Goal: Task Accomplishment & Management: Use online tool/utility

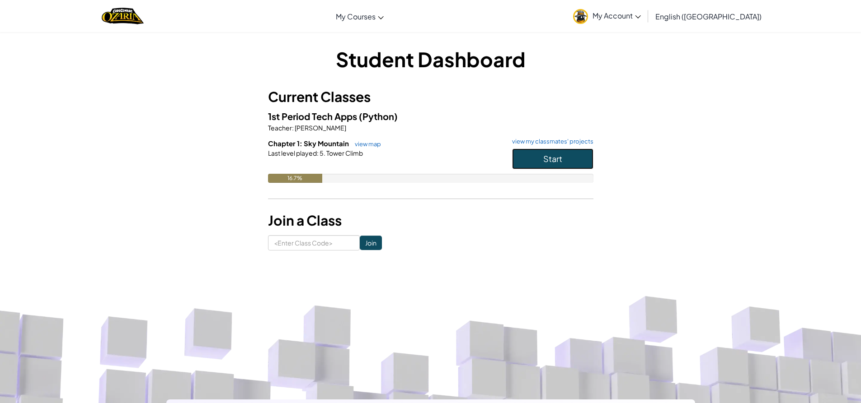
click at [548, 159] on span "Start" at bounding box center [552, 159] width 19 height 10
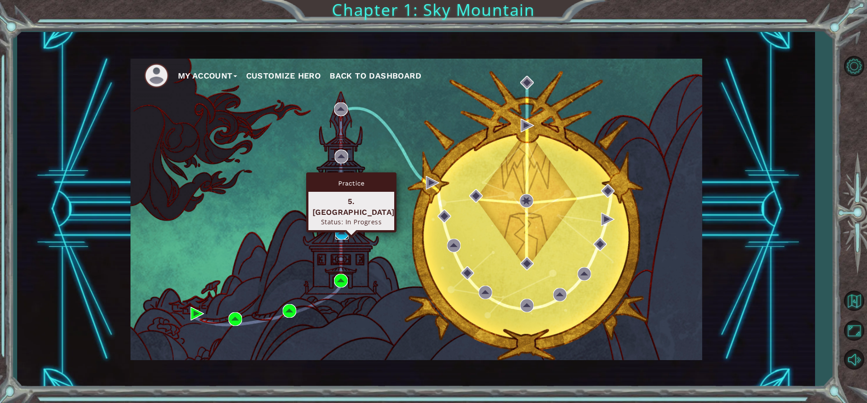
click at [342, 232] on img at bounding box center [342, 233] width 14 height 14
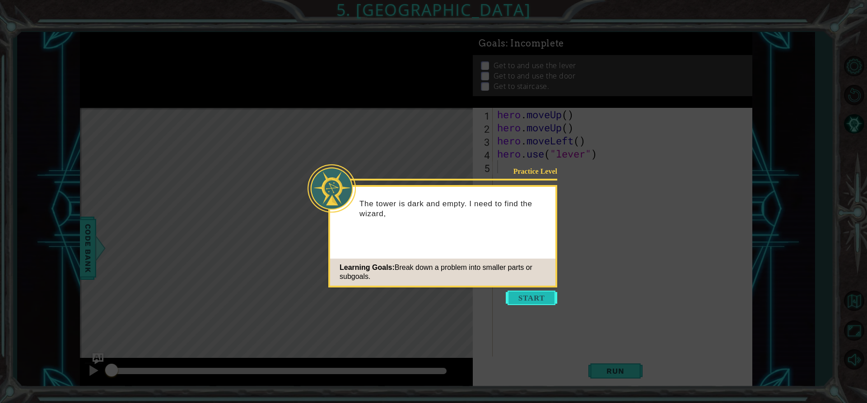
click at [546, 297] on button "Start" at bounding box center [532, 298] width 52 height 14
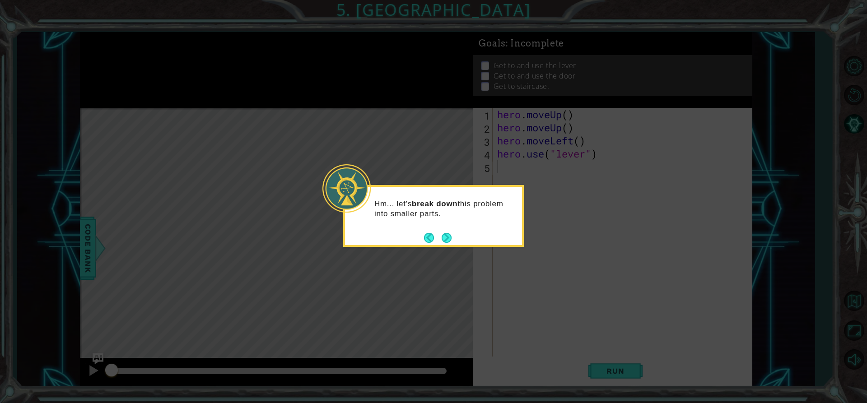
click at [449, 233] on button "Next" at bounding box center [447, 238] width 10 height 10
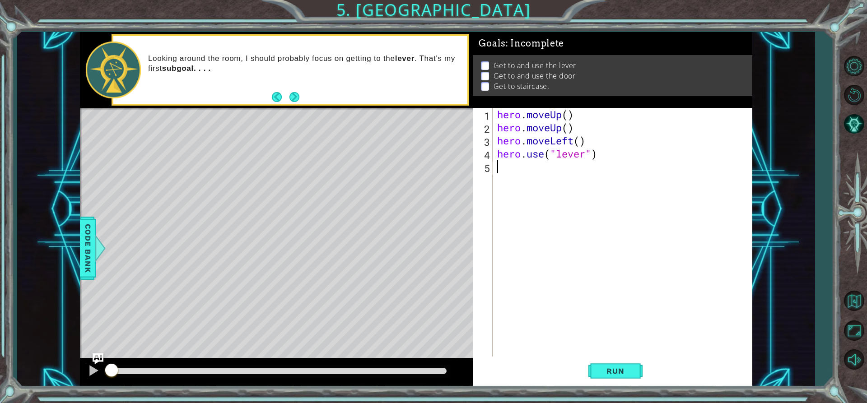
type textarea "h"
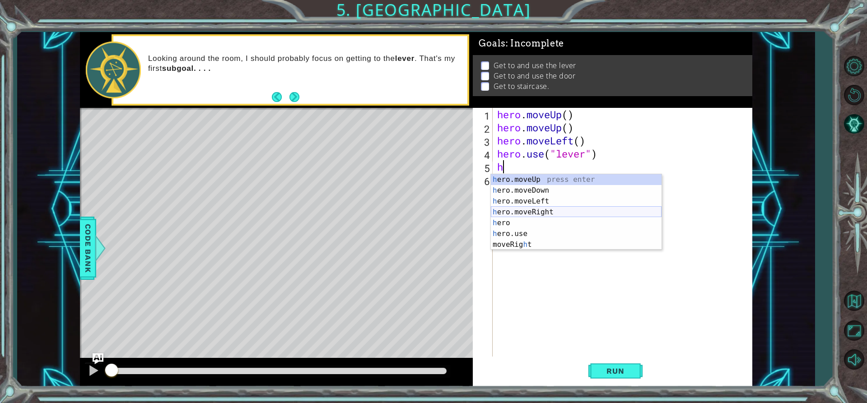
click at [548, 213] on div "h ero.moveUp press enter h ero.moveDown press enter h ero.moveLeft press enter …" at bounding box center [576, 223] width 171 height 98
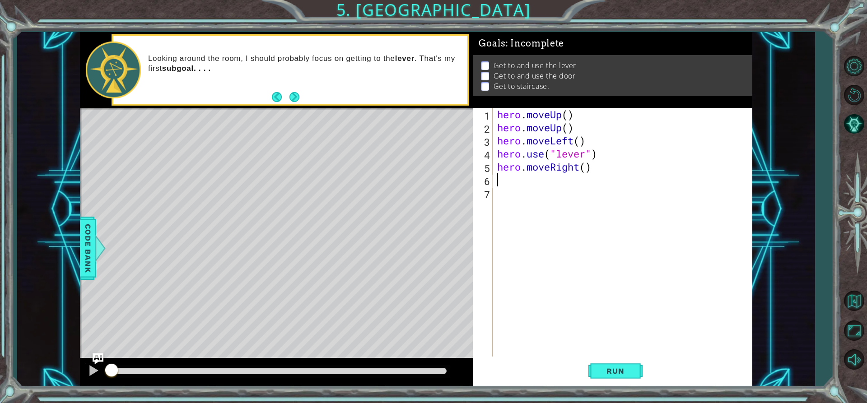
type textarea "h"
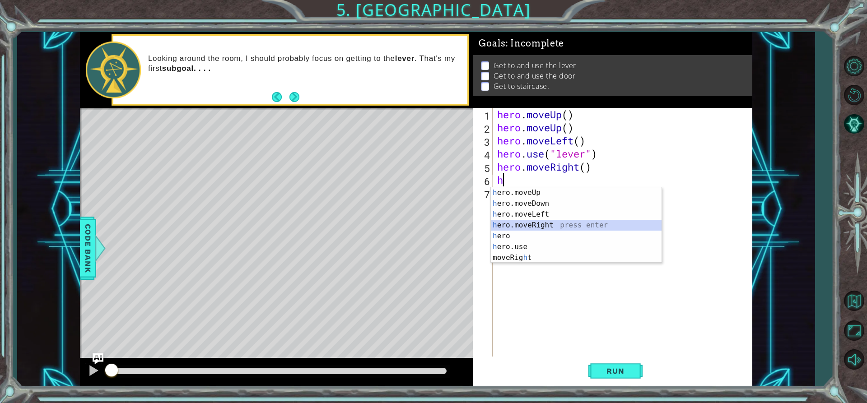
click at [540, 222] on div "h ero.moveUp press enter h ero.moveDown press enter h ero.moveLeft press enter …" at bounding box center [576, 236] width 171 height 98
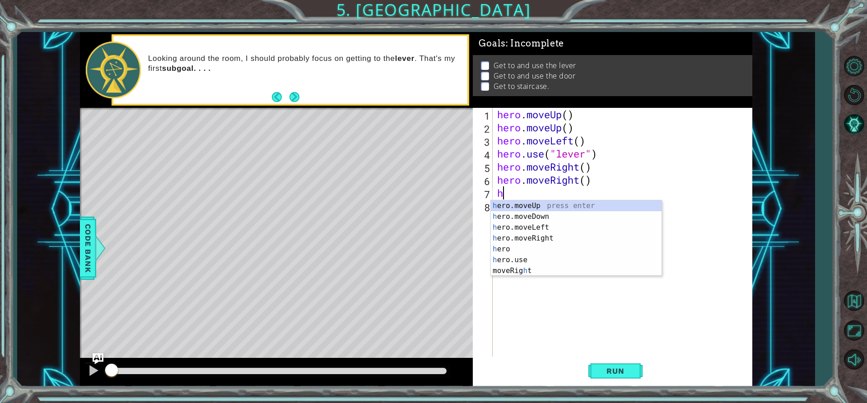
type textarea "he"
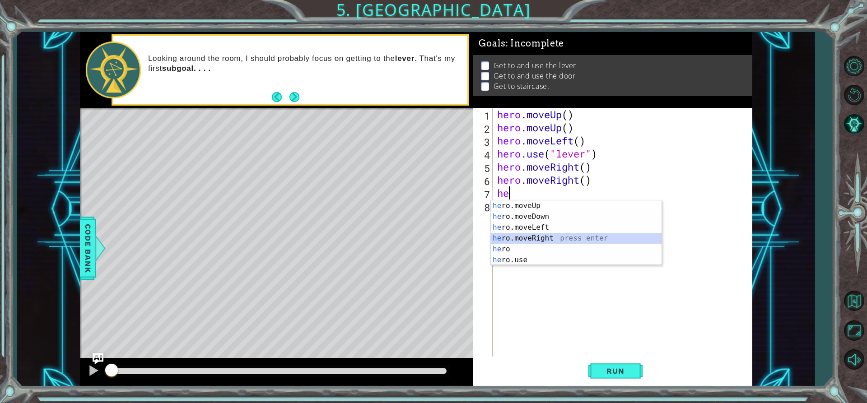
click at [519, 236] on div "he ro.moveUp press enter he ro.moveDown press enter he ro.moveLeft press enter …" at bounding box center [576, 244] width 171 height 87
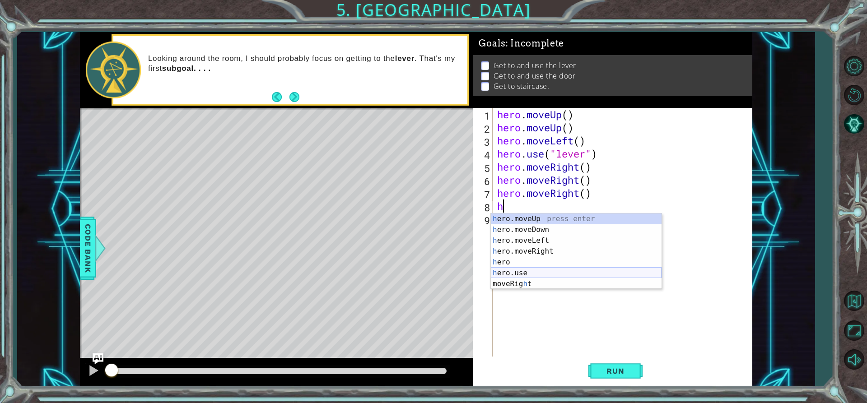
click at [523, 275] on div "h ero.moveUp press enter h ero.moveDown press enter h ero.moveLeft press enter …" at bounding box center [576, 263] width 171 height 98
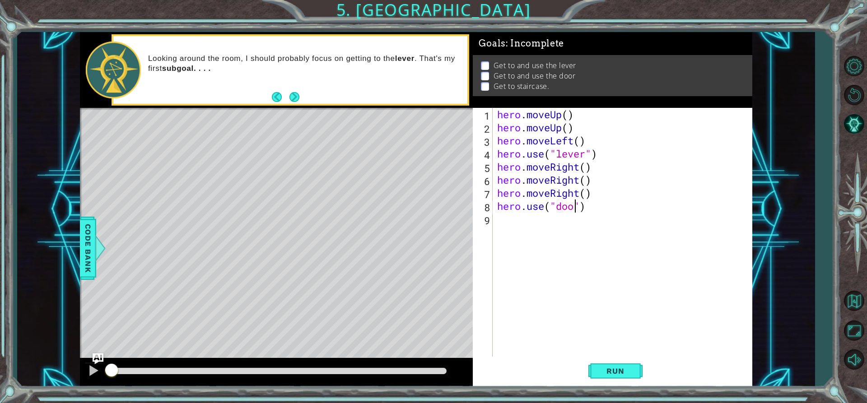
type textarea "hero.use("door")"
click at [574, 232] on div "hero . moveUp ( ) hero . moveUp ( ) hero . moveLeft ( ) hero . use ( "lever" ) …" at bounding box center [625, 245] width 259 height 275
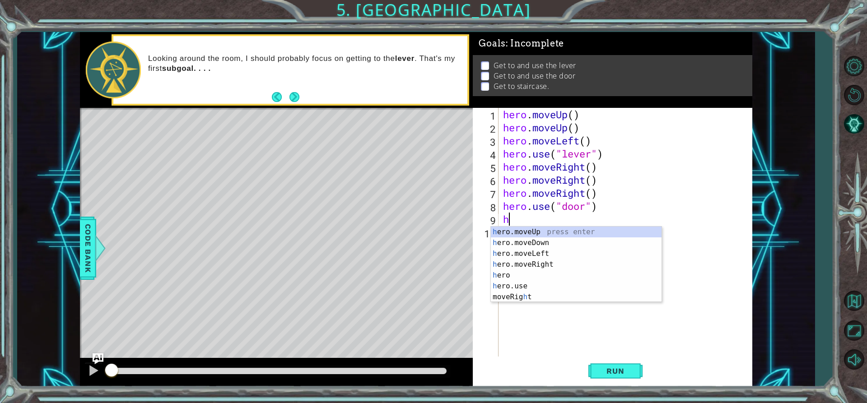
type textarea "he"
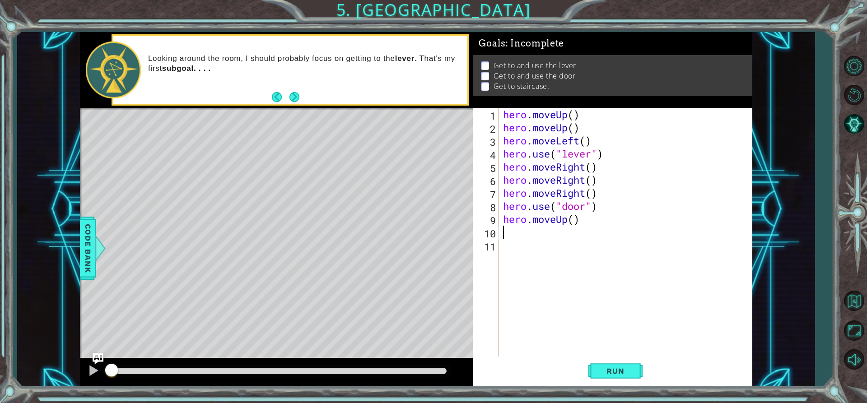
type textarea "h"
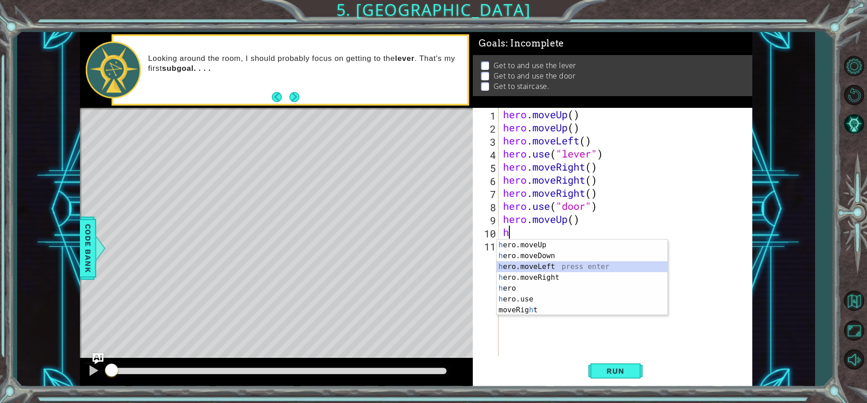
click at [558, 263] on div "h ero.moveUp press enter h ero.moveDown press enter h ero.moveLeft press enter …" at bounding box center [582, 289] width 171 height 98
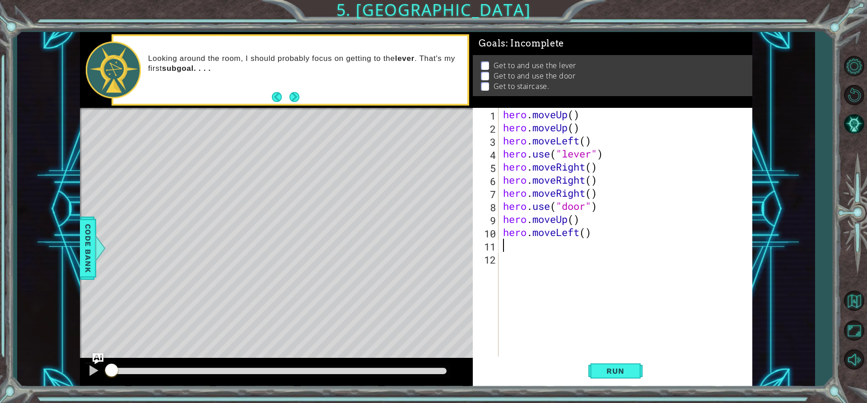
type textarea "h"
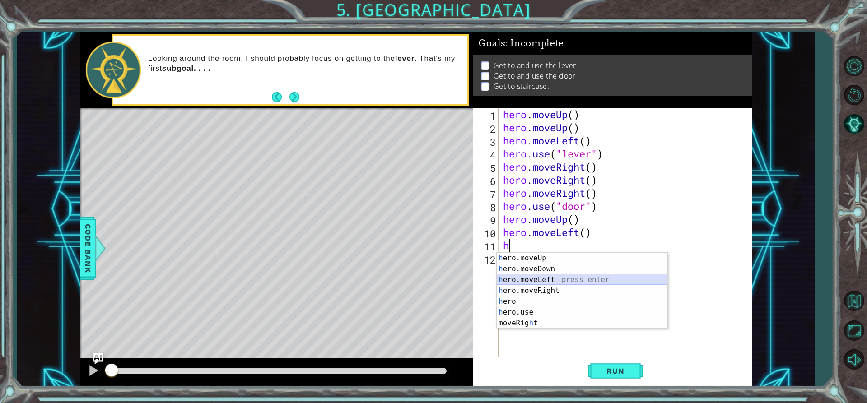
click at [562, 277] on div "h ero.moveUp press enter h ero.moveDown press enter h ero.moveLeft press enter …" at bounding box center [582, 302] width 171 height 98
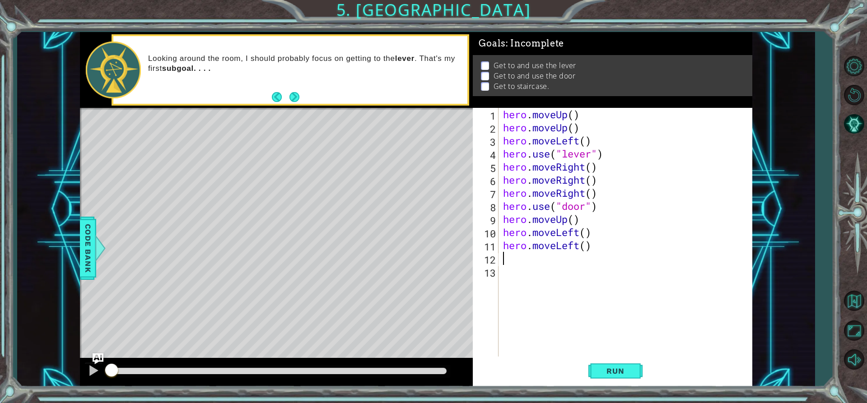
type textarea "h"
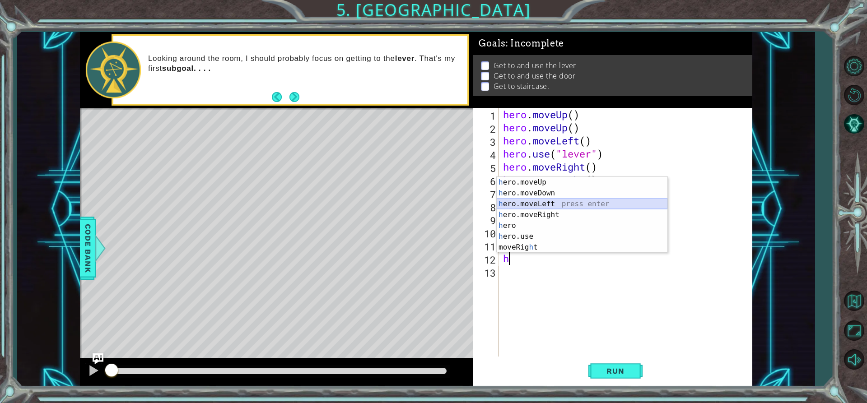
click at [573, 201] on div "h ero.moveUp press enter h ero.moveDown press enter h ero.moveLeft press enter …" at bounding box center [582, 226] width 171 height 98
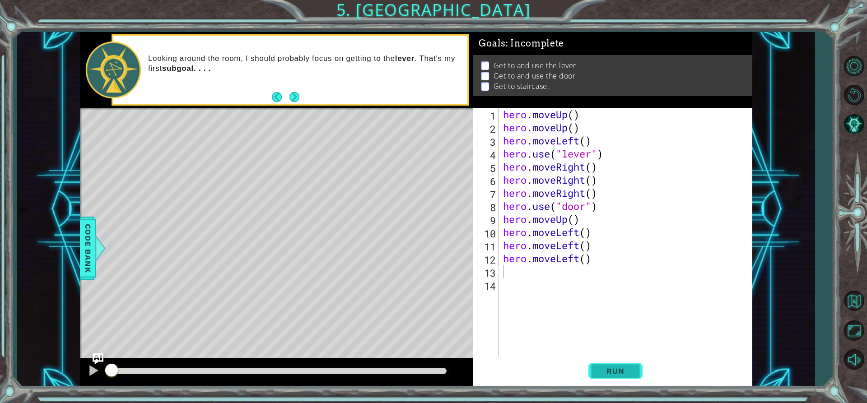
click at [615, 360] on button "Run" at bounding box center [616, 371] width 54 height 28
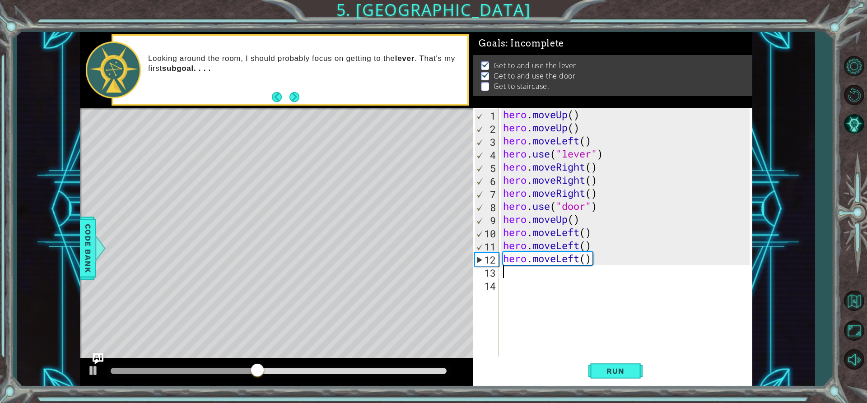
click at [582, 220] on div "hero . moveUp ( ) hero . moveUp ( ) hero . moveLeft ( ) hero . use ( "lever" ) …" at bounding box center [627, 245] width 253 height 275
click at [592, 232] on div "hero . moveUp ( ) hero . moveUp ( ) hero . moveLeft ( ) hero . use ( "lever" ) …" at bounding box center [627, 245] width 253 height 275
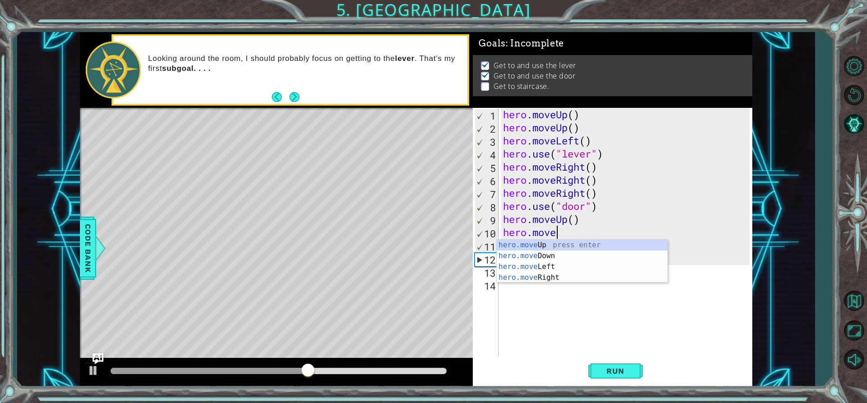
type textarea "h"
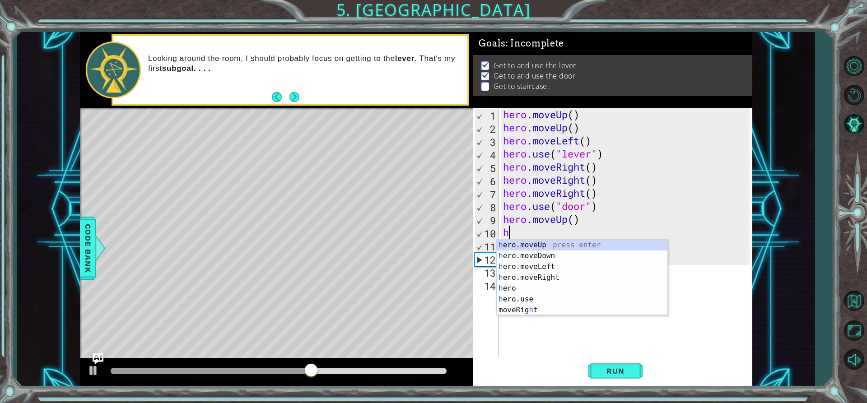
type textarea "hero.mov"
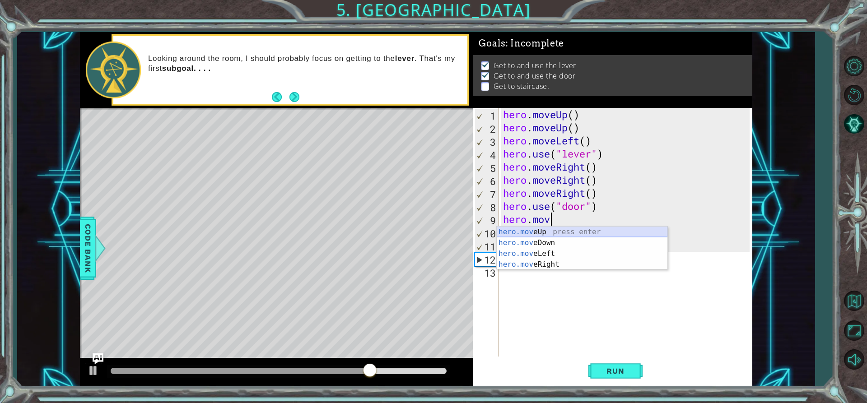
click at [586, 230] on div "hero.mov eUp press enter hero.mov eDown press enter hero.mov eLeft press enter …" at bounding box center [582, 259] width 171 height 65
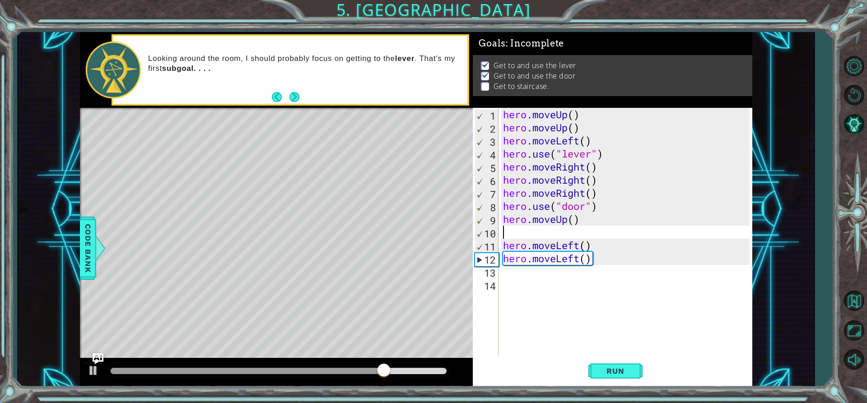
type textarea "h"
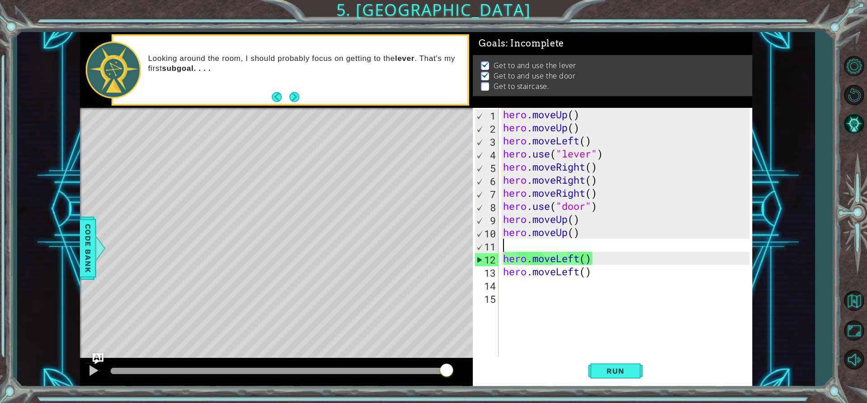
click at [589, 291] on div "hero . moveUp ( ) hero . moveUp ( ) hero . moveLeft ( ) hero . use ( "lever" ) …" at bounding box center [627, 245] width 253 height 275
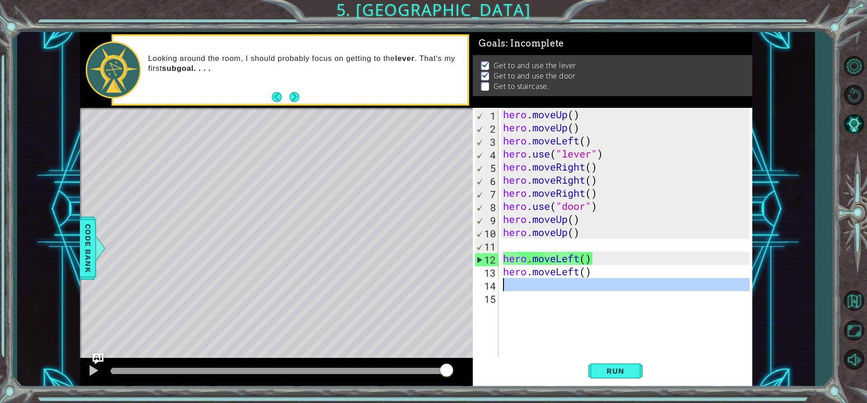
type textarea "h"
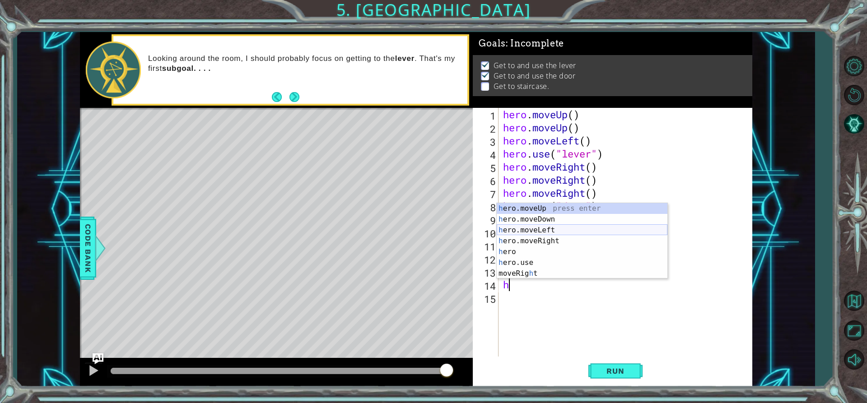
click at [556, 226] on div "h ero.moveUp press enter h ero.moveDown press enter h ero.moveLeft press enter …" at bounding box center [582, 252] width 171 height 98
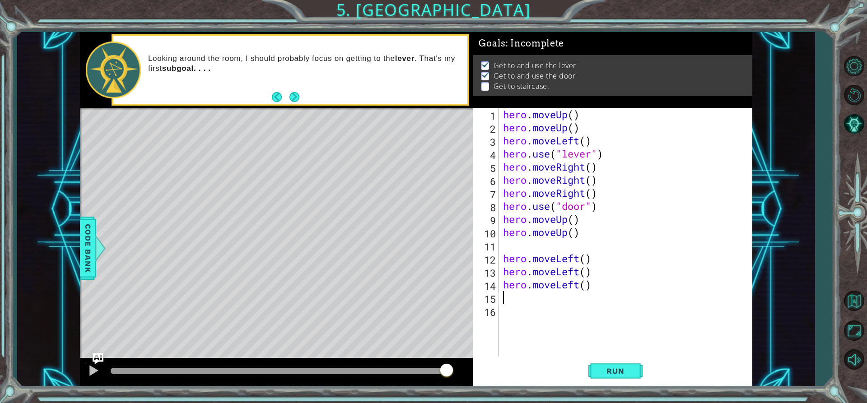
type textarea "h"
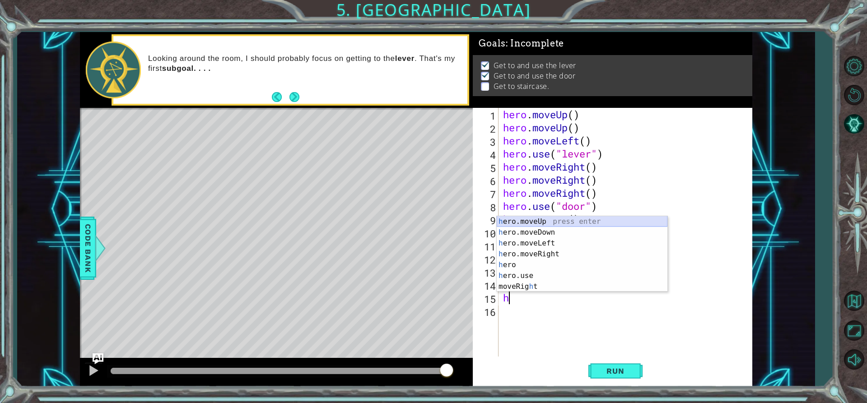
click at [553, 221] on div "h ero.moveUp press enter h ero.moveDown press enter h ero.moveLeft press enter …" at bounding box center [582, 265] width 171 height 98
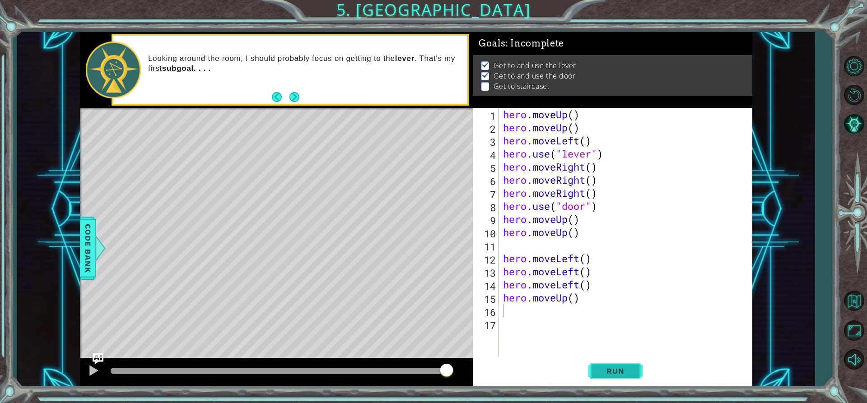
click at [627, 375] on span "Run" at bounding box center [616, 371] width 36 height 9
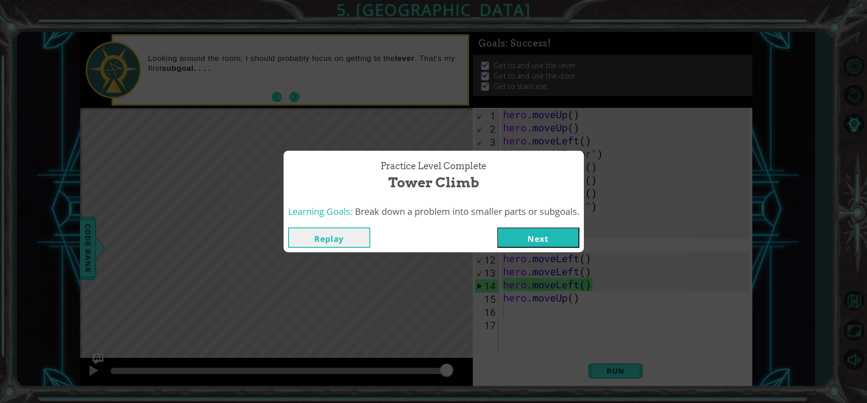
click at [549, 230] on button "Next" at bounding box center [538, 238] width 82 height 20
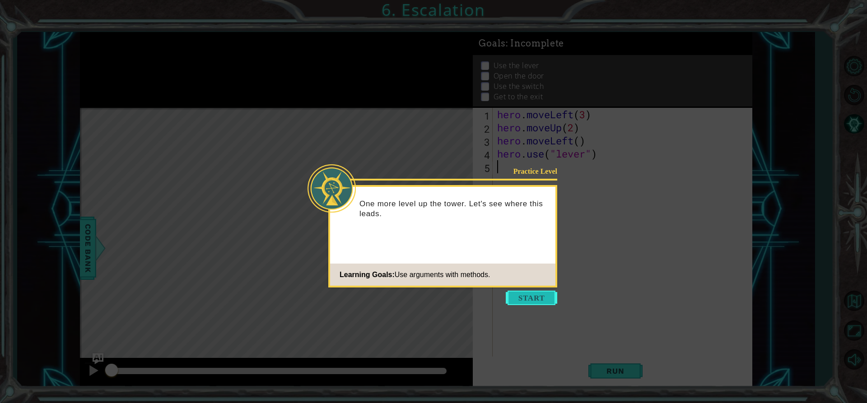
click at [543, 295] on button "Start" at bounding box center [532, 298] width 52 height 14
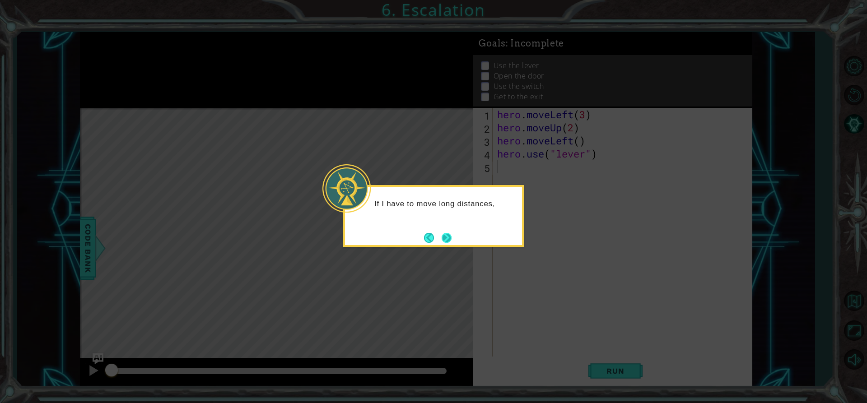
click at [449, 233] on button "Next" at bounding box center [447, 238] width 10 height 10
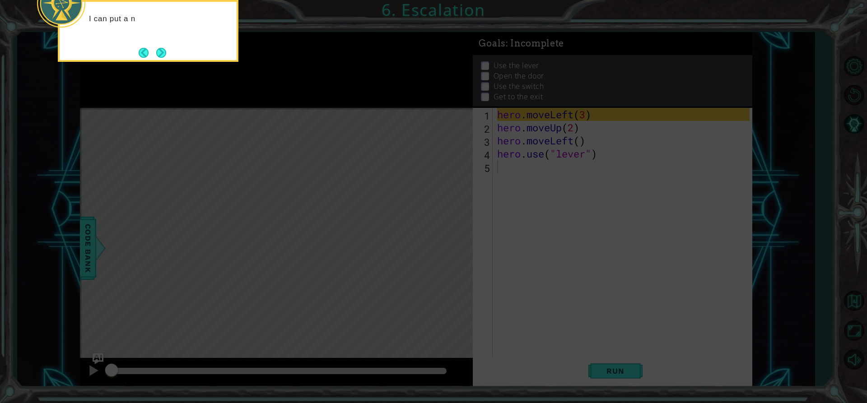
click at [548, 238] on icon at bounding box center [433, 60] width 867 height 686
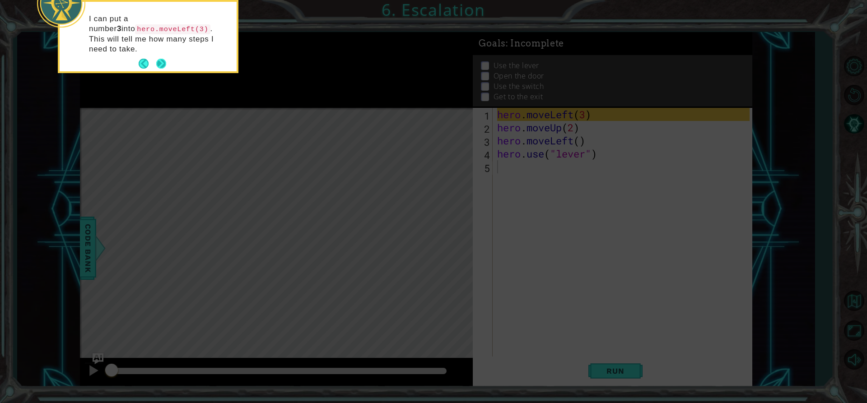
click at [164, 59] on button "Next" at bounding box center [161, 64] width 10 height 10
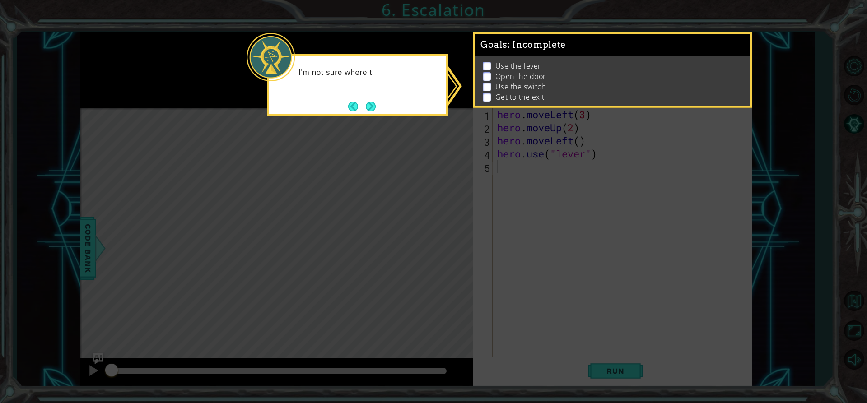
click at [370, 108] on button "Next" at bounding box center [371, 107] width 10 height 10
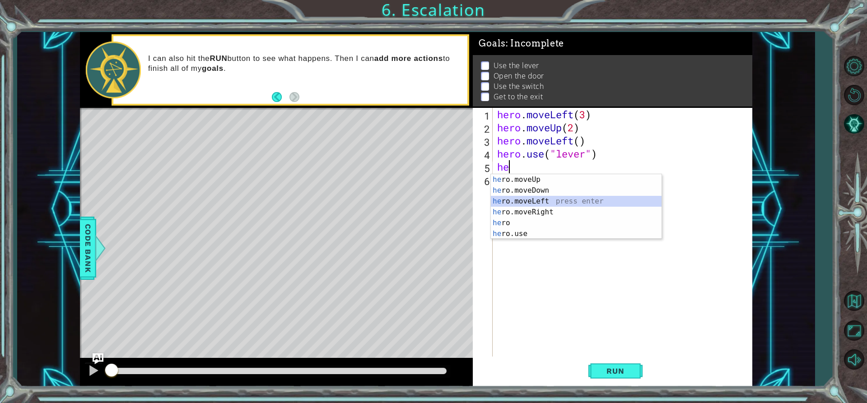
click at [603, 197] on div "he ro.moveUp press enter he ro.moveDown press enter he ro.moveLeft press enter …" at bounding box center [576, 217] width 171 height 87
type textarea "hero.moveLeft(1)"
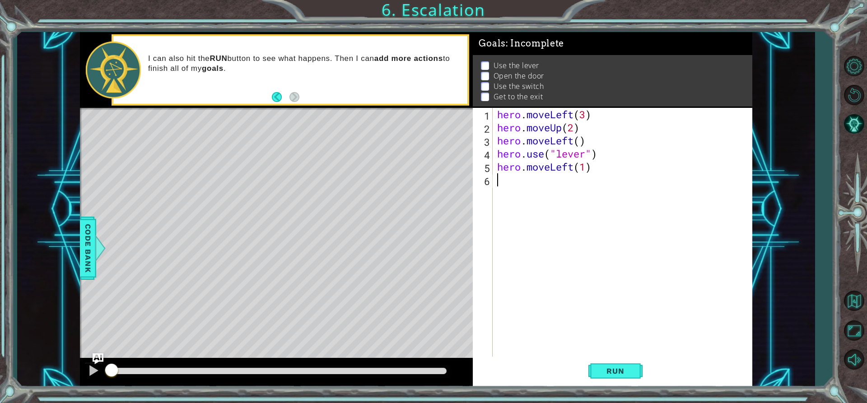
click at [536, 178] on div "hero . moveLeft ( 3 ) hero . moveUp ( 2 ) hero . moveLeft ( ) hero . use ( "lev…" at bounding box center [625, 245] width 259 height 275
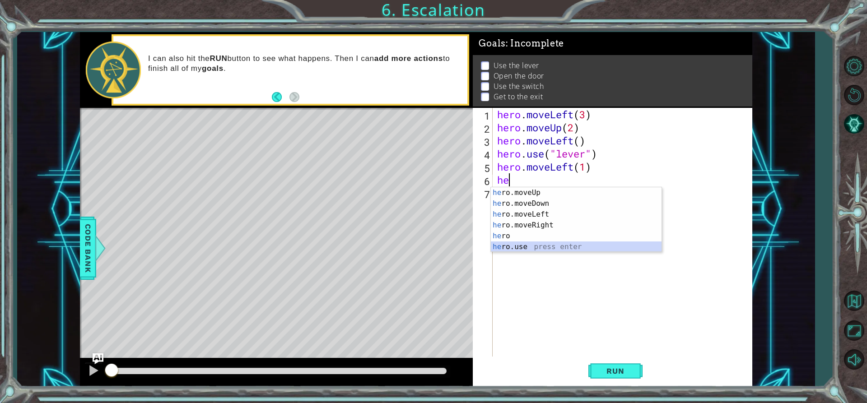
click at [522, 243] on div "he ro.moveUp press enter he ro.moveDown press enter he ro.moveLeft press enter …" at bounding box center [576, 230] width 171 height 87
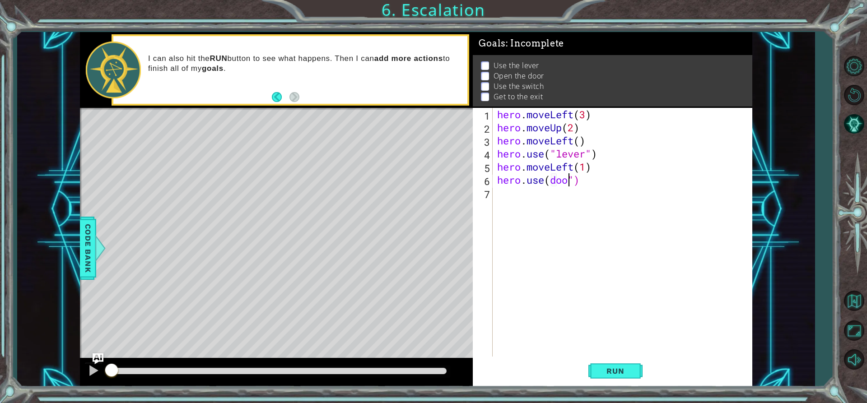
type textarea "hero.use(door")"
click at [527, 235] on div "hero . moveLeft ( 3 ) hero . moveUp ( 2 ) hero . moveLeft ( ) hero . use ( "lev…" at bounding box center [625, 245] width 259 height 275
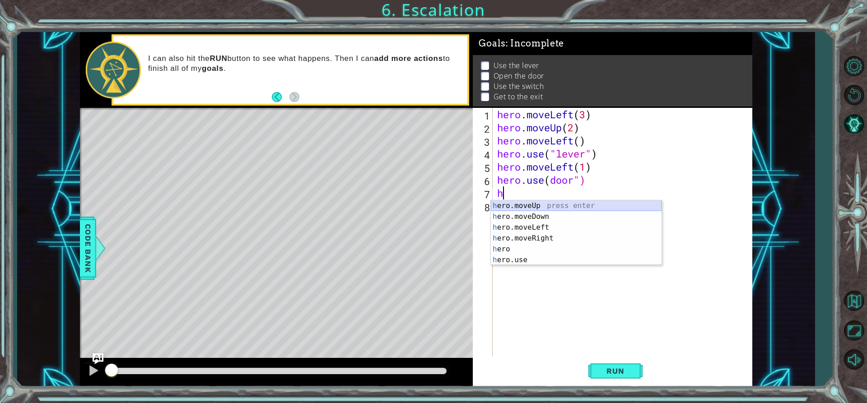
click at [558, 204] on div "h ero.moveUp press enter h ero.moveDown press enter h ero.moveLeft press enter …" at bounding box center [576, 244] width 171 height 87
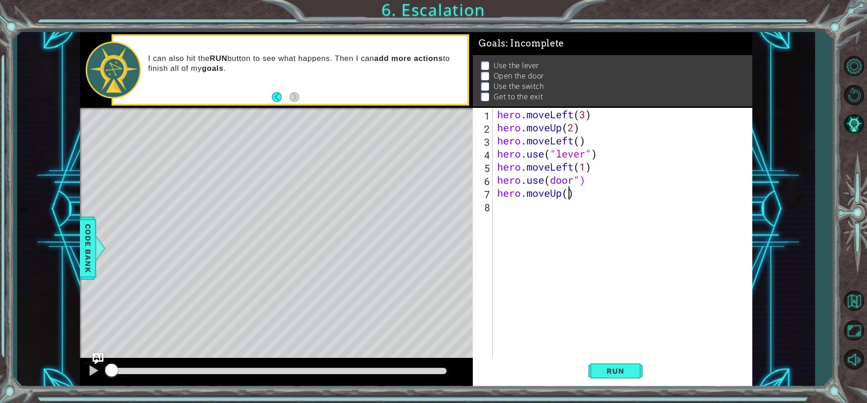
type textarea "hero.moveUp(2)"
click at [530, 216] on div "hero . moveLeft ( 3 ) hero . moveUp ( 2 ) hero . moveLeft ( ) hero . use ( "lev…" at bounding box center [625, 245] width 259 height 275
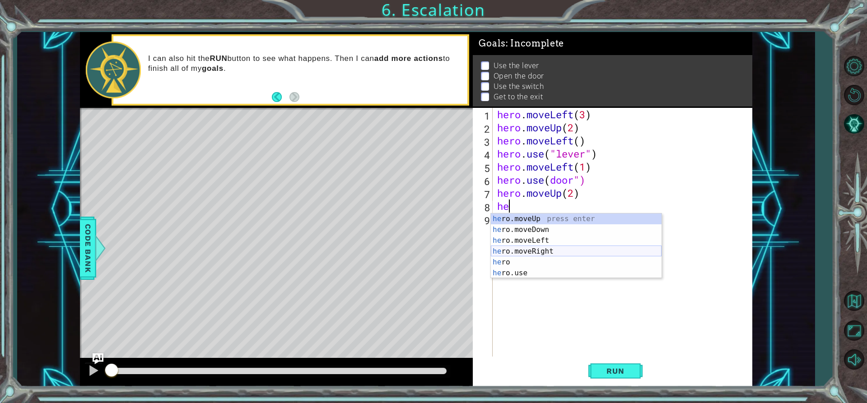
click at [543, 249] on div "he ro.moveUp press enter he ro.moveDown press enter he ro.moveLeft press enter …" at bounding box center [576, 257] width 171 height 87
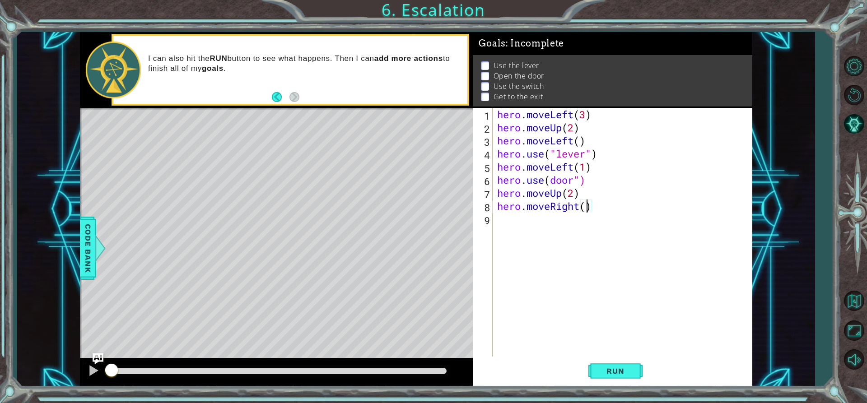
type textarea "hero.moveRight(2)"
click at [583, 239] on div "hero . moveLeft ( 3 ) hero . moveUp ( 2 ) hero . moveLeft ( ) hero . use ( "lev…" at bounding box center [625, 245] width 259 height 275
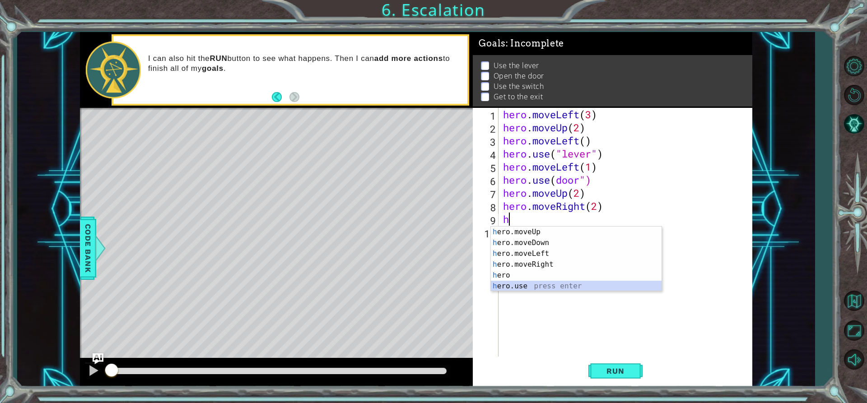
click at [572, 287] on div "h ero.moveUp press enter h ero.moveDown press enter h ero.moveLeft press enter …" at bounding box center [576, 270] width 171 height 87
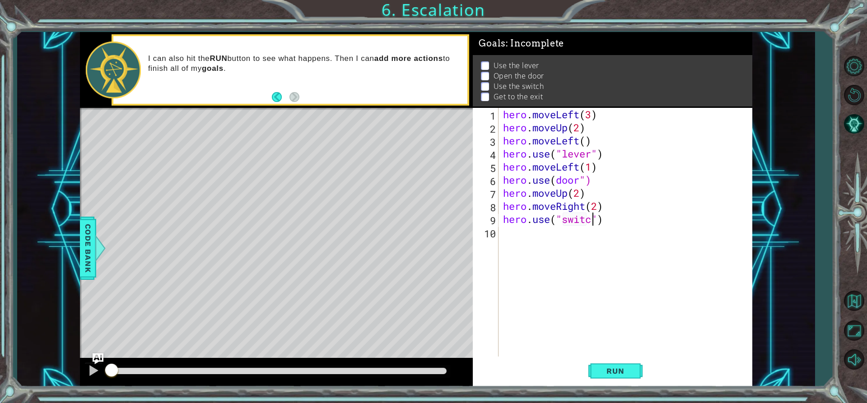
type textarea "hero.use("switch")"
click at [562, 258] on div "hero . moveLeft ( 3 ) hero . moveUp ( 2 ) hero . moveLeft ( ) hero . use ( "lev…" at bounding box center [627, 245] width 253 height 275
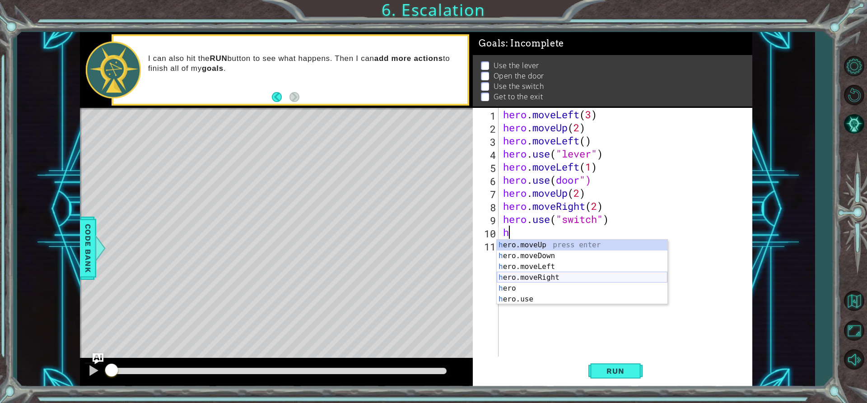
click at [639, 276] on div "h ero.moveUp press enter h ero.moveDown press enter h ero.moveLeft press enter …" at bounding box center [582, 283] width 171 height 87
type textarea "hero.moveRight(1)"
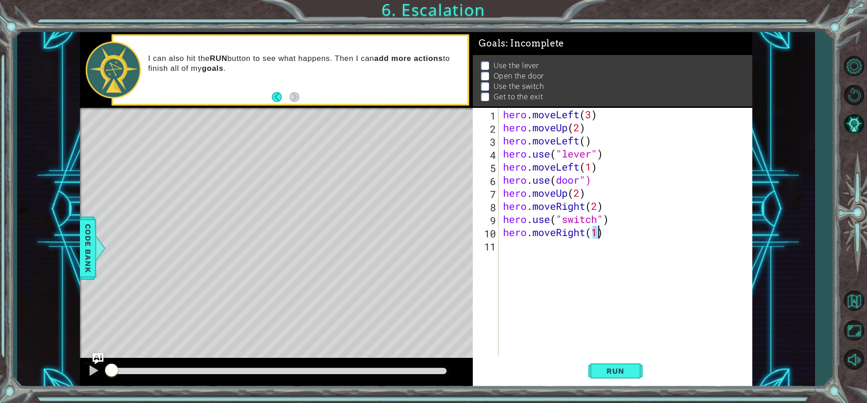
click at [624, 279] on div "hero . moveLeft ( 3 ) hero . moveUp ( 2 ) hero . moveLeft ( ) hero . use ( "lev…" at bounding box center [627, 245] width 253 height 275
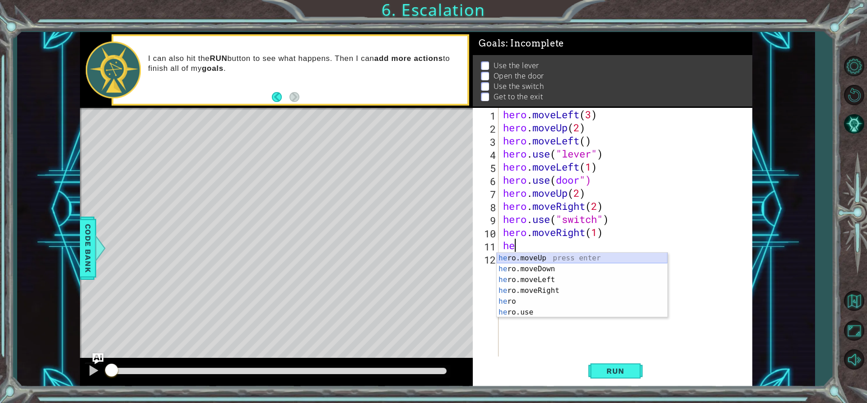
click at [578, 259] on div "he ro.moveUp press enter he ro.moveDown press enter he ro.moveLeft press enter …" at bounding box center [582, 296] width 171 height 87
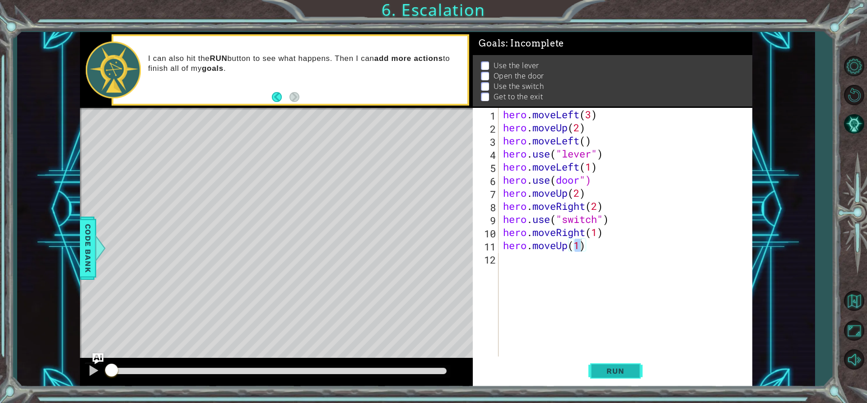
click at [624, 372] on span "Run" at bounding box center [616, 371] width 36 height 9
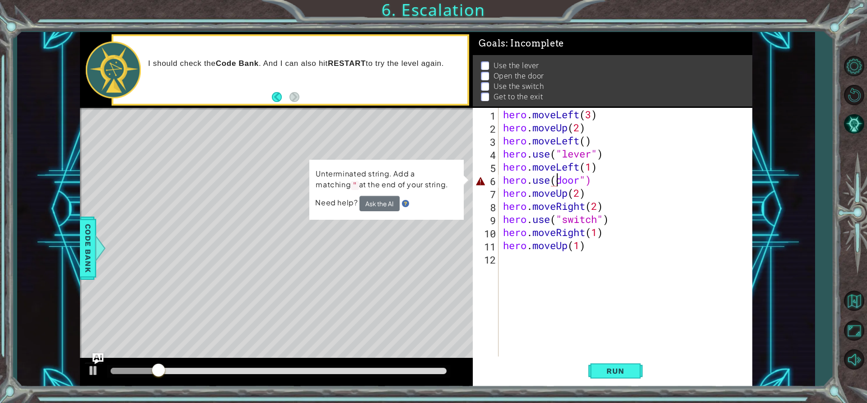
click at [554, 179] on div "hero . moveLeft ( 3 ) hero . moveUp ( 2 ) hero . moveLeft ( ) hero . use ( "lev…" at bounding box center [627, 245] width 253 height 275
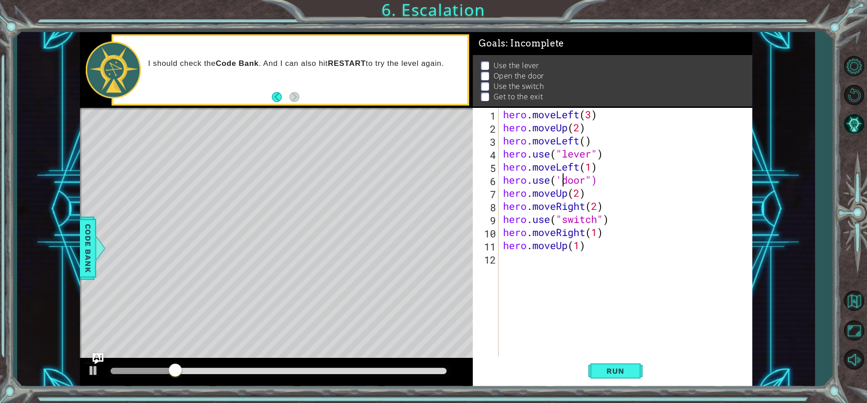
scroll to position [0, 3]
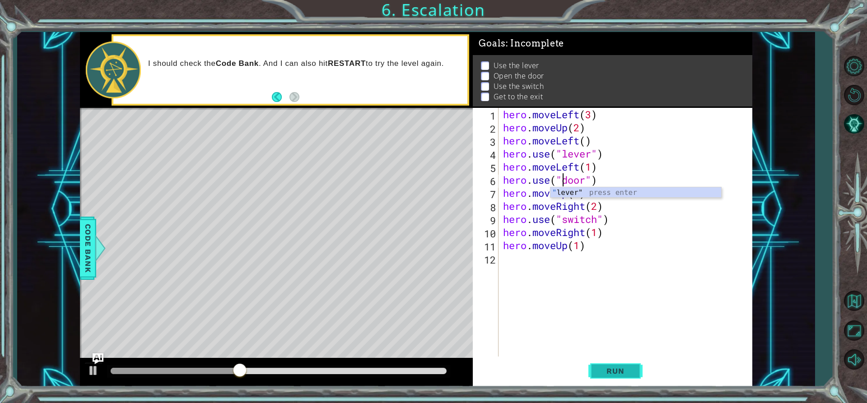
type textarea "hero.use("door")"
click at [618, 374] on span "Run" at bounding box center [616, 371] width 36 height 9
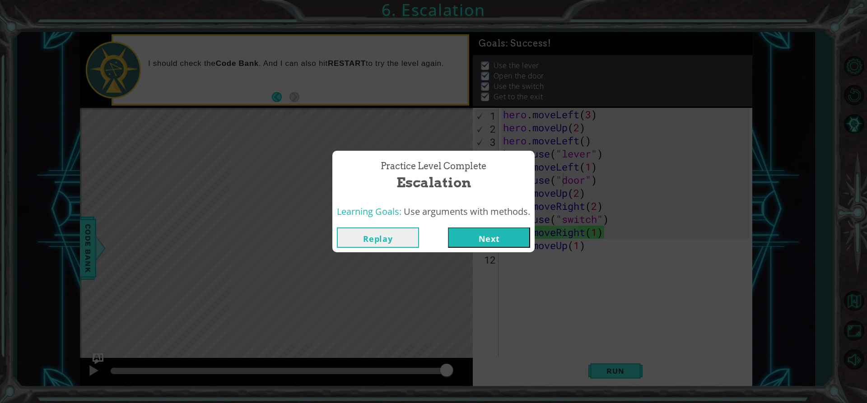
click at [502, 226] on div "Replay Next" at bounding box center [434, 237] width 202 height 29
click at [502, 236] on button "Next" at bounding box center [489, 238] width 82 height 20
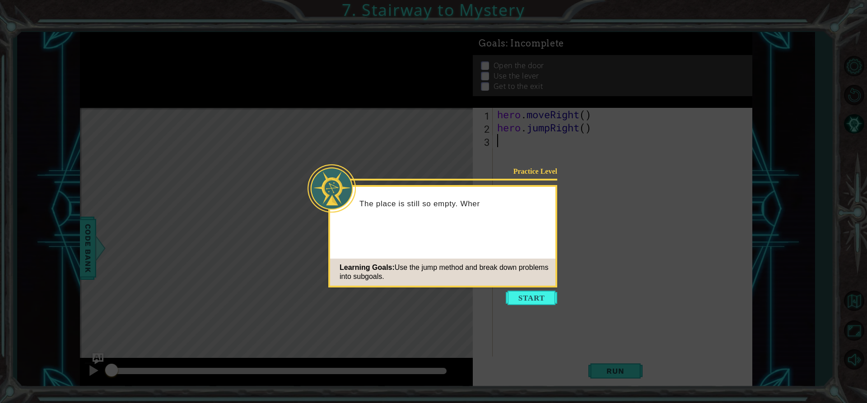
click at [527, 286] on div "Practice Level The place is still so empty. Wher Learning Goals: Use the jump m…" at bounding box center [442, 236] width 229 height 103
click at [528, 293] on button "Start" at bounding box center [532, 298] width 52 height 14
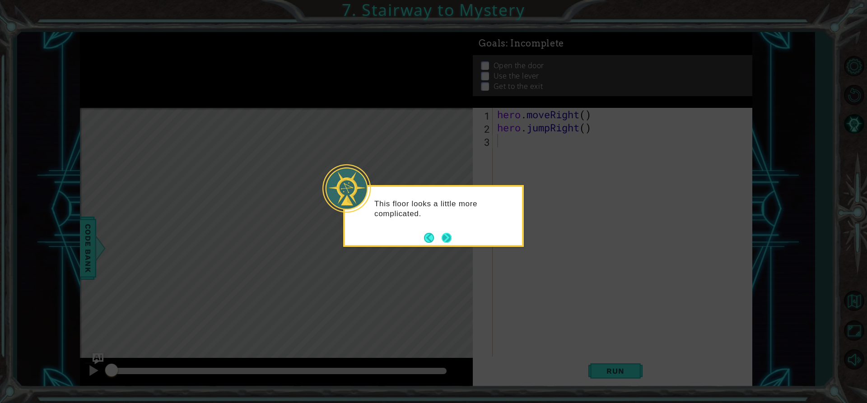
drag, startPoint x: 450, startPoint y: 229, endPoint x: 449, endPoint y: 237, distance: 7.7
click at [449, 233] on div "This floor looks a little more complicated." at bounding box center [433, 211] width 177 height 49
click at [449, 241] on button "Next" at bounding box center [447, 238] width 10 height 10
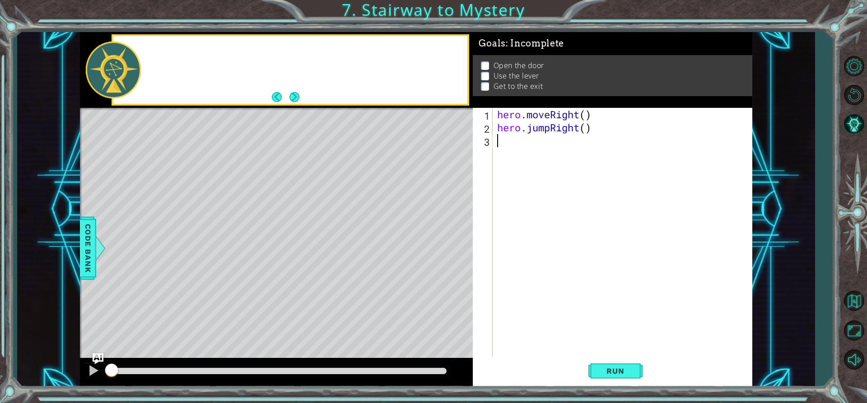
click at [448, 241] on div "Level Map" at bounding box center [288, 241] width 417 height 266
click at [600, 369] on span "Run" at bounding box center [616, 371] width 36 height 9
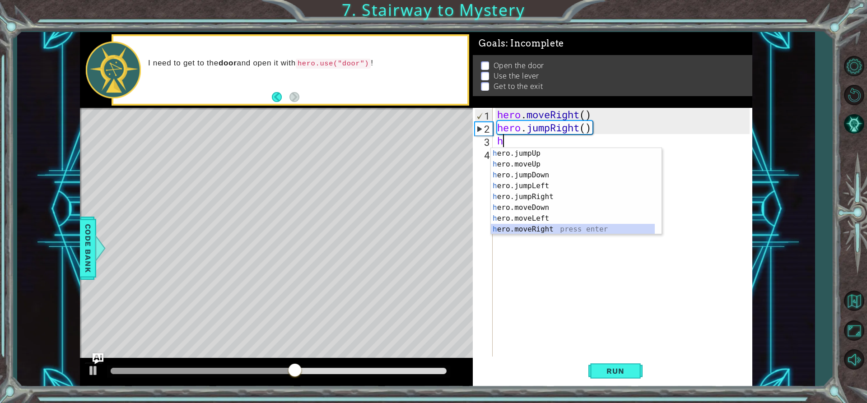
click at [524, 230] on div "h ero.jumpUp press enter h ero.moveUp press enter h ero.jumpDown press enter h …" at bounding box center [573, 202] width 164 height 108
type textarea "hero.moveRight(1)"
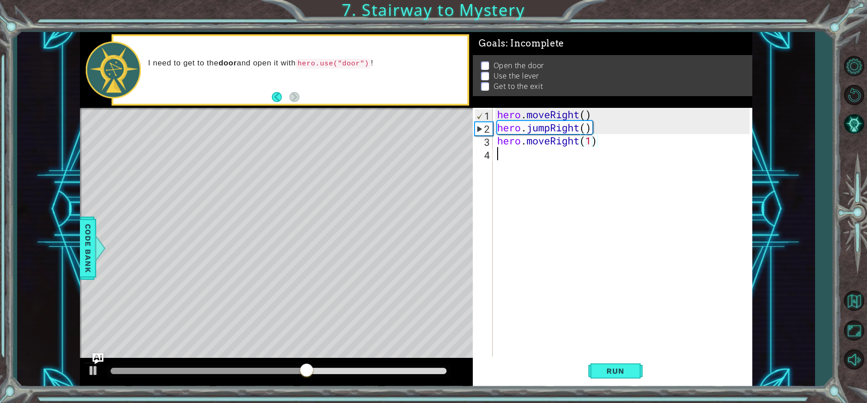
click at [518, 212] on div "hero . moveRight ( ) hero . jumpRight ( ) hero . moveRight ( 1 )" at bounding box center [625, 245] width 259 height 275
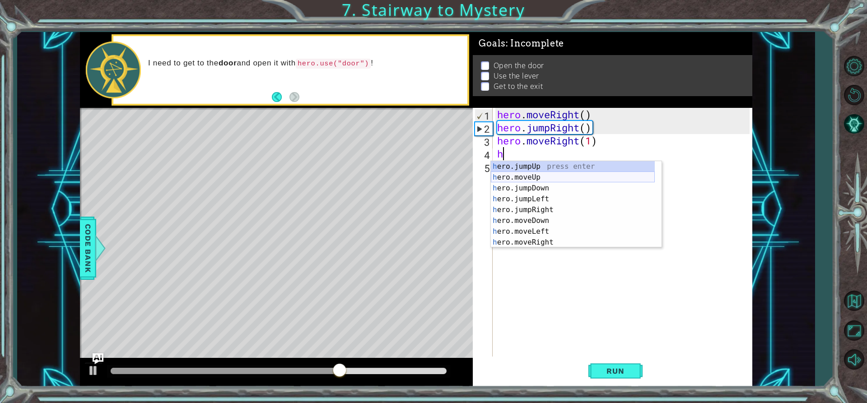
click at [565, 176] on div "h ero.jumpUp press enter h ero.moveUp press enter h ero.jumpDown press enter h …" at bounding box center [573, 215] width 164 height 108
type textarea "hero.moveUp(1)"
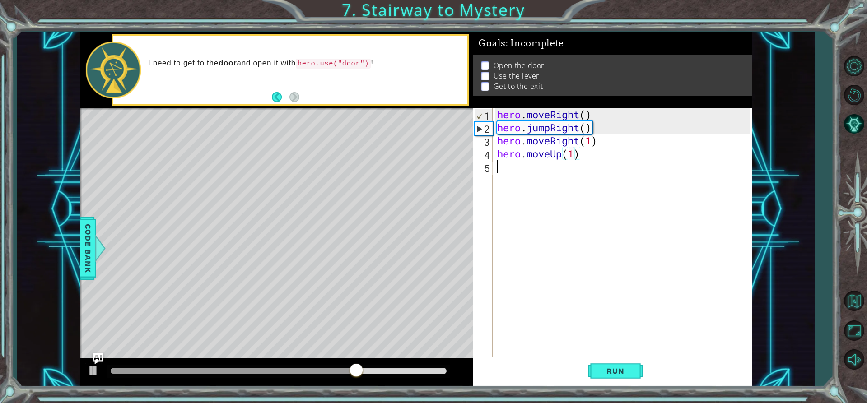
click at [581, 216] on div "hero . moveRight ( ) hero . jumpRight ( ) hero . moveRight ( 1 ) hero . moveUp …" at bounding box center [625, 245] width 259 height 275
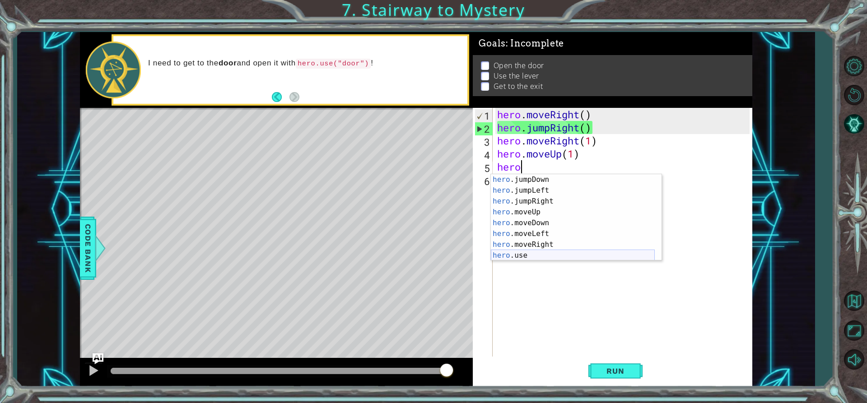
scroll to position [11, 0]
click at [562, 251] on div "hero .jumpDown press enter hero .jumpLeft press enter hero .jumpRight press ent…" at bounding box center [573, 228] width 164 height 108
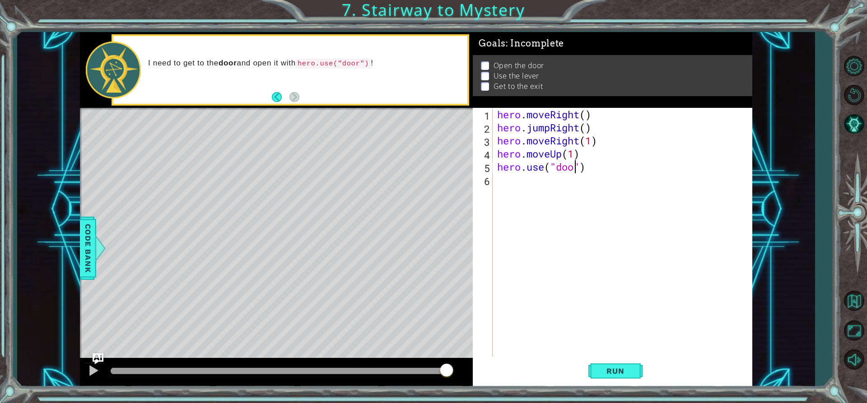
type textarea "hero.use("door")"
click at [528, 217] on div "hero . moveRight ( ) hero . jumpRight ( ) hero . moveRight ( 1 ) hero . moveUp …" at bounding box center [625, 245] width 259 height 275
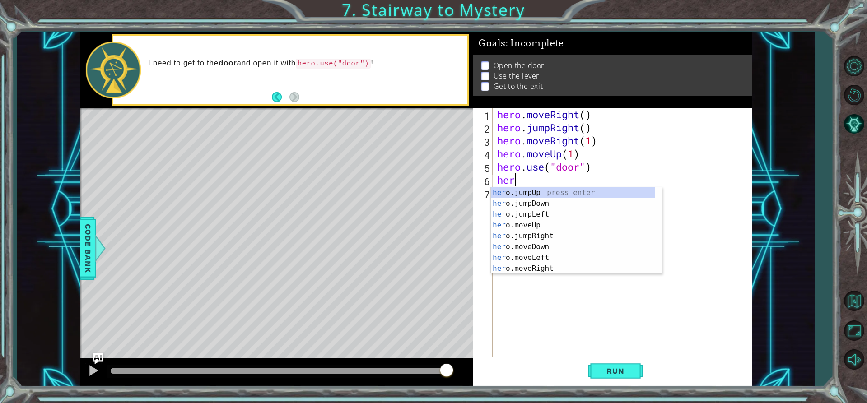
scroll to position [0, 0]
click at [573, 225] on div "her o.jumpUp press enter her o.jumpDown press enter her o.jumpLeft press enter …" at bounding box center [573, 241] width 164 height 108
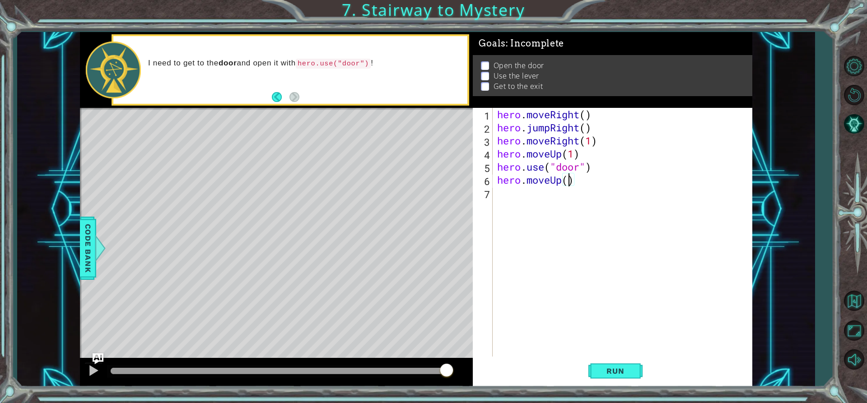
type textarea "hero.moveUp(2)"
click at [547, 214] on div "hero . moveRight ( ) hero . jumpRight ( ) hero . moveRight ( 1 ) hero . moveUp …" at bounding box center [625, 245] width 259 height 275
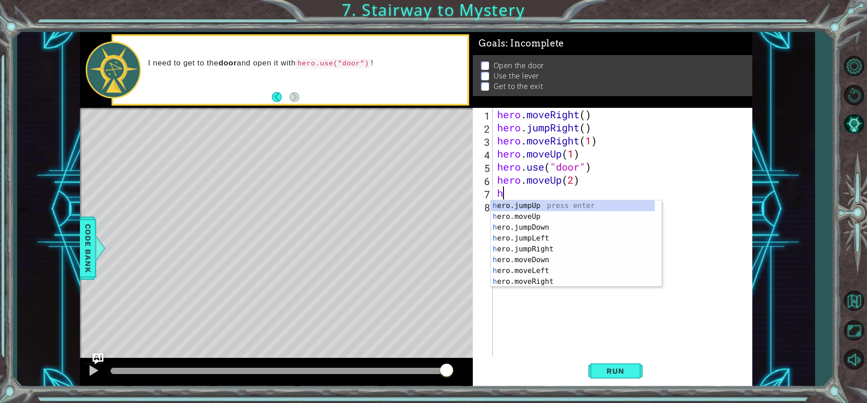
type textarea "he"
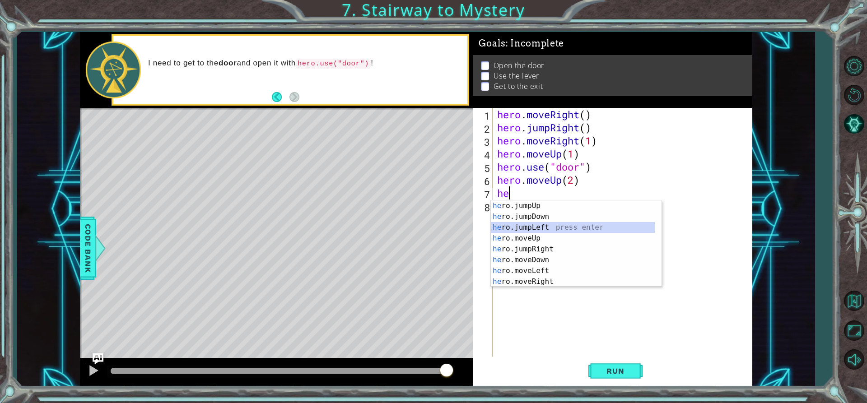
click at [548, 230] on div "he ro.jumpUp press enter he ro.jumpDown press enter he ro.jumpLeft press enter …" at bounding box center [573, 255] width 164 height 108
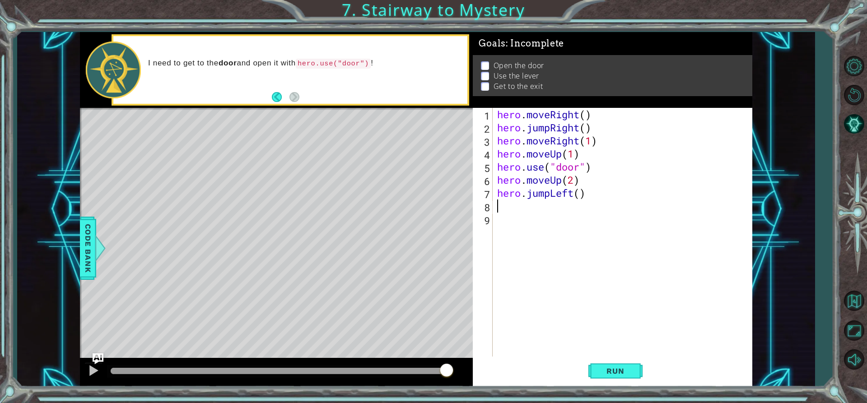
click at [577, 187] on div "hero . moveRight ( ) hero . jumpRight ( ) hero . moveRight ( 1 ) hero . moveUp …" at bounding box center [625, 245] width 259 height 275
click at [564, 196] on div "hero . moveRight ( ) hero . jumpRight ( ) hero . moveRight ( 1 ) hero . moveUp …" at bounding box center [625, 245] width 259 height 275
type textarea "("
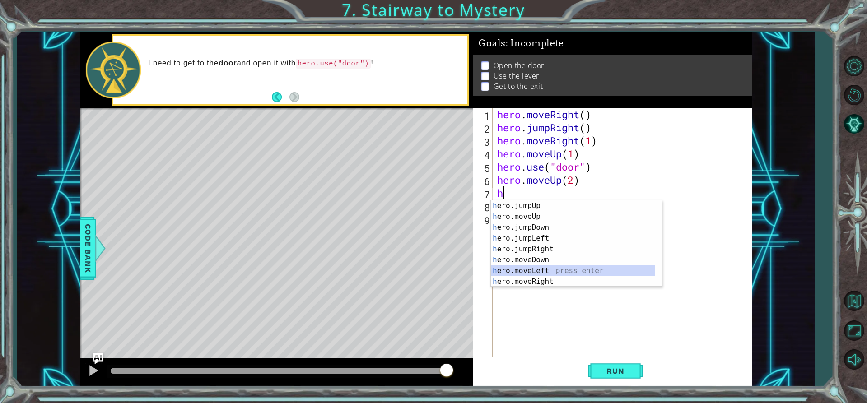
click at [546, 269] on div "h ero.jumpUp press enter h ero.moveUp press enter h ero.jumpDown press enter h …" at bounding box center [573, 255] width 164 height 108
type textarea "hero.moveLeft(1)"
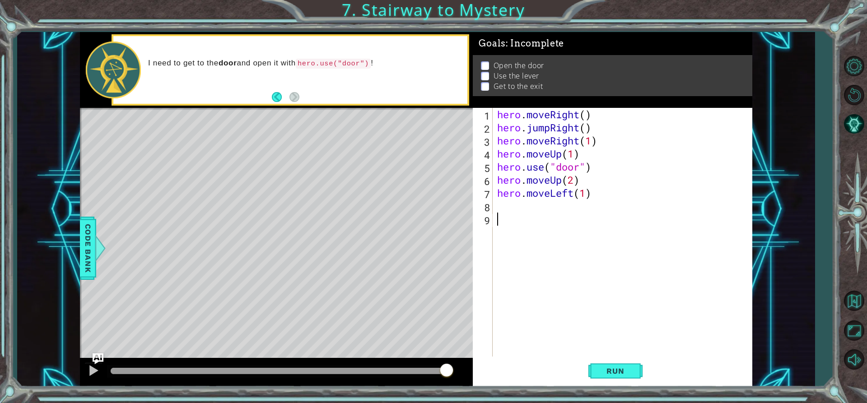
drag, startPoint x: 580, startPoint y: 252, endPoint x: 588, endPoint y: 248, distance: 8.7
click at [588, 248] on div "hero . moveRight ( ) hero . jumpRight ( ) hero . moveRight ( 1 ) hero . moveUp …" at bounding box center [625, 245] width 259 height 275
click at [604, 216] on div "hero . moveRight ( ) hero . jumpRight ( ) hero . moveRight ( 1 ) hero . moveUp …" at bounding box center [625, 245] width 259 height 275
drag, startPoint x: 604, startPoint y: 210, endPoint x: 604, endPoint y: 205, distance: 5.0
click at [604, 205] on div "hero . moveRight ( ) hero . jumpRight ( ) hero . moveRight ( 1 ) hero . moveUp …" at bounding box center [625, 245] width 259 height 275
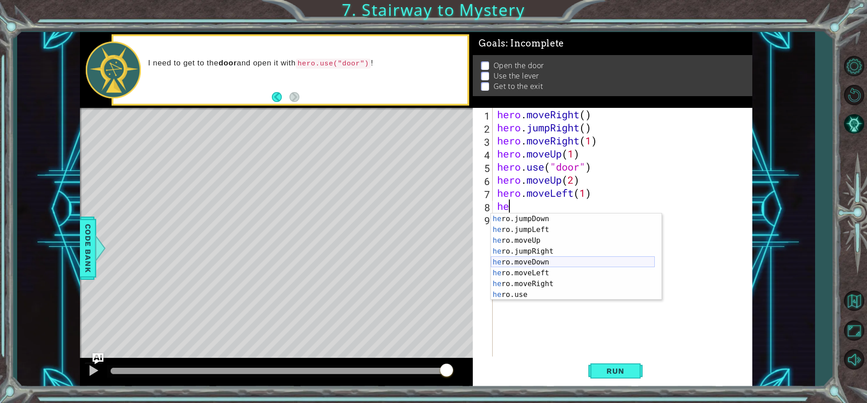
scroll to position [11, 0]
click at [563, 296] on div "he ro.jumpDown press enter he ro.jumpLeft press enter he ro.moveUp press enter …" at bounding box center [573, 268] width 164 height 108
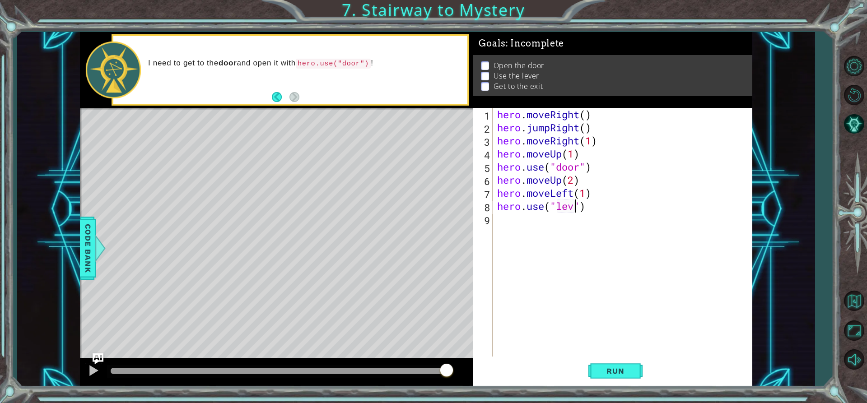
scroll to position [0, 4]
type textarea "hero.use("lever")"
click at [596, 260] on div "hero . moveRight ( ) hero . jumpRight ( ) hero . moveRight ( 1 ) hero . moveUp …" at bounding box center [625, 245] width 259 height 275
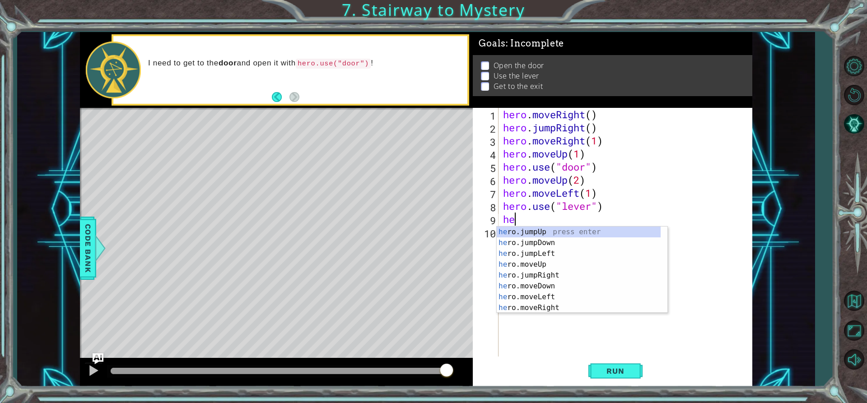
scroll to position [0, 0]
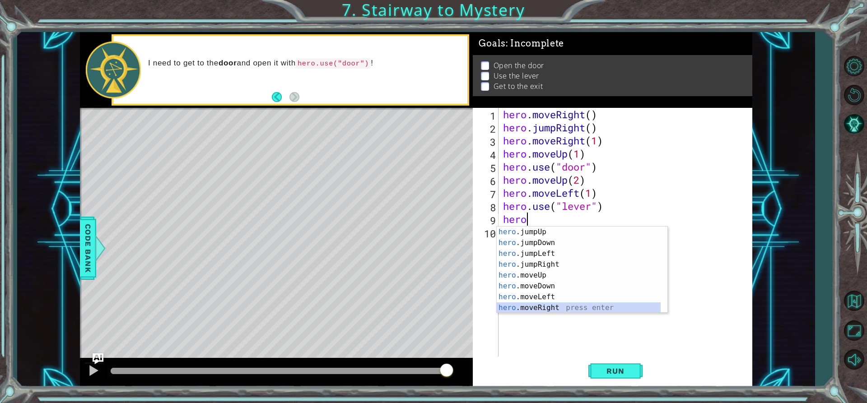
click at [620, 310] on div "hero .jumpUp press enter hero .jumpDown press enter hero .jumpLeft press enter …" at bounding box center [579, 281] width 164 height 108
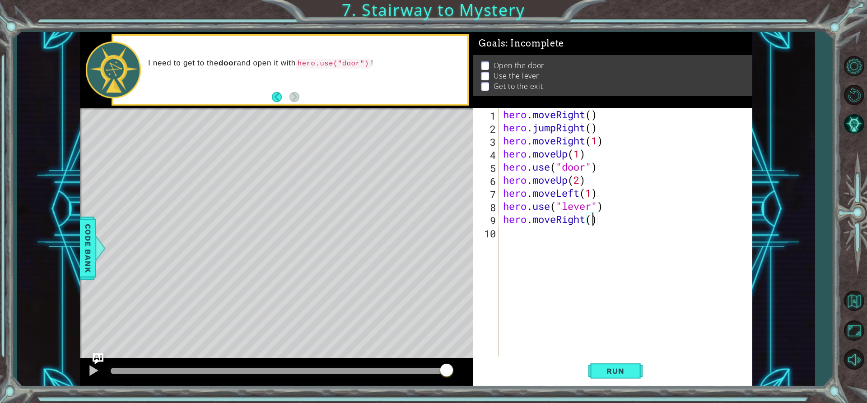
type textarea "hero.moveRight(3)"
click at [580, 248] on div "hero . moveRight ( ) hero . jumpRight ( ) hero . moveRight ( 1 ) hero . moveUp …" at bounding box center [627, 245] width 253 height 275
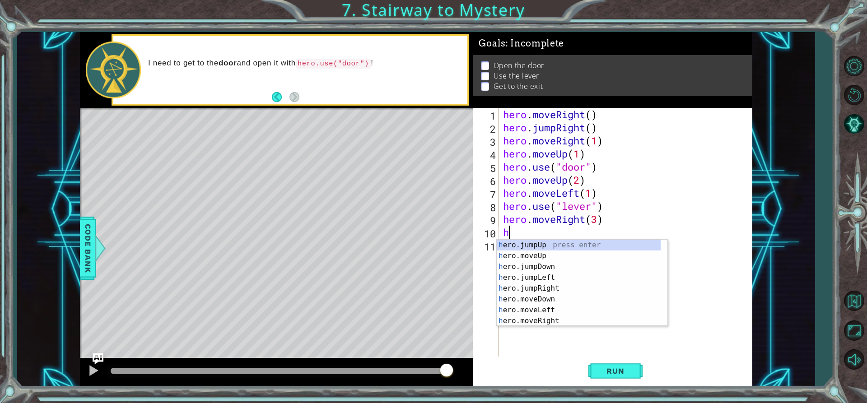
type textarea "her"
click at [587, 241] on div "her o.jumpUp press enter her o.jumpDown press enter her o.jumpLeft press enter …" at bounding box center [579, 294] width 164 height 108
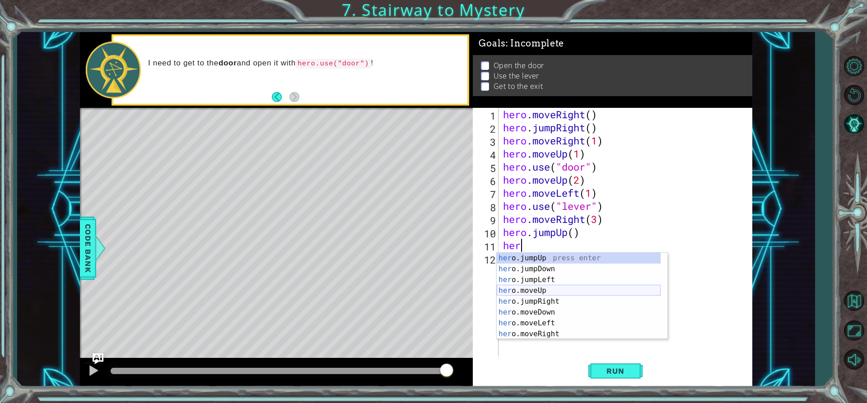
drag, startPoint x: 558, startPoint y: 288, endPoint x: 563, endPoint y: 288, distance: 5.4
click at [563, 288] on div "her o.jumpUp press enter her o.jumpDown press enter her o.jumpLeft press enter …" at bounding box center [579, 307] width 164 height 108
type textarea "hero.moveUp(1)"
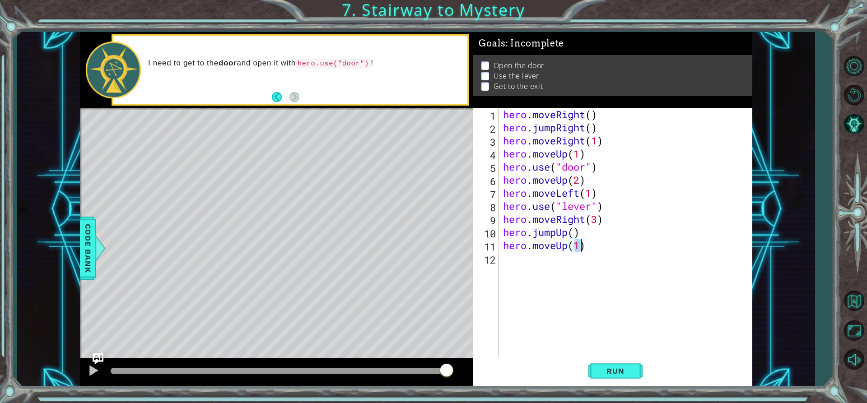
click at [561, 285] on div "hero . moveRight ( ) hero . jumpRight ( ) hero . moveRight ( 1 ) hero . moveUp …" at bounding box center [627, 245] width 253 height 275
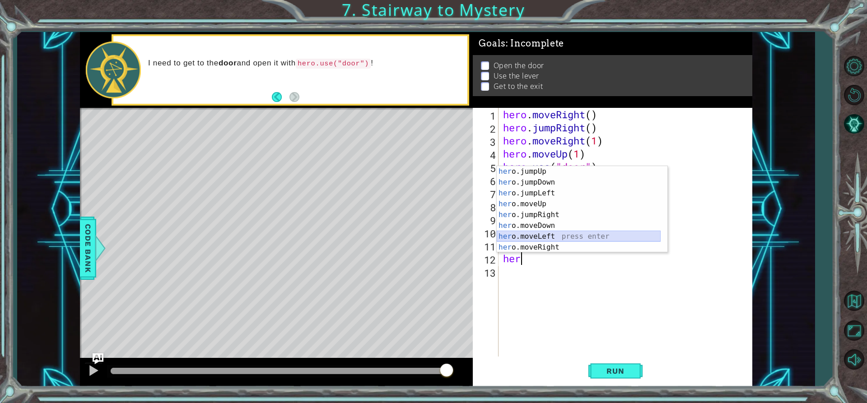
click at [602, 236] on div "her o.jumpUp press enter her o.jumpDown press enter her o.jumpLeft press enter …" at bounding box center [579, 220] width 164 height 108
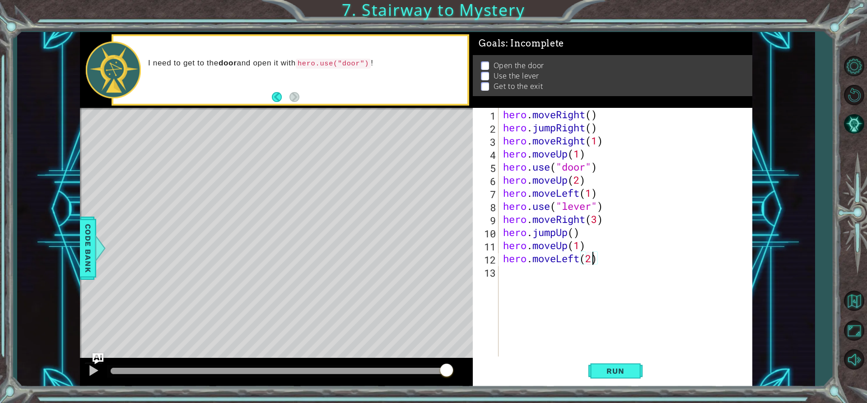
scroll to position [0, 4]
type textarea "hero.moveLeft(2)"
click at [627, 363] on button "Run" at bounding box center [616, 371] width 54 height 28
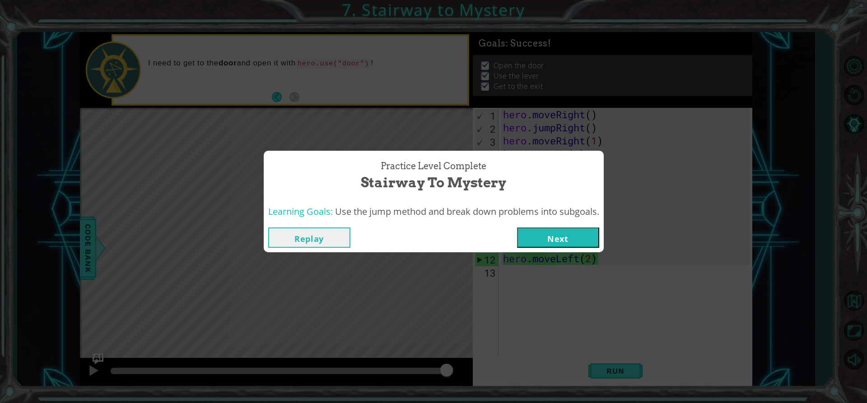
click at [582, 231] on button "Next" at bounding box center [558, 238] width 82 height 20
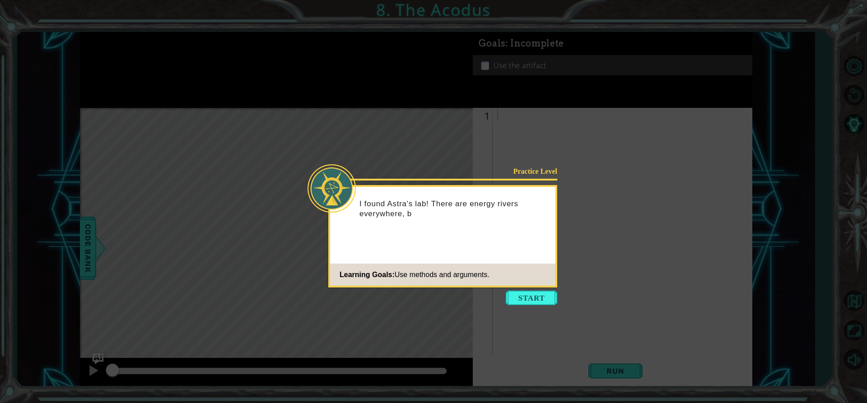
click at [541, 286] on div "Practice Level I found Astra's lab! There are energy rivers everywhere, b Learn…" at bounding box center [442, 236] width 229 height 103
drag, startPoint x: 534, startPoint y: 296, endPoint x: 521, endPoint y: 276, distance: 23.6
click at [521, 276] on footer "Learning Goals: Use methods and arguments." at bounding box center [442, 275] width 225 height 22
click at [521, 295] on button "Start" at bounding box center [532, 298] width 52 height 14
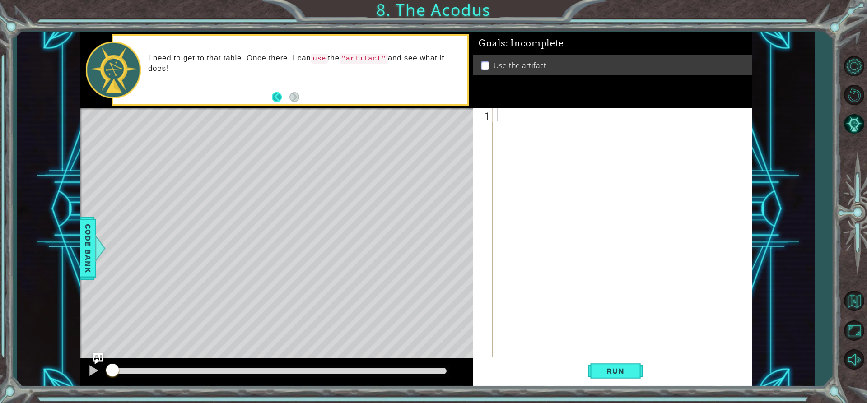
click at [283, 98] on button "Back" at bounding box center [281, 97] width 18 height 10
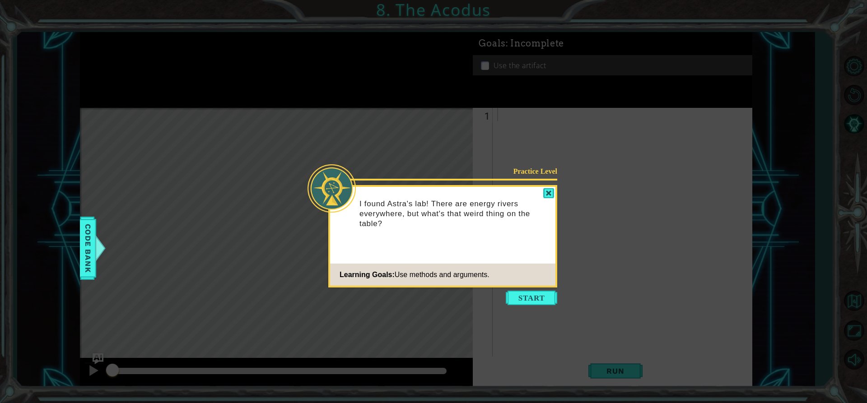
click at [528, 290] on icon at bounding box center [433, 201] width 867 height 403
click at [548, 317] on icon at bounding box center [433, 201] width 867 height 403
click at [539, 295] on button "Start" at bounding box center [532, 298] width 52 height 14
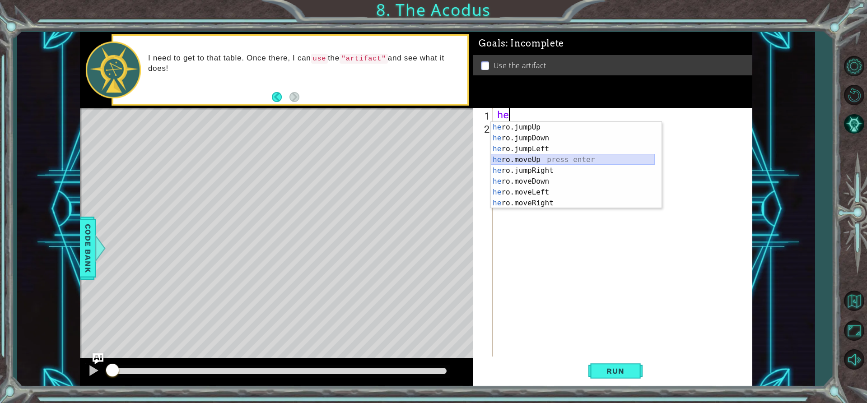
drag, startPoint x: 580, startPoint y: 158, endPoint x: 586, endPoint y: 157, distance: 6.5
click at [586, 157] on div "he ro.jumpUp press enter he ro.jumpDown press enter he ro.jumpLeft press enter …" at bounding box center [573, 176] width 164 height 108
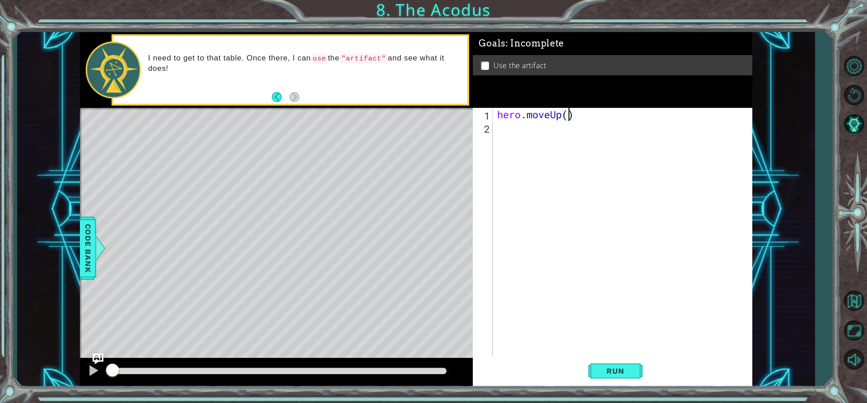
type textarea "hero.moveUp(2)"
click at [594, 172] on div "hero . moveUp ( 2 )" at bounding box center [625, 245] width 259 height 275
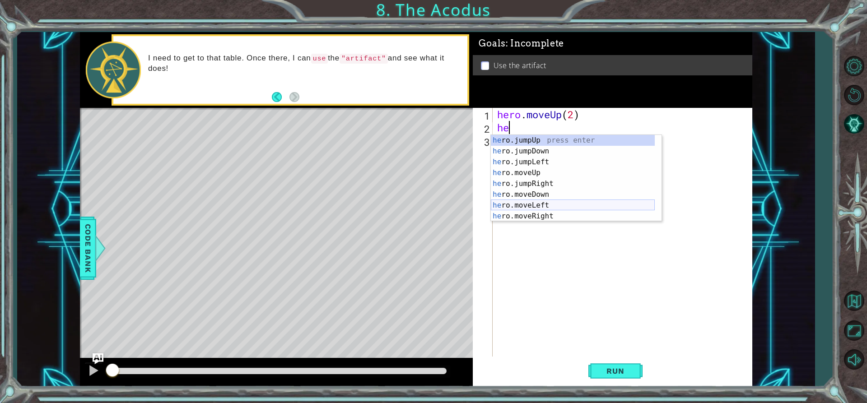
click at [550, 206] on div "he ro.jumpUp press enter he ro.jumpDown press enter he ro.jumpLeft press enter …" at bounding box center [573, 189] width 164 height 108
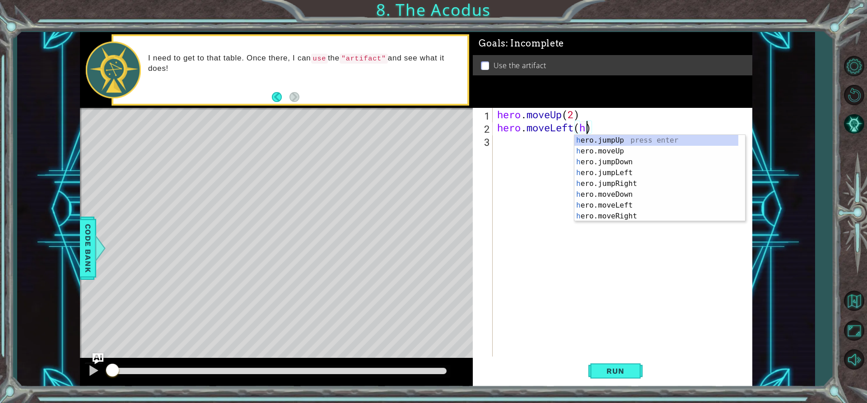
scroll to position [0, 4]
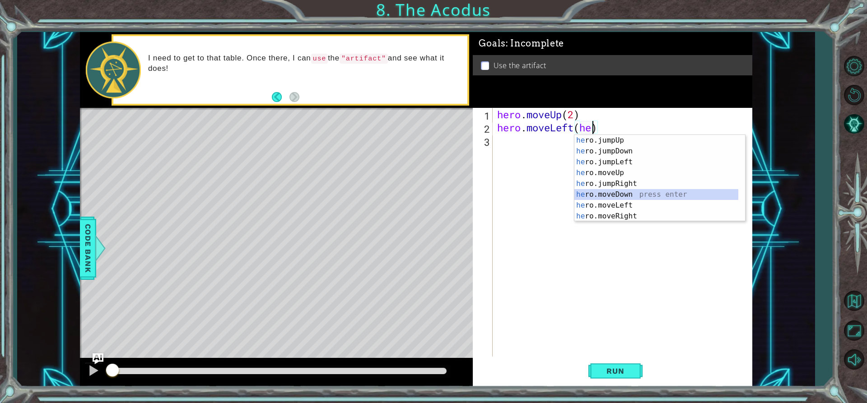
click at [641, 193] on div "he ro.jumpUp press enter he ro.jumpDown press enter he ro.jumpLeft press enter …" at bounding box center [657, 189] width 164 height 108
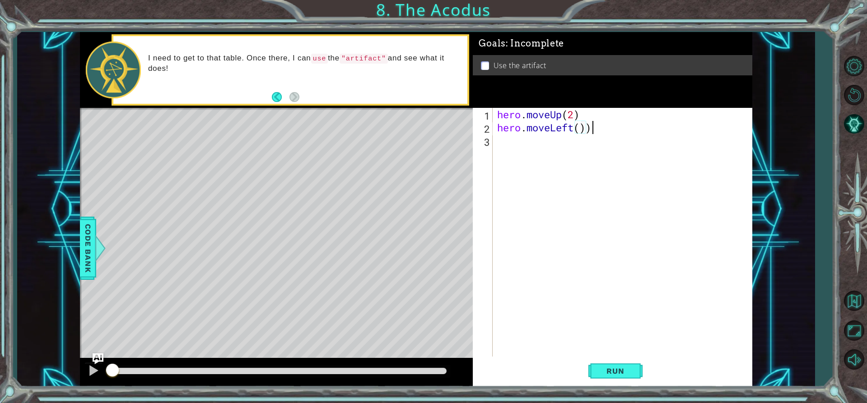
click at [604, 126] on div "hero . moveUp ( 2 ) hero . moveLeft ( ))" at bounding box center [625, 245] width 259 height 275
click at [580, 129] on div "hero . moveUp ( 2 ) hero . moveLeft ( )" at bounding box center [625, 245] width 259 height 275
type textarea "hero.moveLeft(1)"
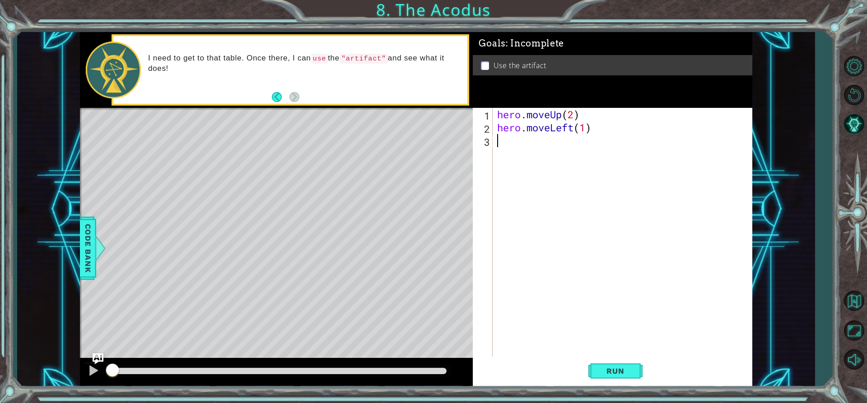
click at [516, 172] on div "hero . moveUp ( 2 ) hero . moveLeft ( 1 )" at bounding box center [625, 245] width 259 height 275
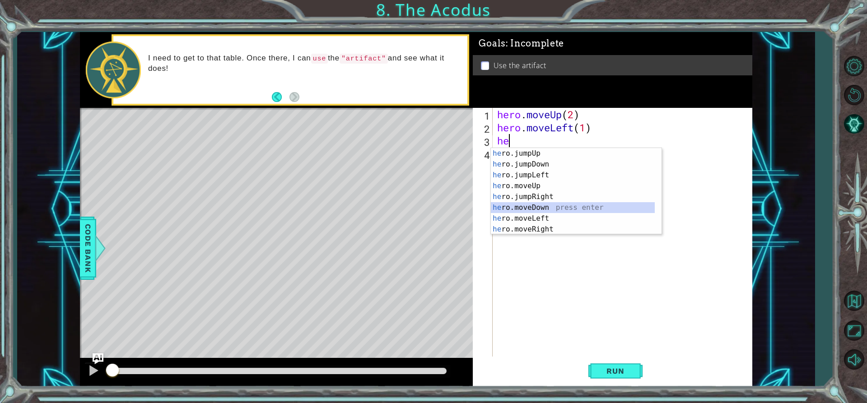
click at [516, 210] on div "he ro.jumpUp press enter he ro.jumpDown press enter he ro.jumpLeft press enter …" at bounding box center [573, 202] width 164 height 108
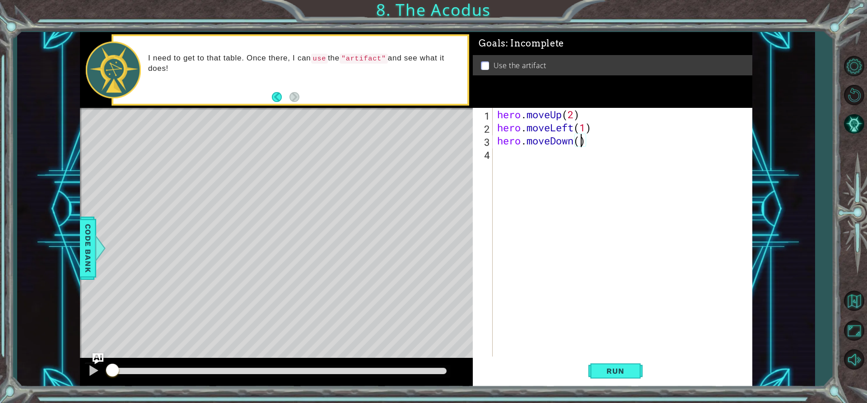
type textarea "hero.moveDown(2)"
click at [528, 173] on div "hero . moveUp ( 2 ) hero . moveLeft ( 1 ) hero . moveDown ( 2 )" at bounding box center [625, 245] width 259 height 275
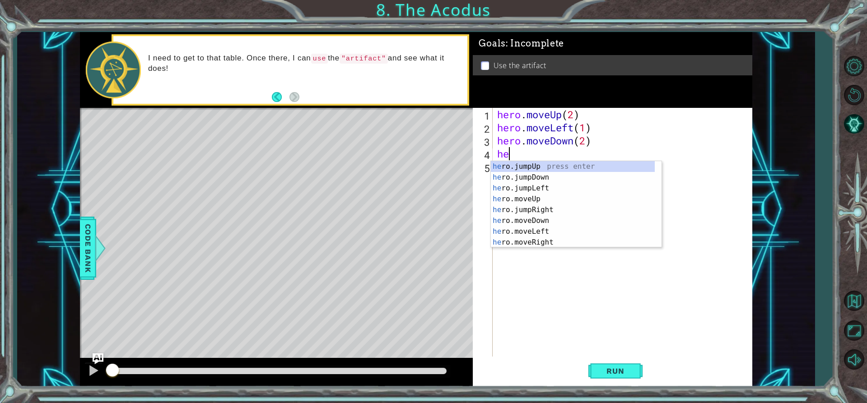
type textarea "her"
click at [552, 165] on div "her o.jumpUp press enter her o.jumpDown press enter her o.jumpLeft press enter …" at bounding box center [573, 215] width 164 height 108
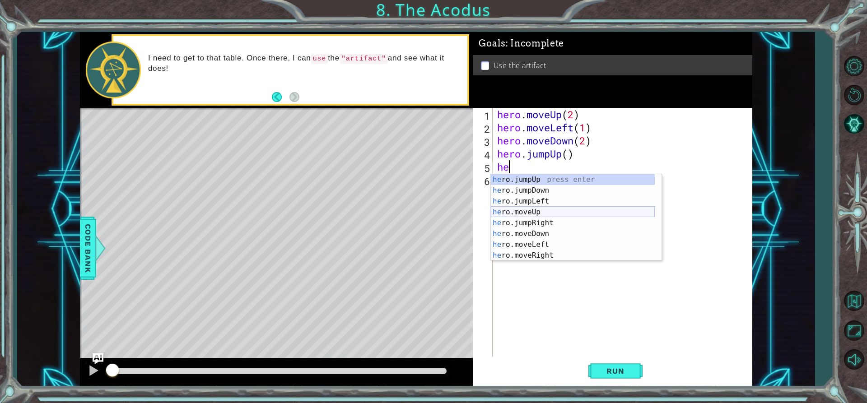
click at [534, 207] on div "he ro.jumpUp press enter he ro.jumpDown press enter he ro.jumpLeft press enter …" at bounding box center [573, 228] width 164 height 108
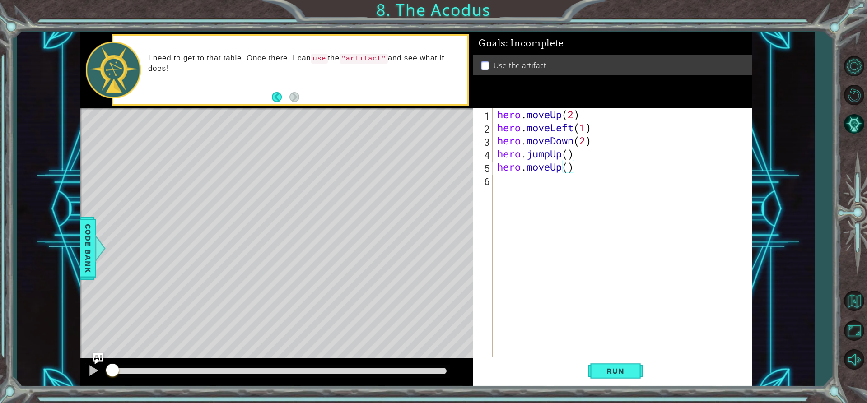
type textarea "hero.moveUp(2)"
click at [574, 195] on div "hero . moveUp ( 2 ) hero . moveLeft ( 1 ) hero . moveDown ( 2 ) hero . jumpUp (…" at bounding box center [625, 245] width 259 height 275
click at [571, 157] on div "hero . moveUp ( 2 ) hero . moveLeft ( 1 ) hero . moveDown ( 2 ) hero . jumpUp (…" at bounding box center [625, 245] width 259 height 275
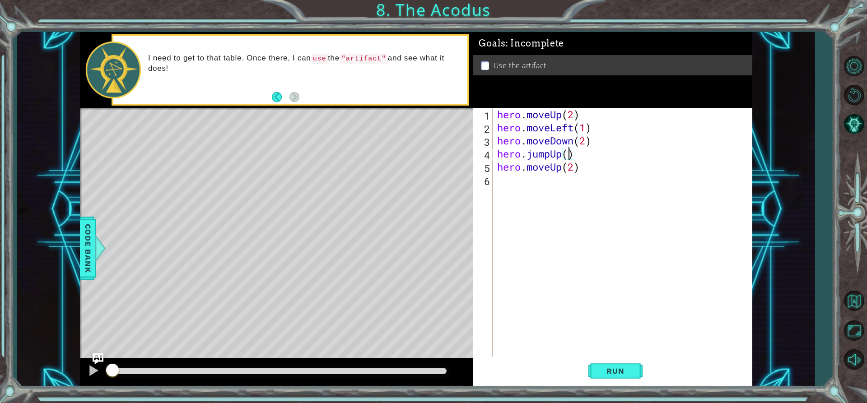
type textarea "hero.jumpUp(1)"
click at [525, 181] on div "hero . moveUp ( 2 ) hero . moveLeft ( 1 ) hero . moveDown ( 2 ) hero . jumpUp (…" at bounding box center [625, 245] width 259 height 275
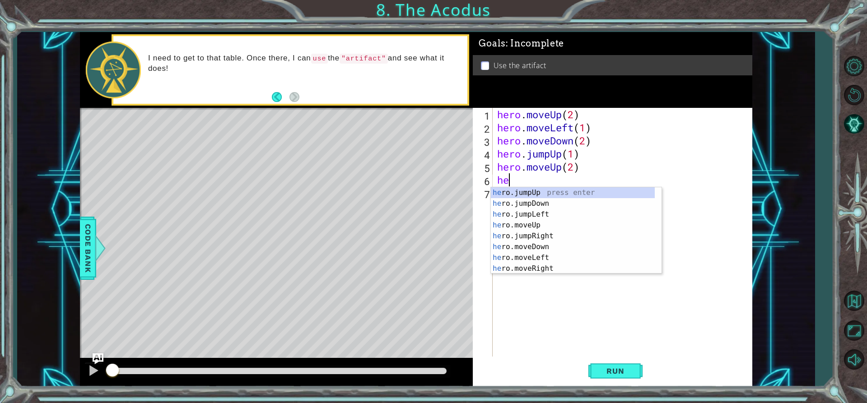
scroll to position [0, 0]
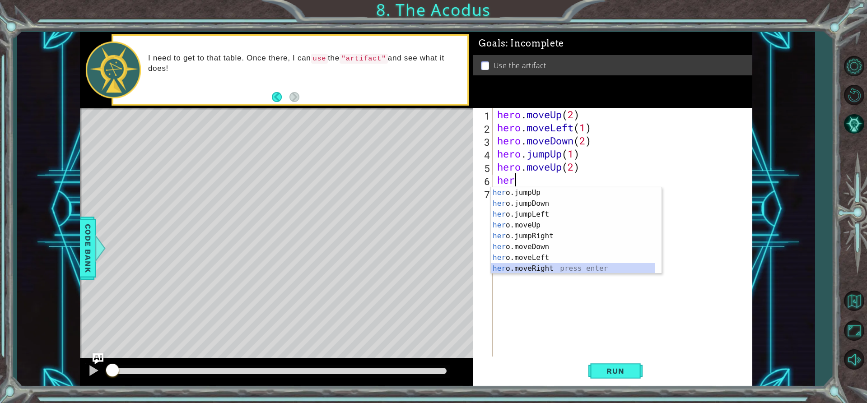
click at [567, 268] on div "her o.jumpUp press enter her o.jumpDown press enter her o.jumpLeft press enter …" at bounding box center [573, 241] width 164 height 108
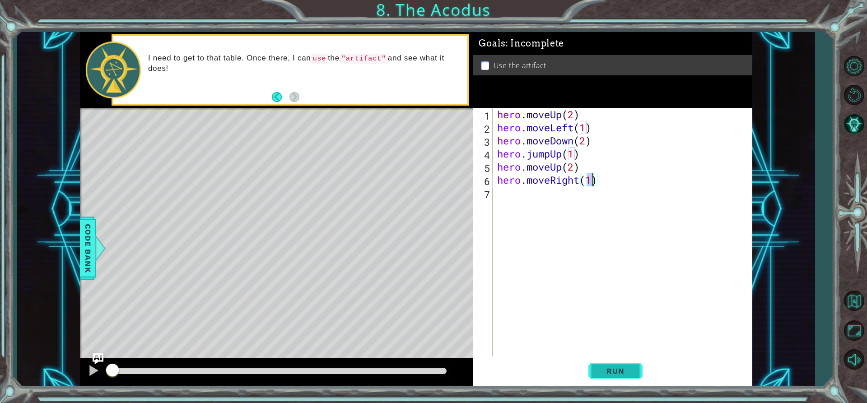
type textarea "hero.moveRight(1)"
click at [633, 366] on button "Run" at bounding box center [616, 371] width 54 height 28
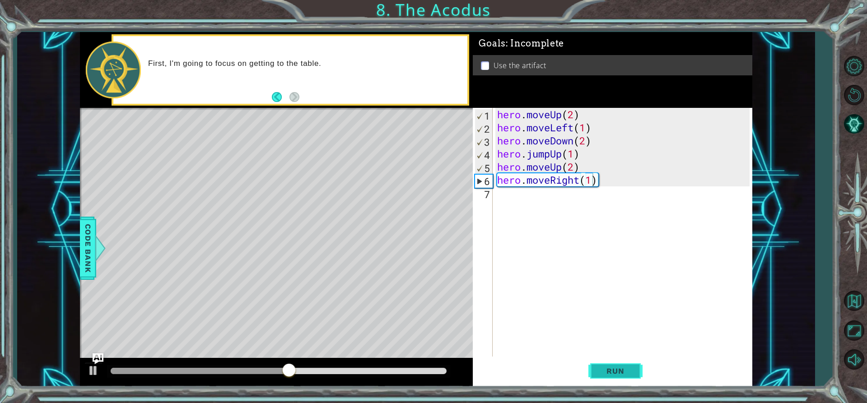
drag, startPoint x: 611, startPoint y: 371, endPoint x: 614, endPoint y: 364, distance: 7.7
click at [614, 365] on button "Run" at bounding box center [616, 371] width 54 height 28
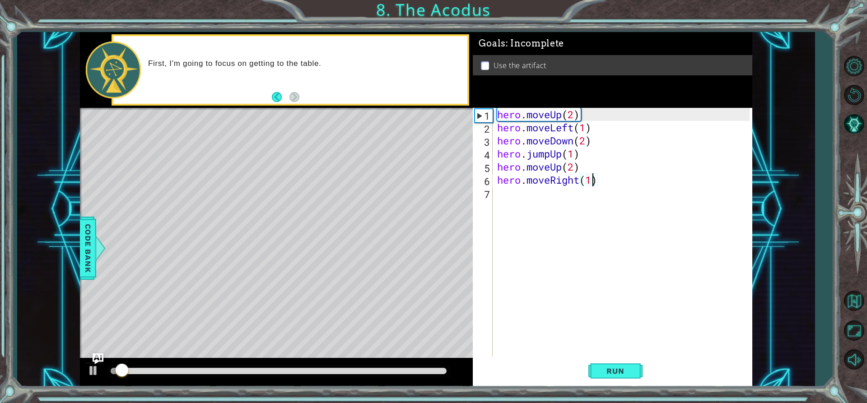
click at [599, 269] on div "hero . moveUp ( 2 ) hero . moveLeft ( 1 ) hero . moveDown ( 2 ) hero . jumpUp (…" at bounding box center [625, 245] width 259 height 275
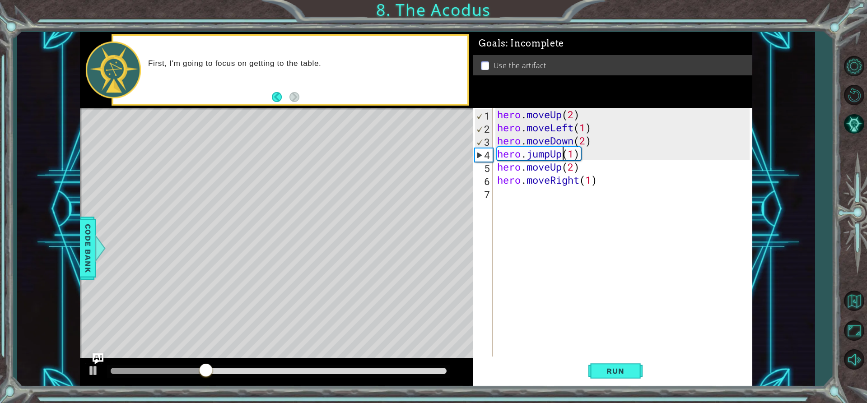
click at [562, 155] on div "hero . moveUp ( 2 ) hero . moveLeft ( 1 ) hero . moveDown ( 2 ) hero . jumpUp (…" at bounding box center [625, 245] width 259 height 275
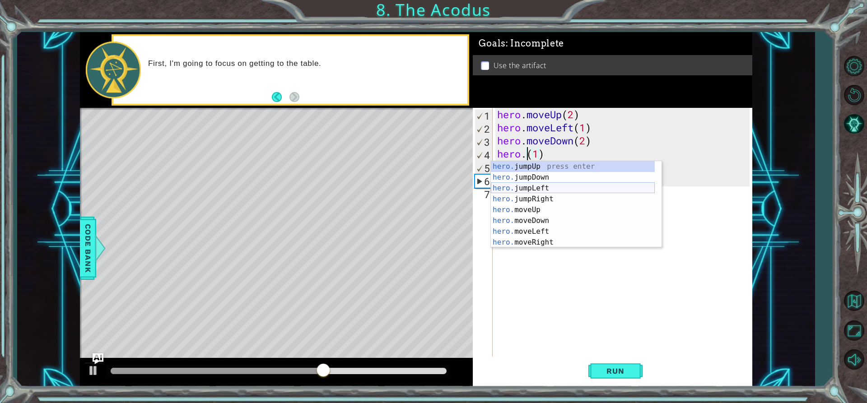
click at [581, 185] on div "hero. jumpUp press enter hero. jumpDown press enter hero. jumpLeft press enter …" at bounding box center [573, 215] width 164 height 108
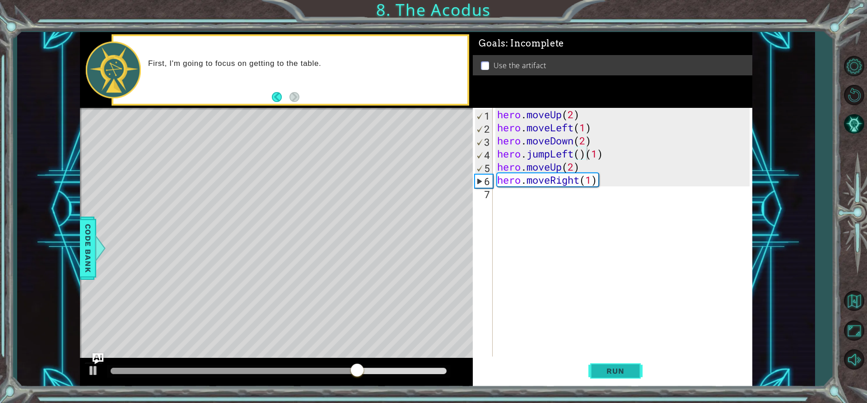
click at [620, 375] on span "Run" at bounding box center [616, 371] width 36 height 9
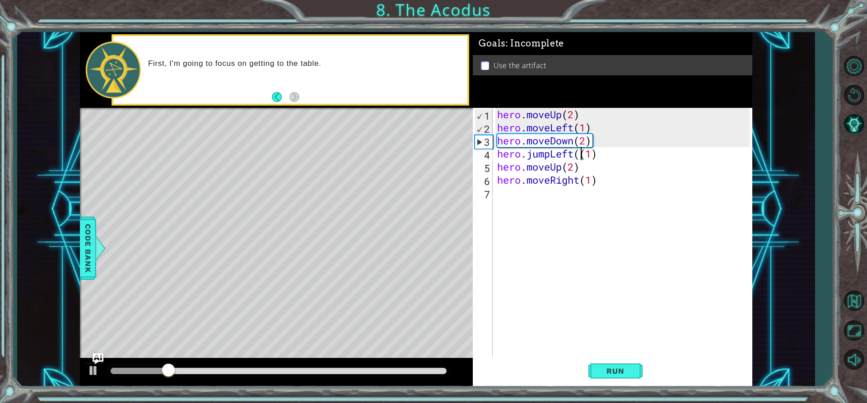
type textarea "hero.jumpLeft(1)"
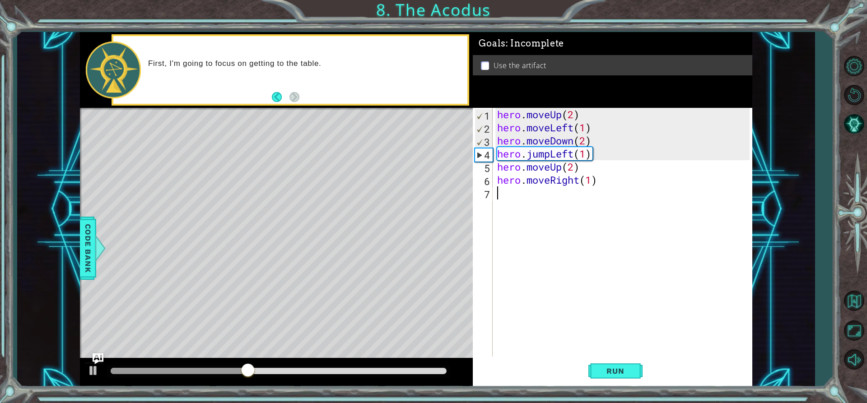
click at [566, 322] on div "hero . moveUp ( 2 ) hero . moveLeft ( 1 ) hero . moveDown ( 2 ) hero . jumpLeft…" at bounding box center [625, 245] width 259 height 275
click at [609, 367] on span "Run" at bounding box center [616, 371] width 36 height 9
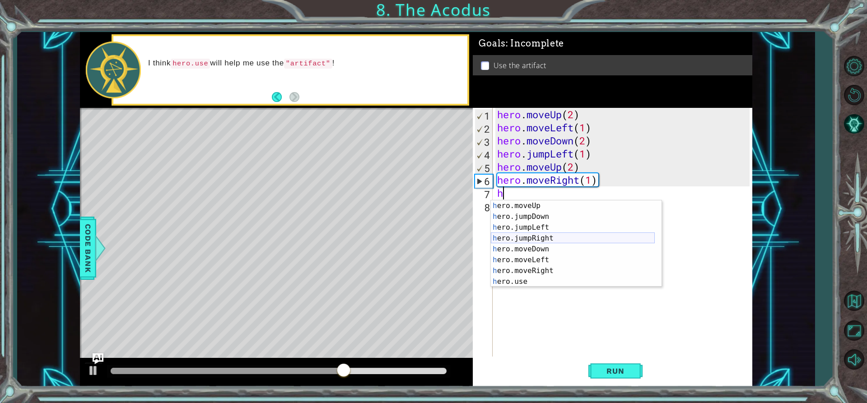
scroll to position [11, 0]
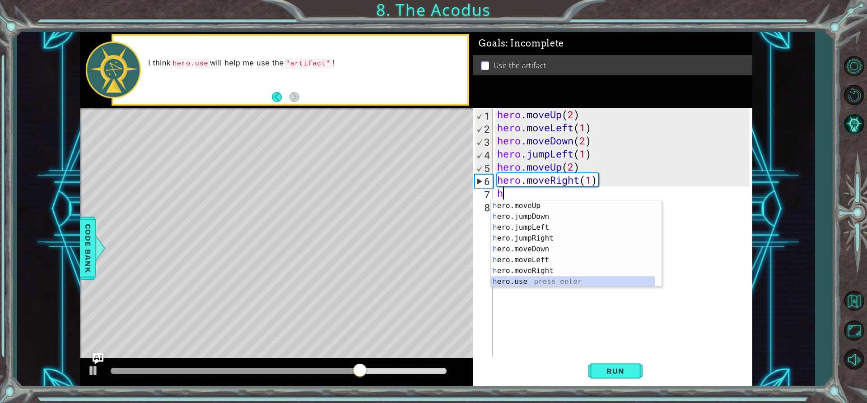
click at [541, 276] on div "h ero.moveUp press enter h ero.jumpDown press enter h ero.jumpLeft press enter …" at bounding box center [573, 255] width 164 height 108
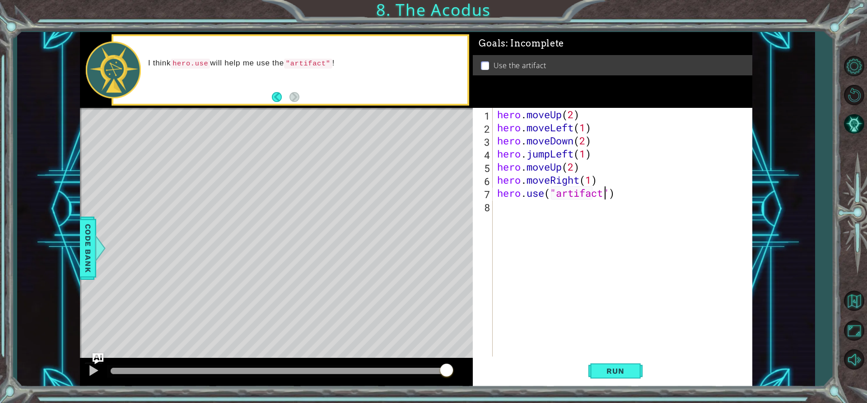
scroll to position [0, 5]
type textarea "hero.use("artifact")"
click at [631, 366] on button "Run" at bounding box center [616, 371] width 54 height 28
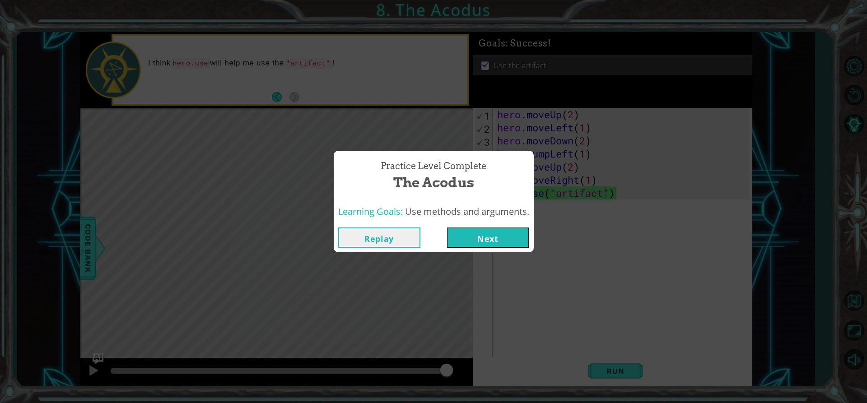
click at [520, 244] on button "Next" at bounding box center [488, 238] width 82 height 20
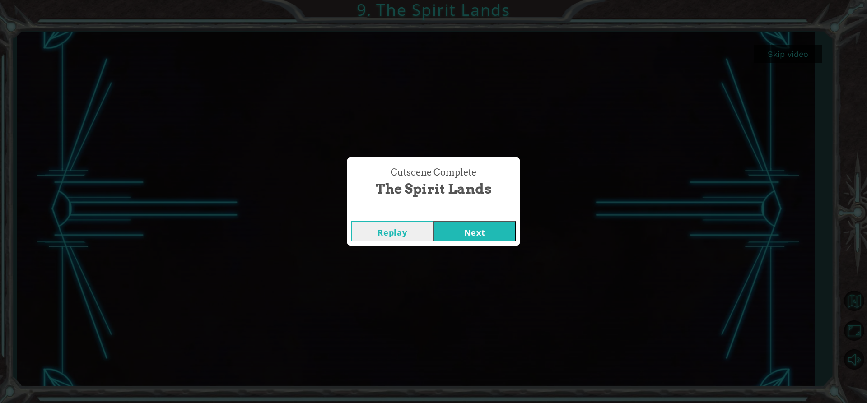
click at [481, 222] on button "Next" at bounding box center [475, 231] width 82 height 20
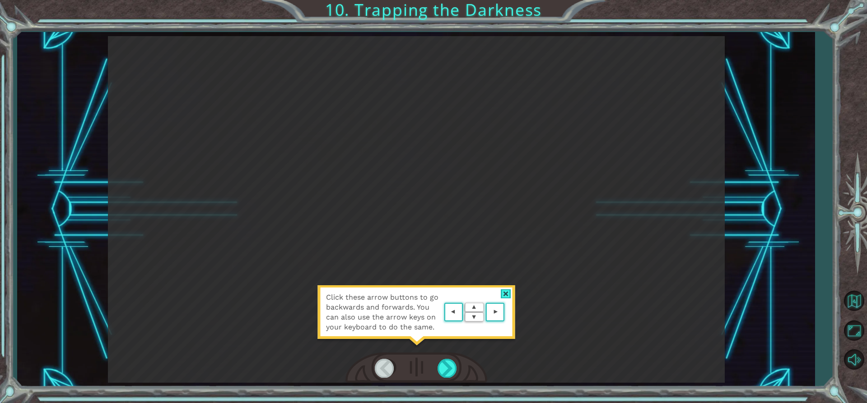
click at [507, 295] on div at bounding box center [506, 294] width 10 height 9
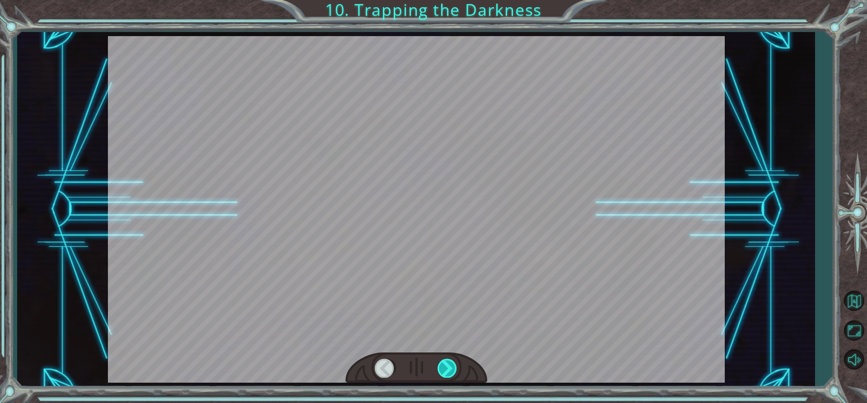
click at [447, 370] on div at bounding box center [448, 368] width 20 height 19
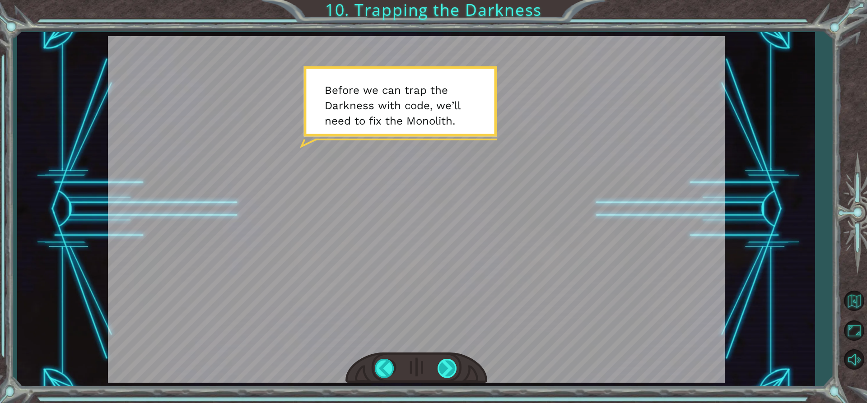
click at [441, 367] on div at bounding box center [448, 368] width 20 height 19
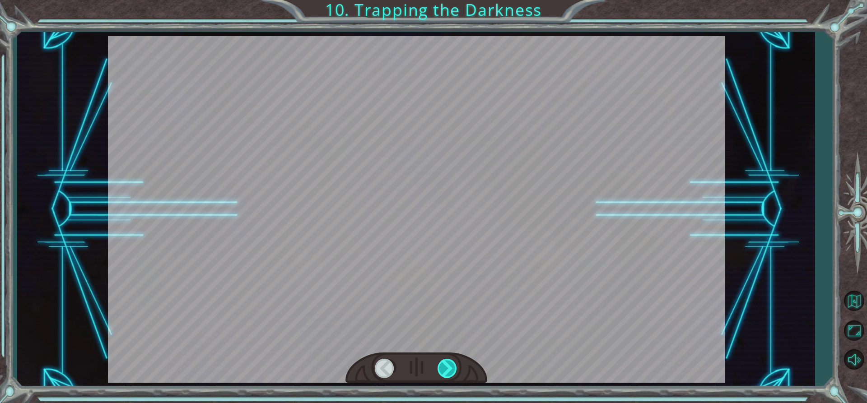
click at [441, 367] on div at bounding box center [448, 368] width 20 height 19
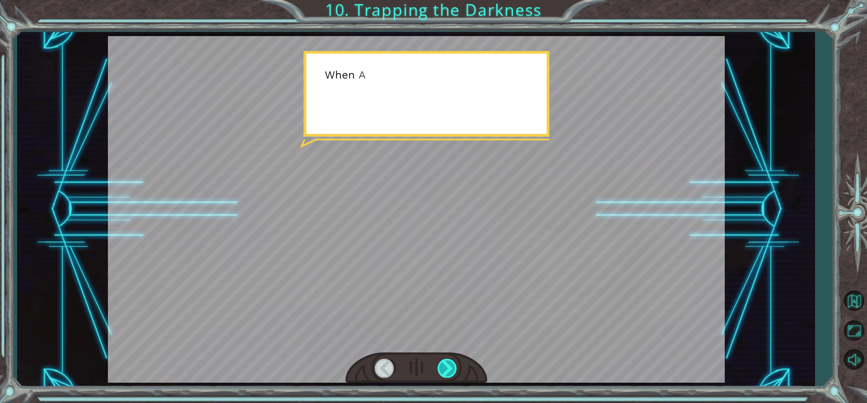
click at [441, 367] on div at bounding box center [448, 368] width 20 height 19
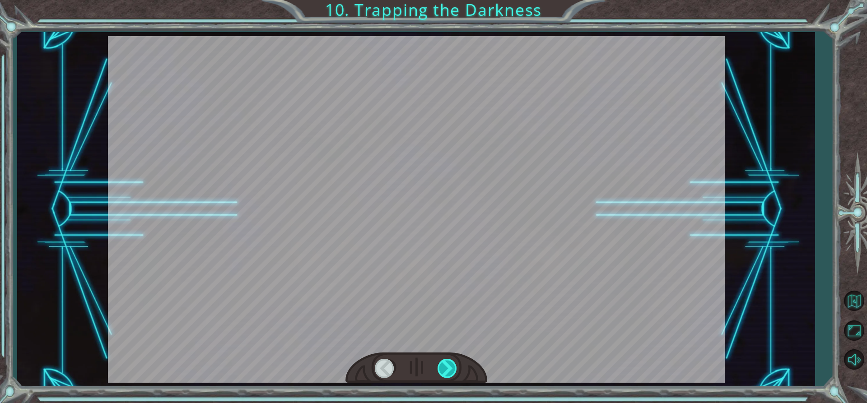
click at [441, 367] on div at bounding box center [448, 368] width 20 height 19
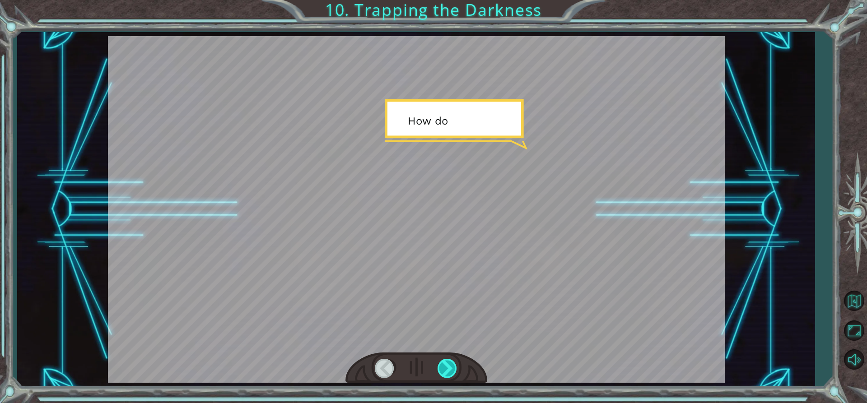
click at [441, 367] on div at bounding box center [448, 368] width 20 height 19
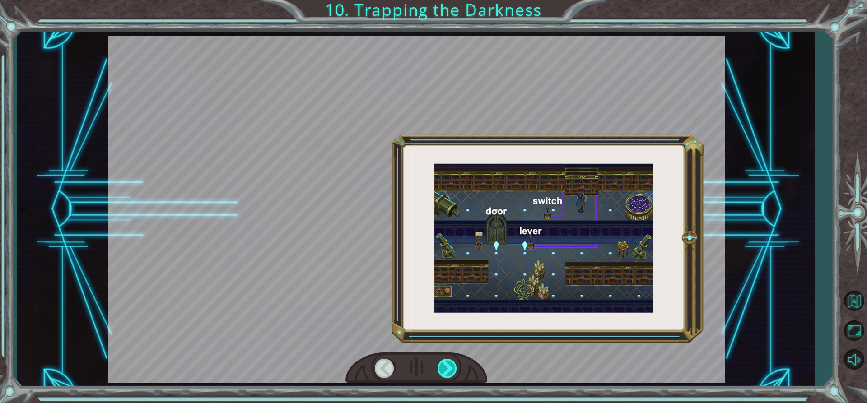
click at [441, 367] on div at bounding box center [448, 368] width 20 height 19
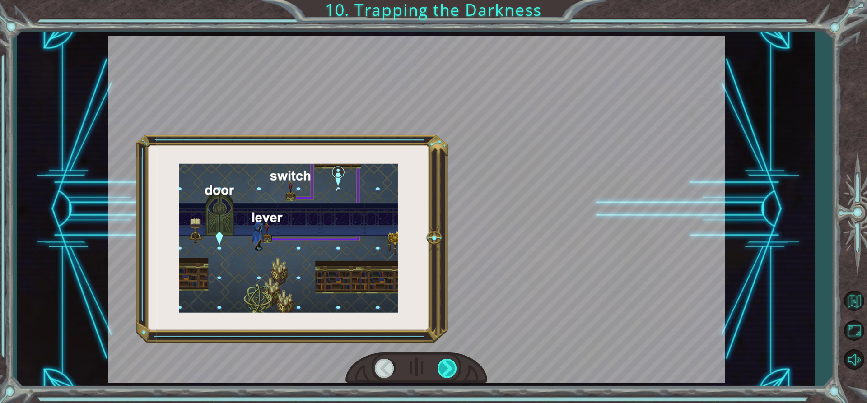
click at [440, 367] on div at bounding box center [448, 368] width 20 height 19
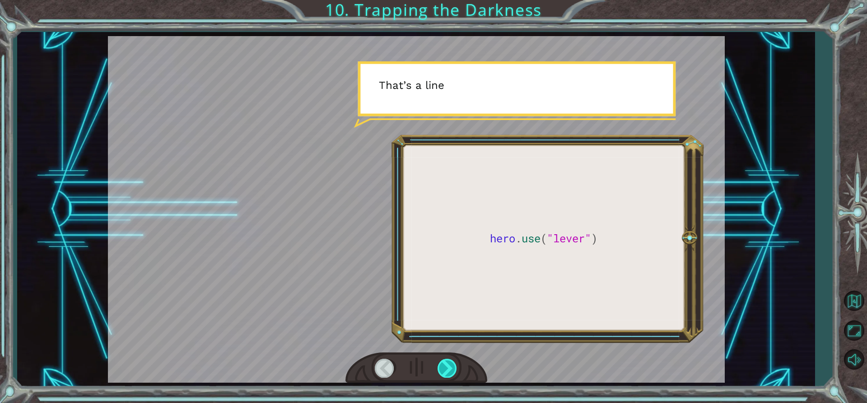
click at [440, 368] on div at bounding box center [448, 368] width 20 height 19
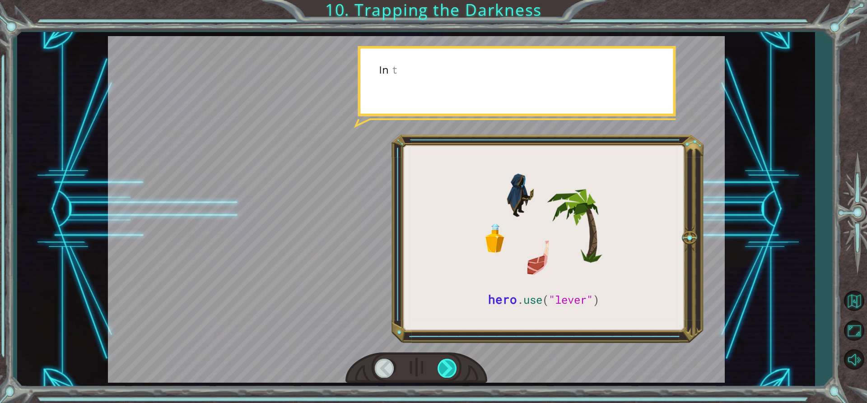
click at [443, 370] on div at bounding box center [448, 368] width 20 height 19
click at [444, 370] on div at bounding box center [448, 368] width 20 height 19
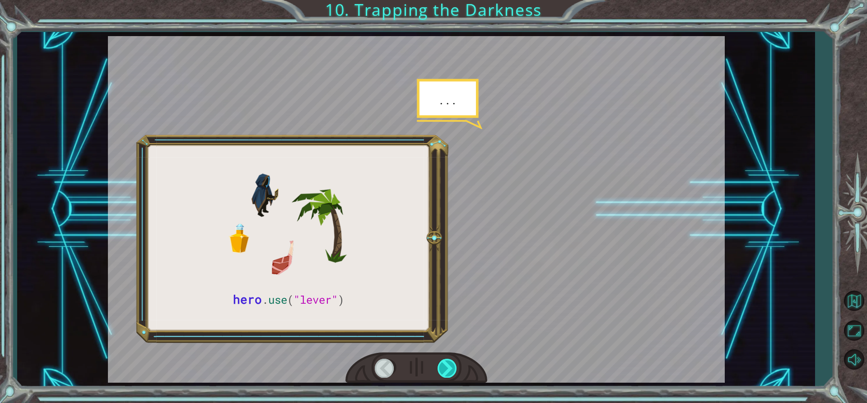
click at [447, 371] on div at bounding box center [448, 368] width 20 height 19
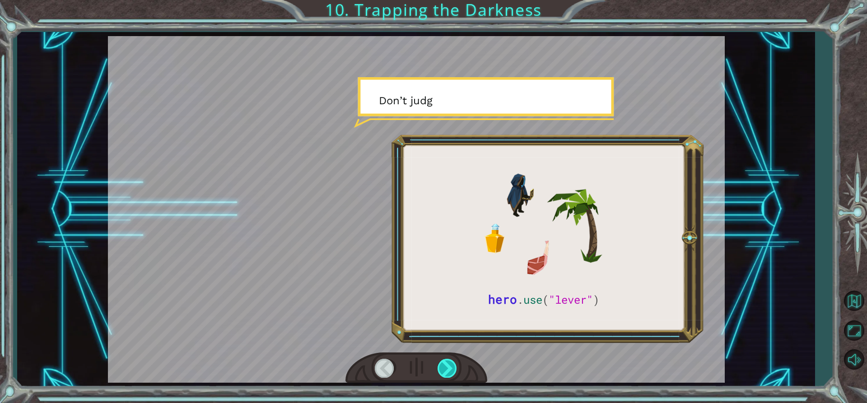
click at [447, 371] on div at bounding box center [448, 368] width 20 height 19
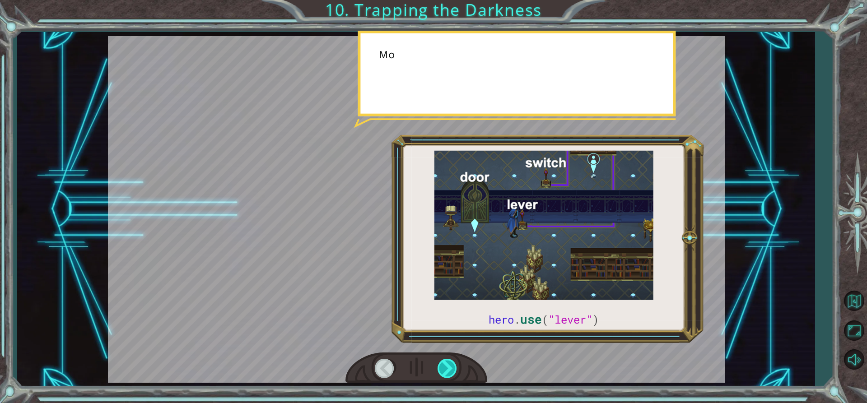
drag, startPoint x: 447, startPoint y: 371, endPoint x: 447, endPoint y: 364, distance: 6.8
click at [446, 370] on div at bounding box center [448, 368] width 20 height 19
click at [448, 364] on div at bounding box center [448, 368] width 20 height 19
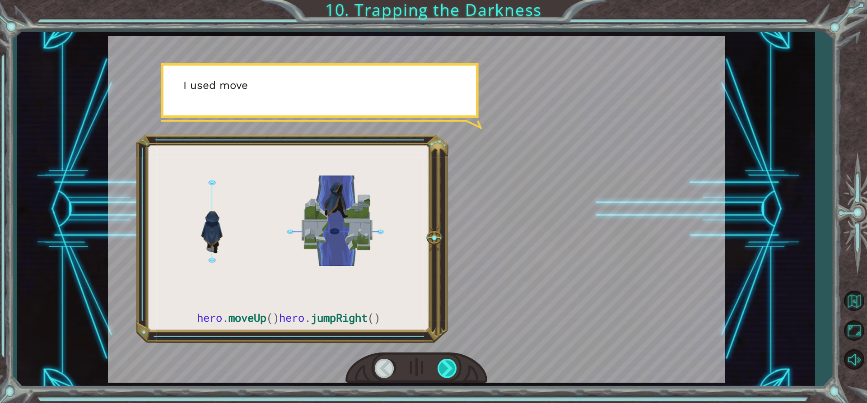
click at [448, 364] on div at bounding box center [448, 368] width 20 height 19
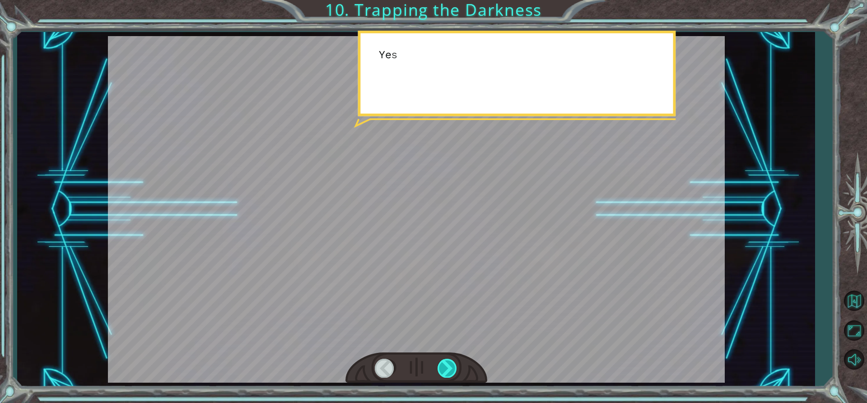
click at [449, 364] on div at bounding box center [448, 368] width 20 height 19
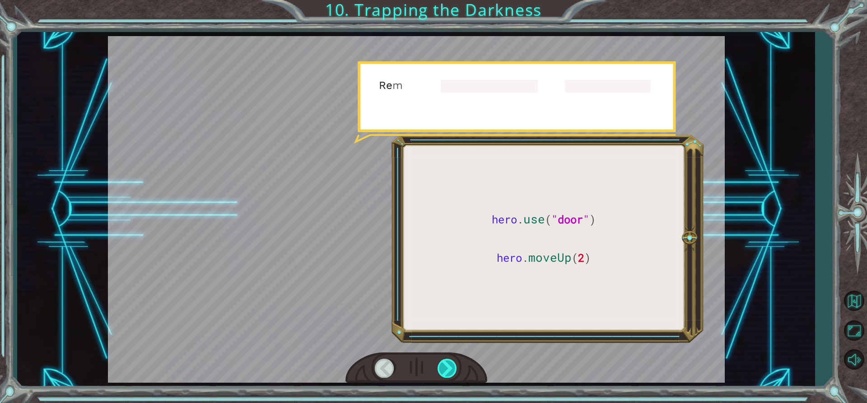
click at [449, 365] on div at bounding box center [448, 368] width 20 height 19
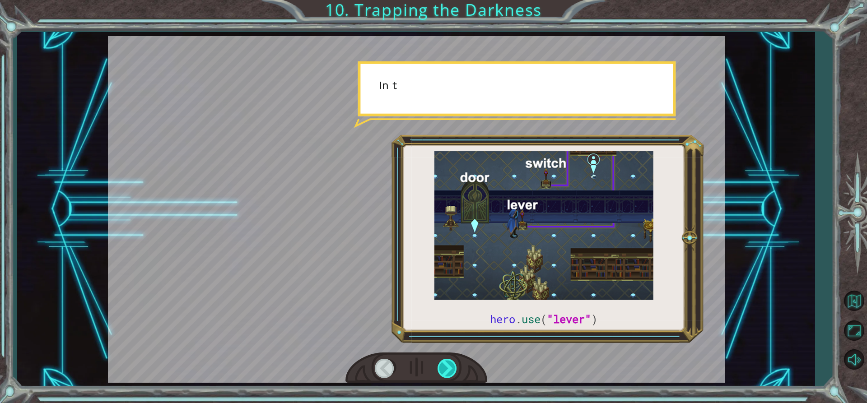
click at [449, 365] on div at bounding box center [448, 368] width 20 height 19
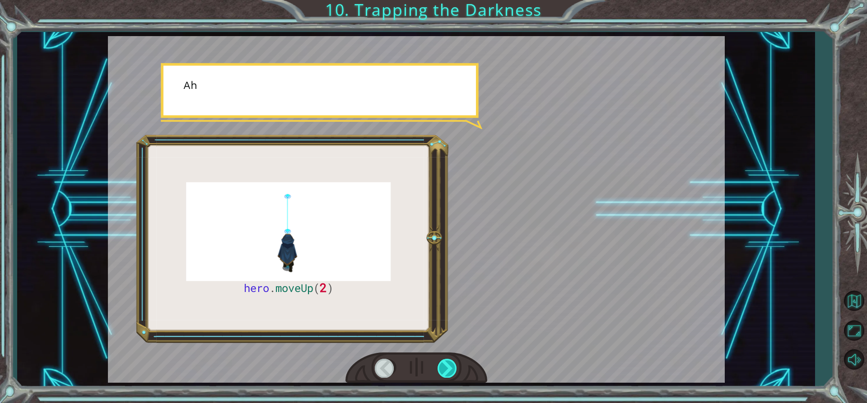
click at [449, 365] on div at bounding box center [448, 368] width 20 height 19
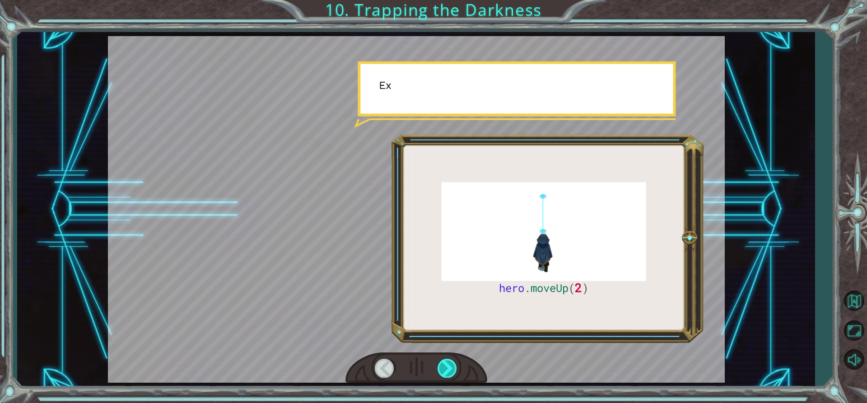
click at [449, 365] on div at bounding box center [448, 368] width 20 height 19
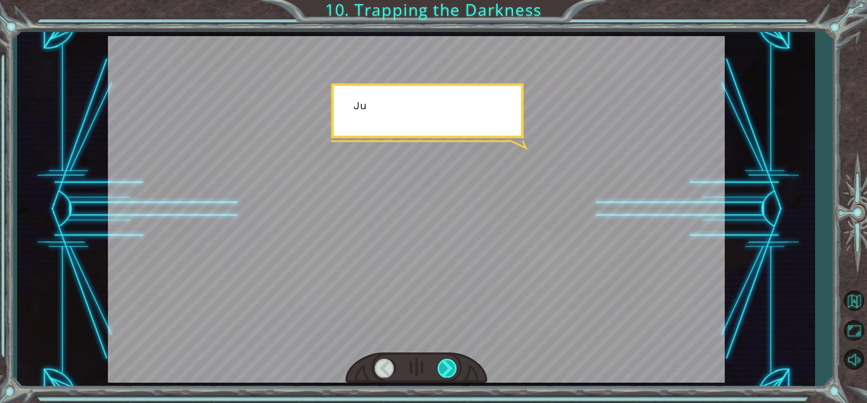
click at [450, 365] on div at bounding box center [448, 368] width 20 height 19
click at [453, 365] on div at bounding box center [448, 368] width 20 height 19
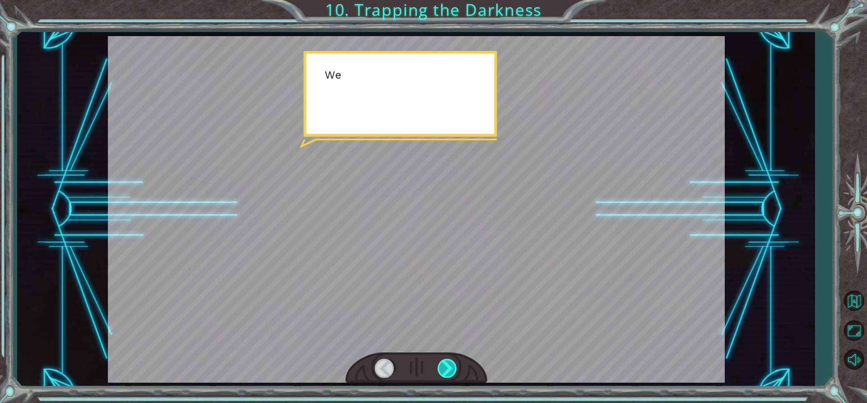
click at [453, 365] on div at bounding box center [448, 368] width 20 height 19
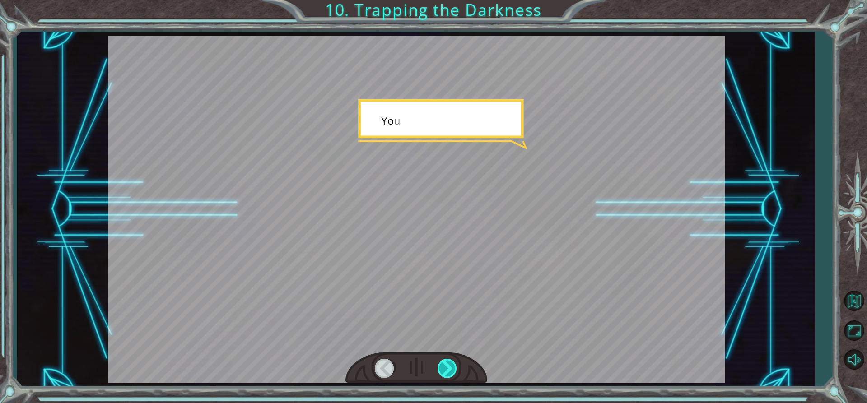
click at [453, 365] on div at bounding box center [448, 368] width 20 height 19
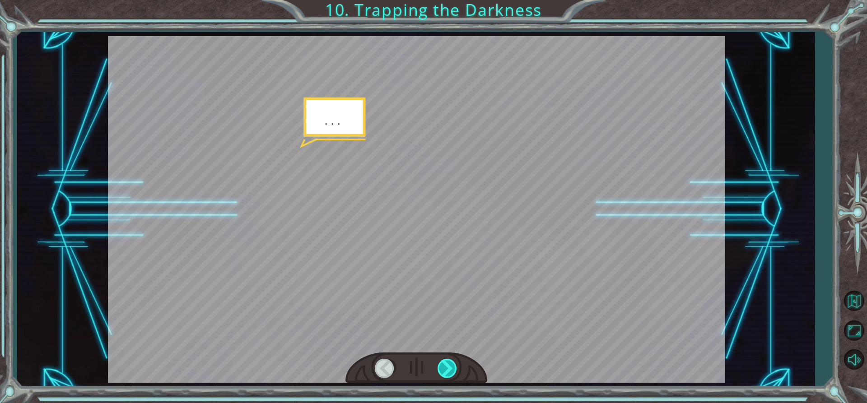
click at [454, 365] on div at bounding box center [448, 368] width 20 height 19
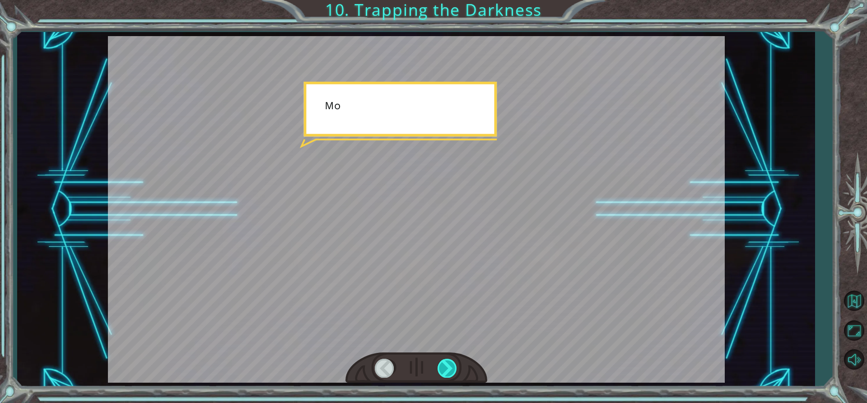
click at [454, 365] on div at bounding box center [448, 368] width 20 height 19
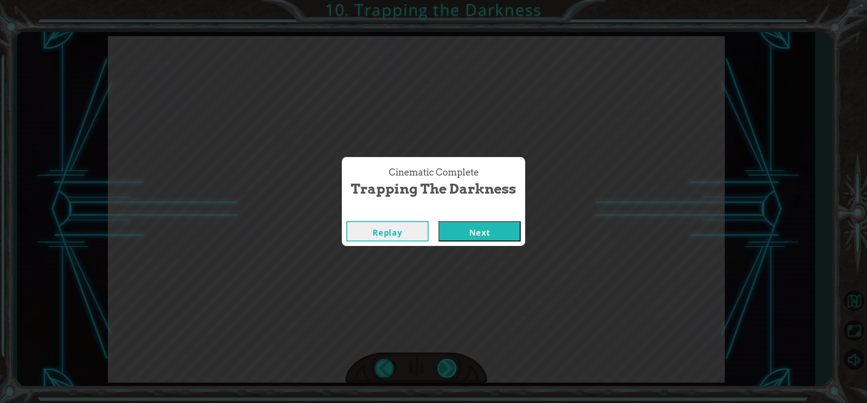
click at [454, 365] on div "Cinematic Complete Trapping the Darkness Replay Next" at bounding box center [433, 201] width 867 height 403
click at [478, 241] on button "Next" at bounding box center [480, 231] width 82 height 20
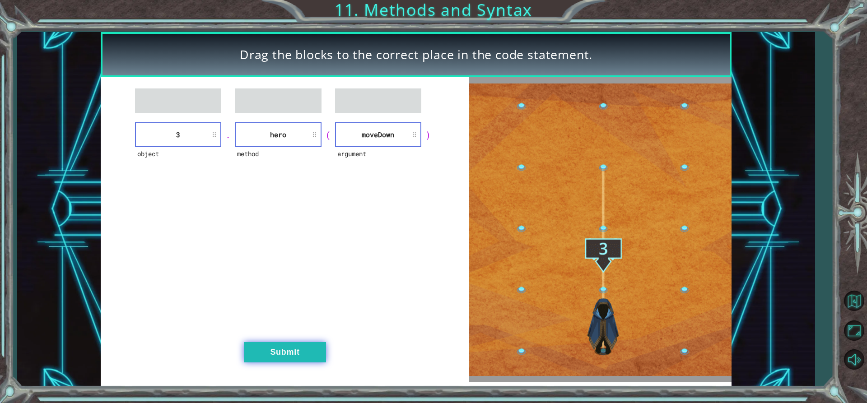
click at [294, 357] on button "Submit" at bounding box center [285, 352] width 82 height 20
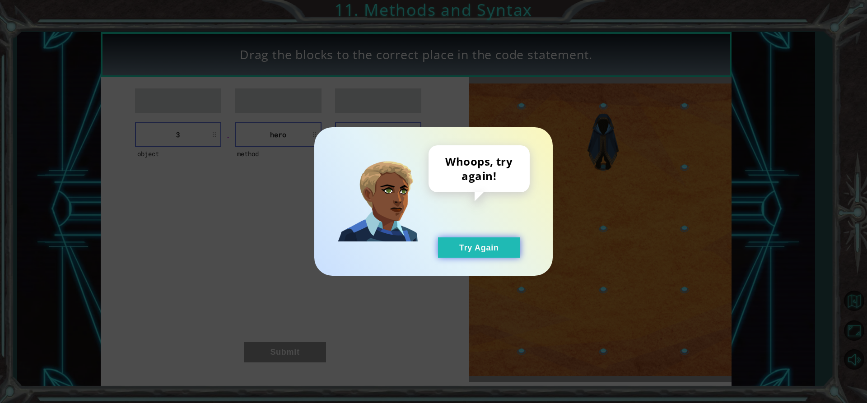
click at [455, 246] on button "Try Again" at bounding box center [479, 248] width 82 height 20
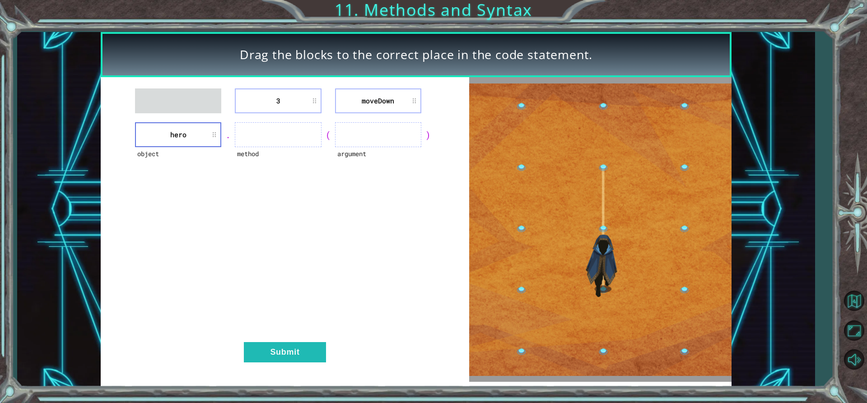
click at [362, 114] on div "3 [GEOGRAPHIC_DATA] object hero . method ( argument ) Submit" at bounding box center [285, 229] width 369 height 305
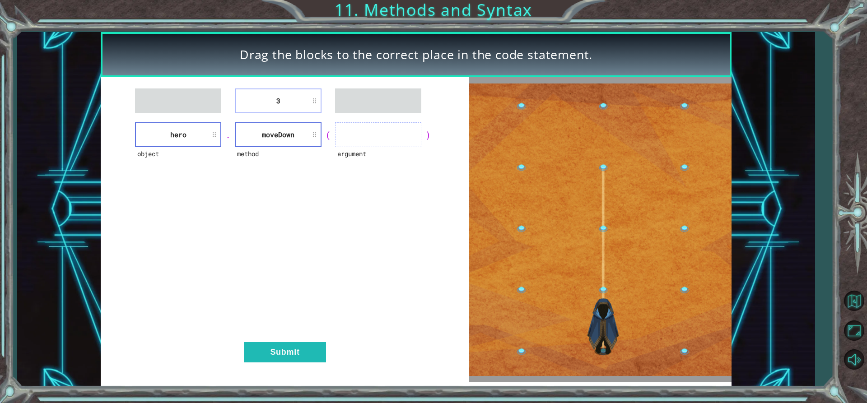
drag, startPoint x: 287, startPoint y: 88, endPoint x: 356, endPoint y: 132, distance: 82.5
click at [356, 132] on div "3 object hero . method [GEOGRAPHIC_DATA] ( argument ) Submit" at bounding box center [285, 229] width 369 height 305
click at [306, 115] on div "3 object hero . method [GEOGRAPHIC_DATA] ( argument ) Submit" at bounding box center [285, 229] width 369 height 305
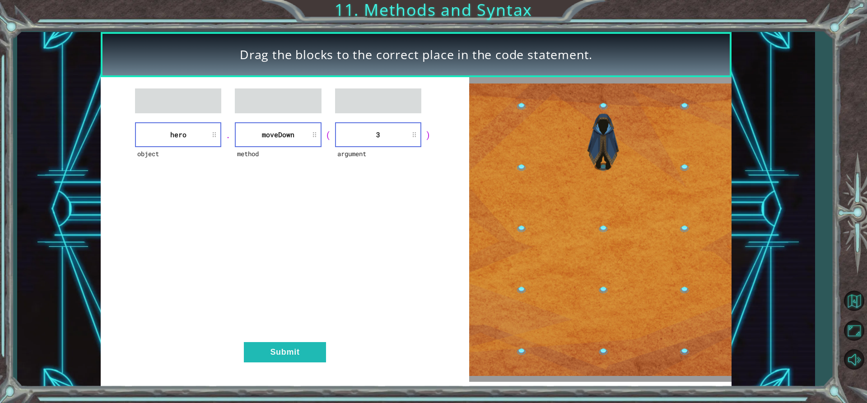
drag, startPoint x: 323, startPoint y: 363, endPoint x: 323, endPoint y: 351, distance: 11.7
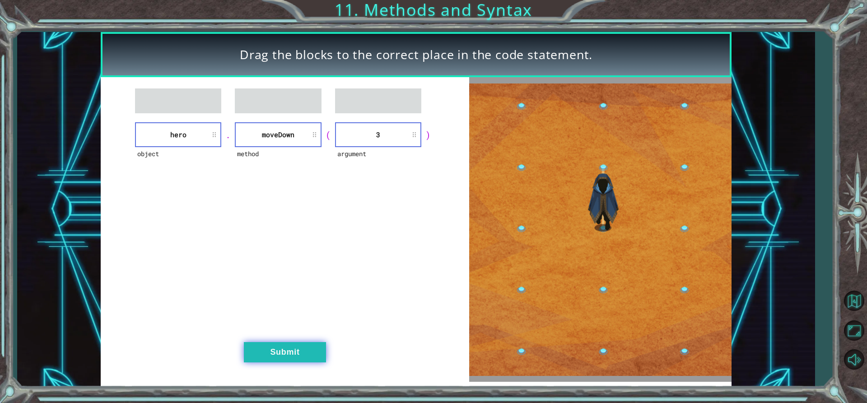
click at [323, 362] on div "object hero . method [GEOGRAPHIC_DATA] ( argument 3 ) Submit" at bounding box center [285, 229] width 369 height 305
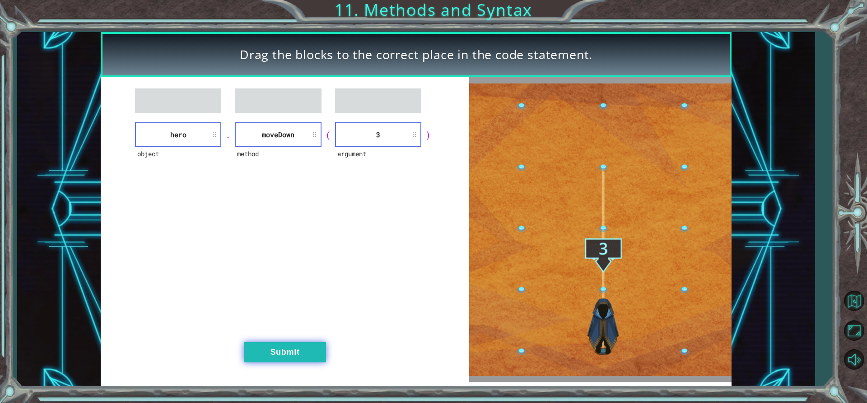
click at [322, 351] on button "Submit" at bounding box center [285, 352] width 82 height 20
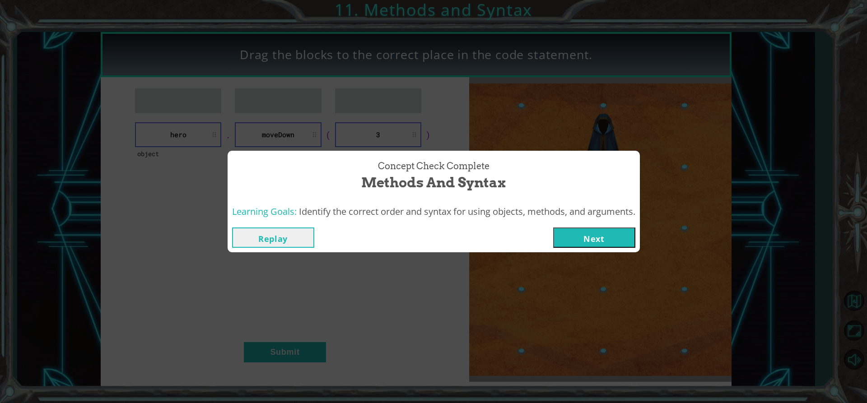
click at [600, 242] on button "Next" at bounding box center [594, 238] width 82 height 20
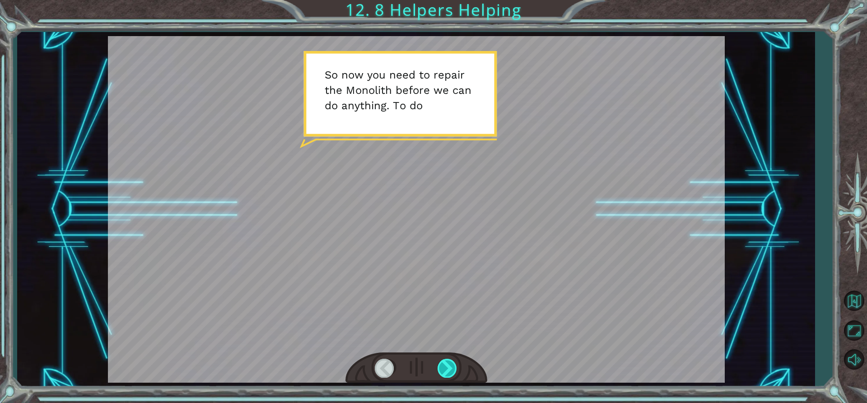
click at [443, 361] on div at bounding box center [448, 368] width 20 height 19
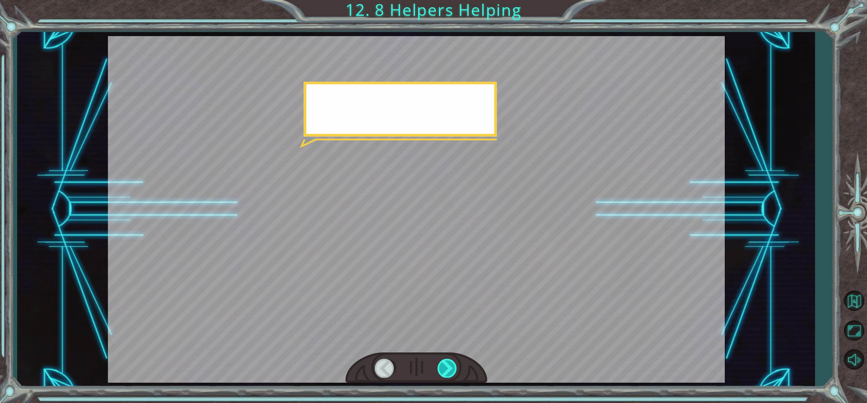
click at [443, 361] on div at bounding box center [448, 368] width 20 height 19
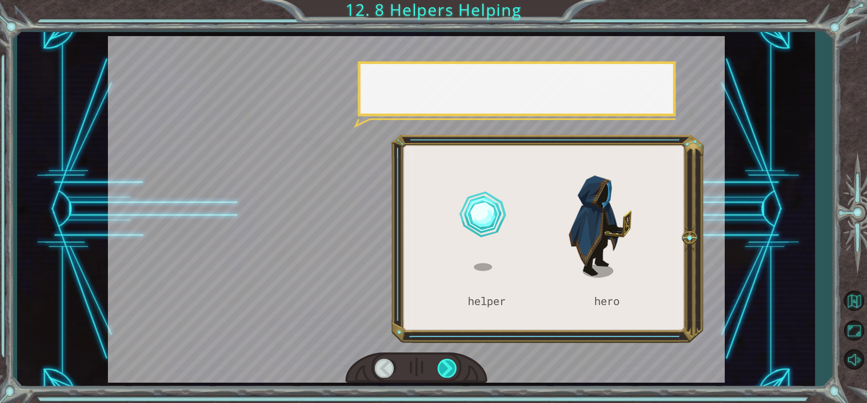
click at [443, 362] on div at bounding box center [448, 368] width 20 height 19
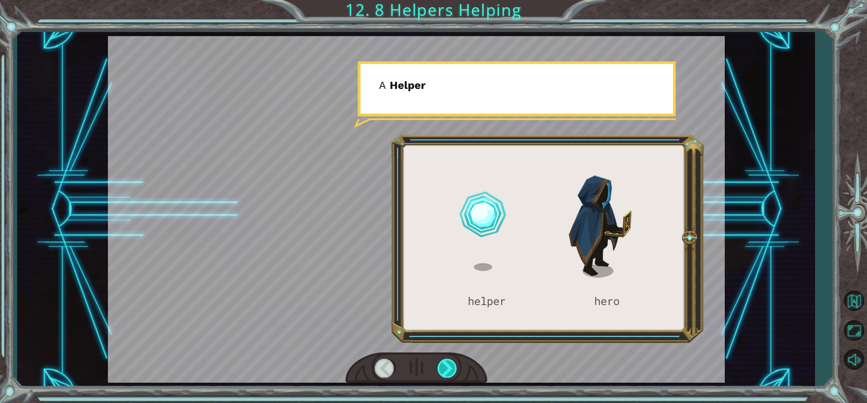
click at [443, 362] on div at bounding box center [448, 368] width 20 height 19
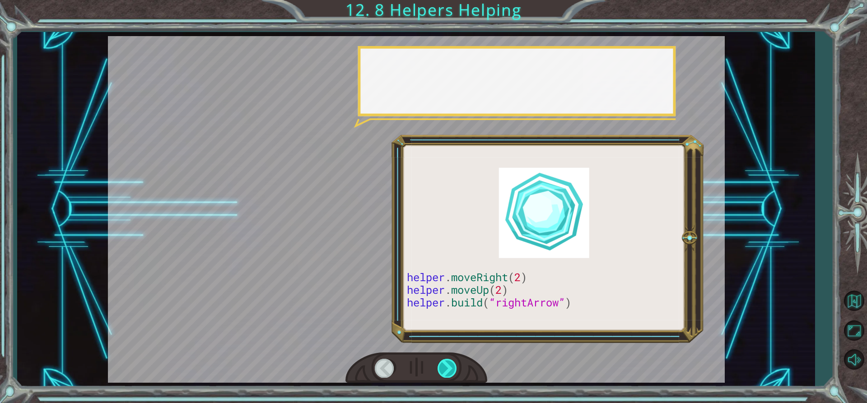
click at [443, 363] on div at bounding box center [448, 368] width 20 height 19
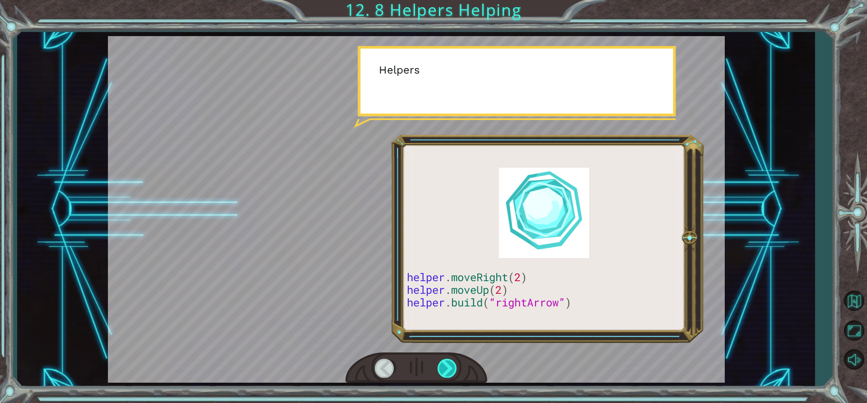
click at [442, 365] on div at bounding box center [448, 368] width 20 height 19
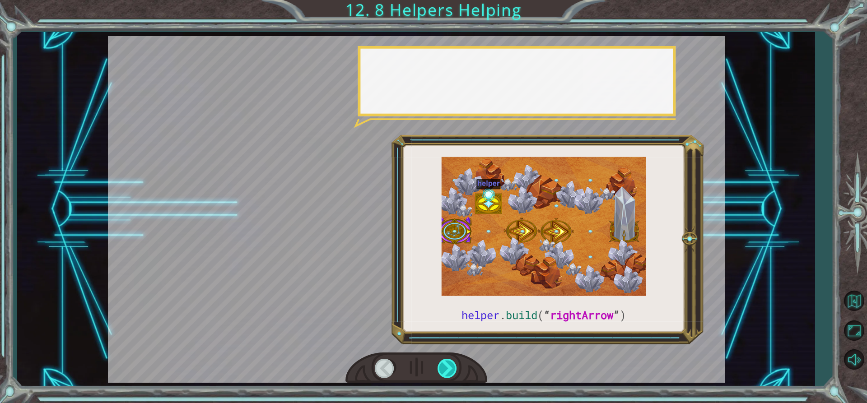
click at [442, 365] on div at bounding box center [448, 368] width 20 height 19
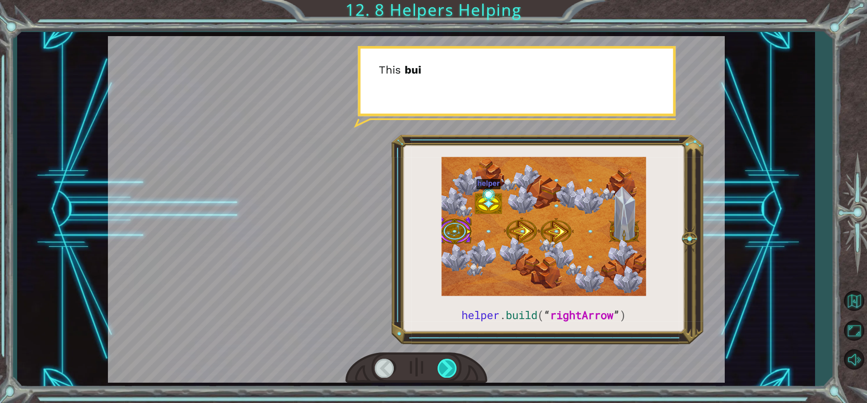
click at [442, 365] on div at bounding box center [448, 368] width 20 height 19
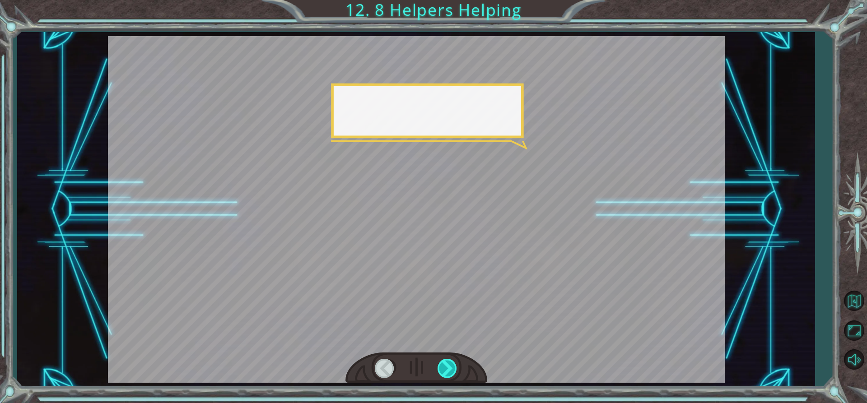
click at [442, 366] on div at bounding box center [448, 368] width 20 height 19
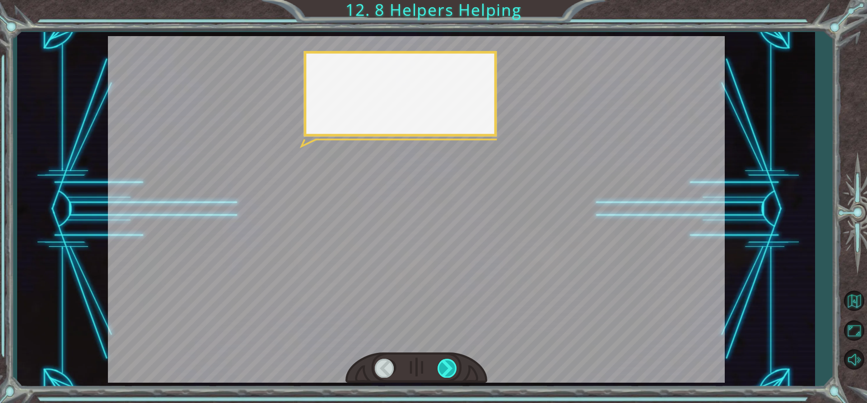
click at [441, 366] on div at bounding box center [448, 368] width 20 height 19
click at [440, 367] on div at bounding box center [448, 368] width 20 height 19
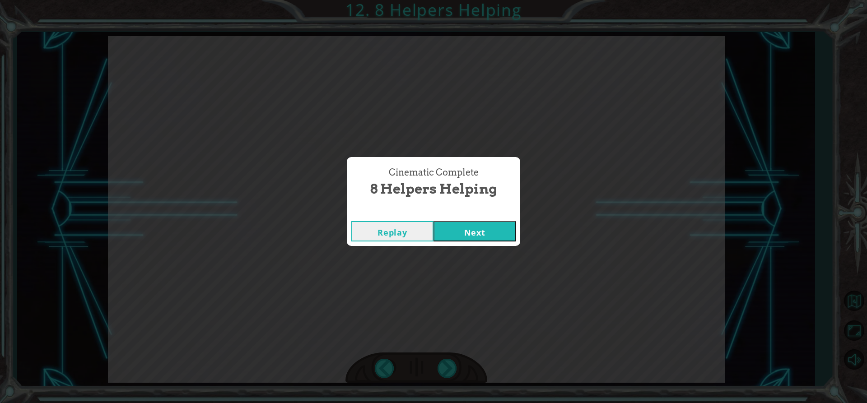
click at [472, 241] on button "Next" at bounding box center [475, 231] width 82 height 20
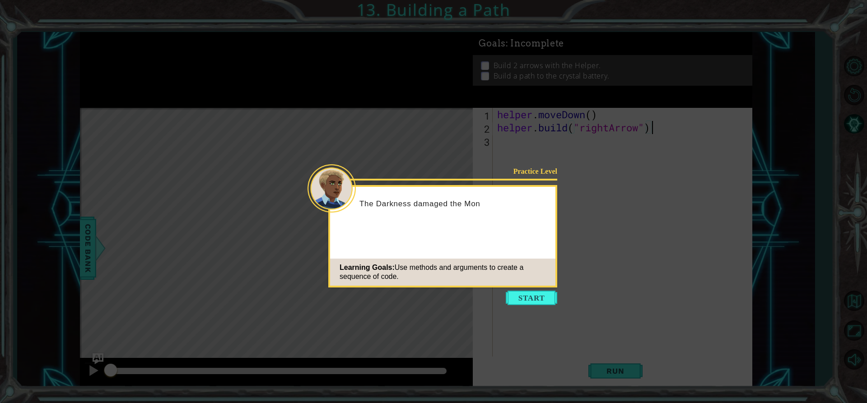
click at [496, 301] on icon at bounding box center [433, 201] width 867 height 403
click at [503, 300] on icon at bounding box center [433, 201] width 867 height 403
click at [515, 297] on button "Start" at bounding box center [532, 298] width 52 height 14
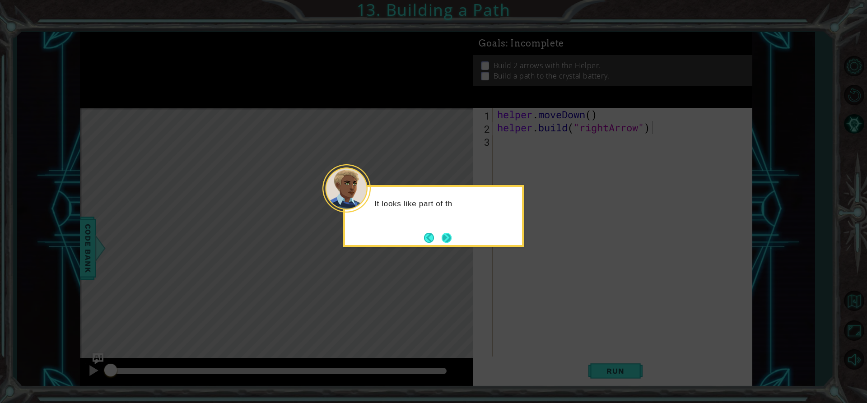
click at [443, 233] on button "Next" at bounding box center [447, 238] width 10 height 10
click at [443, 231] on icon at bounding box center [433, 201] width 867 height 403
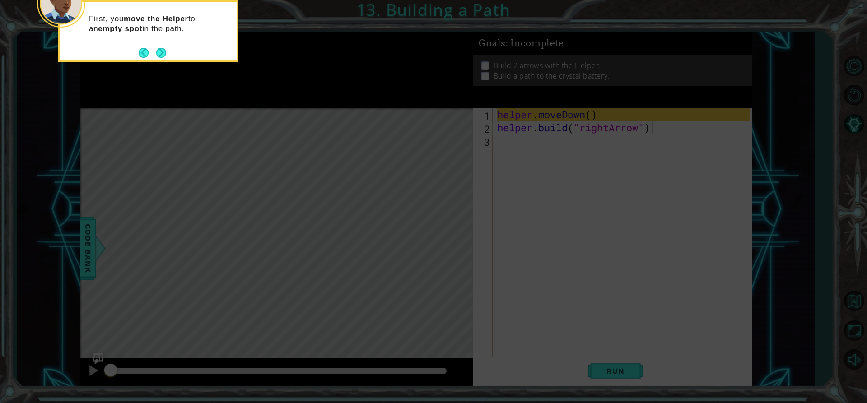
click at [166, 59] on footer at bounding box center [153, 53] width 28 height 14
click at [165, 51] on button "Next" at bounding box center [161, 53] width 10 height 10
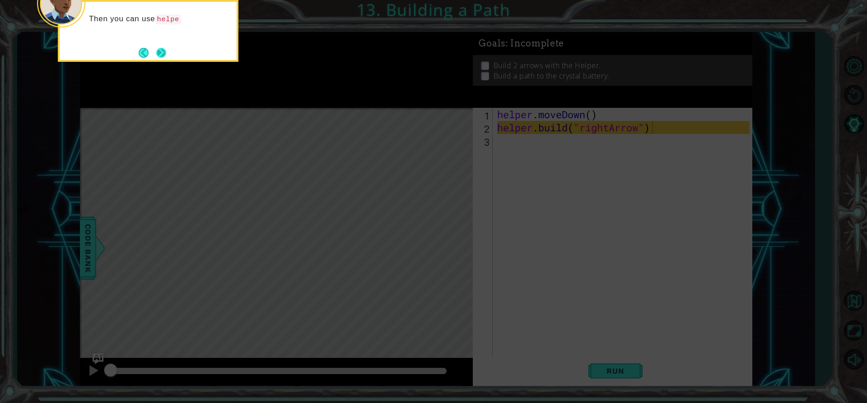
click at [166, 47] on button "Next" at bounding box center [161, 52] width 10 height 10
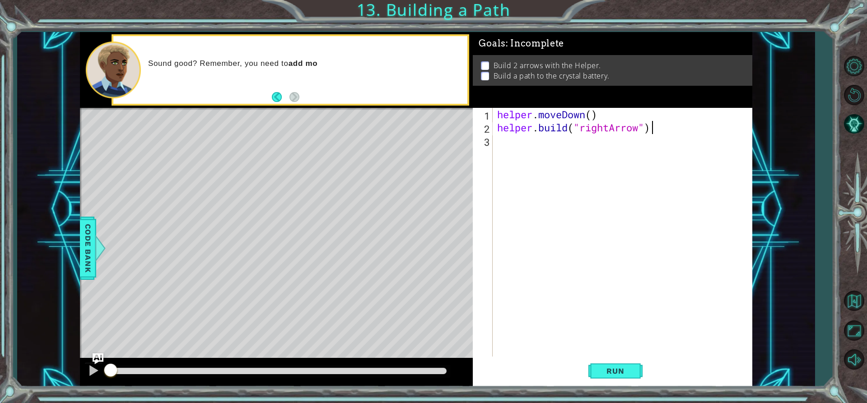
click at [166, 49] on div "Sound good? Remember, you need to add mo" at bounding box center [290, 69] width 354 height 67
click at [181, 154] on div "Level Map" at bounding box center [288, 241] width 417 height 266
click at [118, 233] on div "Level Map" at bounding box center [288, 241] width 417 height 266
click at [630, 372] on span "Run" at bounding box center [616, 371] width 36 height 9
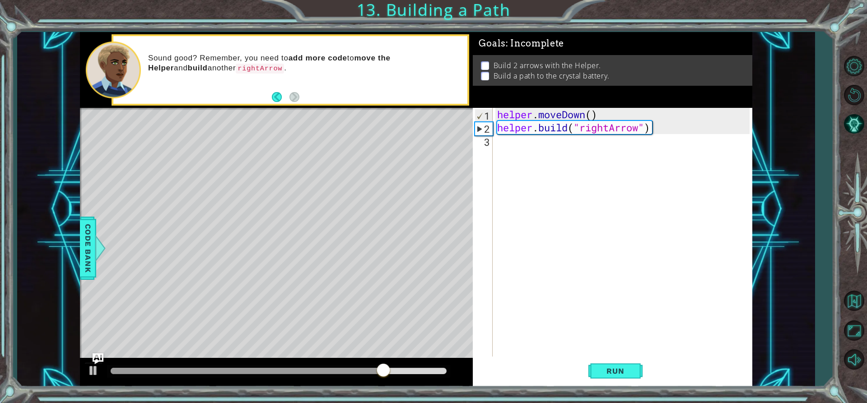
drag, startPoint x: 581, startPoint y: 371, endPoint x: 576, endPoint y: 371, distance: 5.0
click at [576, 371] on div "Run" at bounding box center [616, 371] width 280 height 28
click at [563, 147] on div "helper . moveDown ( ) helper . build ( "rightArrow" )" at bounding box center [625, 245] width 259 height 275
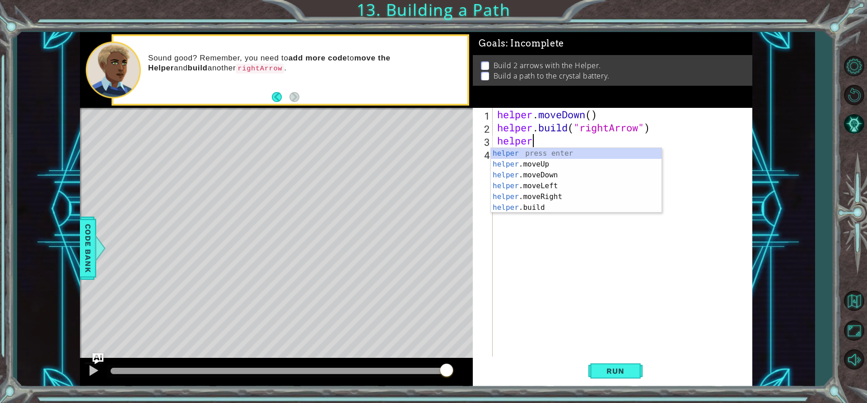
scroll to position [0, 1]
click at [543, 206] on div "helper press enter helper .moveUp press enter helper .moveDown press enter help…" at bounding box center [576, 191] width 171 height 87
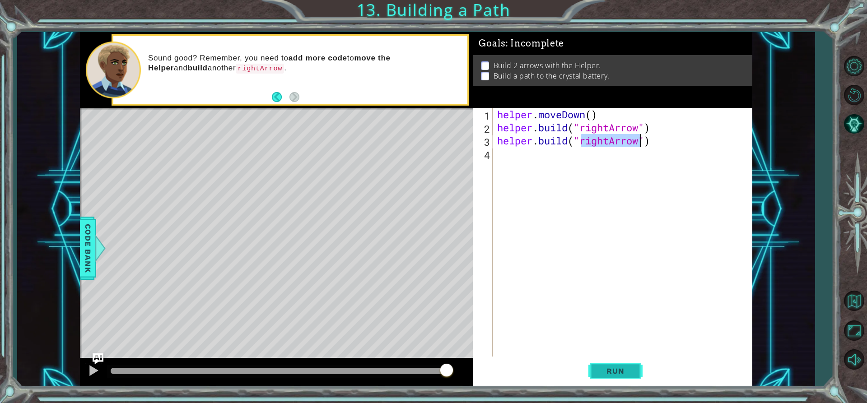
type textarea "[DOMAIN_NAME]("rightArrow")"
click at [604, 373] on span "Run" at bounding box center [616, 371] width 36 height 9
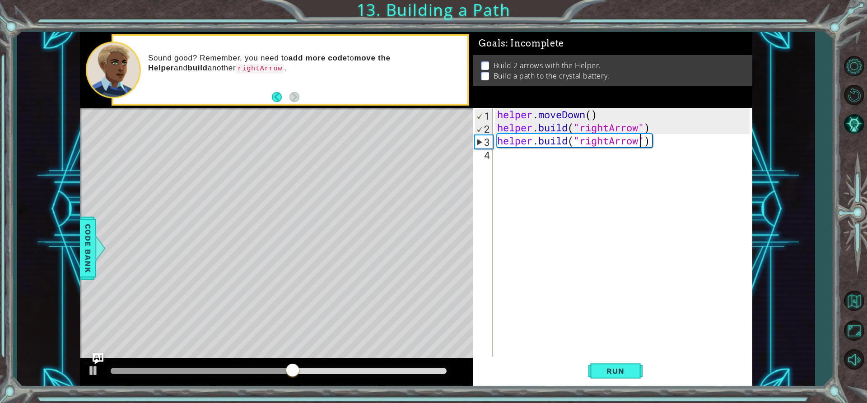
click at [624, 170] on div "helper . moveDown ( ) helper . build ( "rightArrow" ) helper . build ( "rightAr…" at bounding box center [625, 245] width 259 height 275
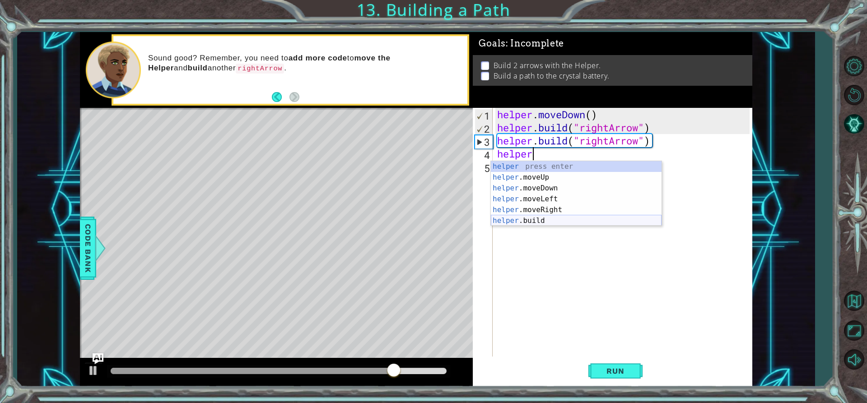
click at [638, 223] on div "helper press enter helper .moveUp press enter helper .moveDown press enter help…" at bounding box center [576, 204] width 171 height 87
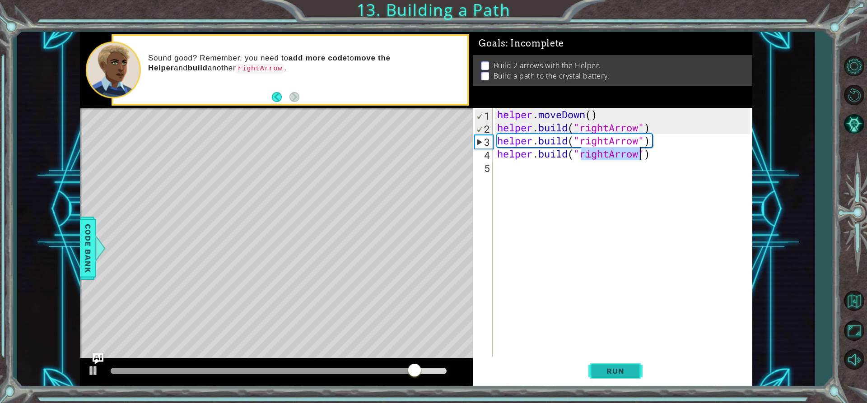
type textarea "[DOMAIN_NAME]("rightArrow")"
click at [629, 385] on button "Run" at bounding box center [616, 371] width 54 height 28
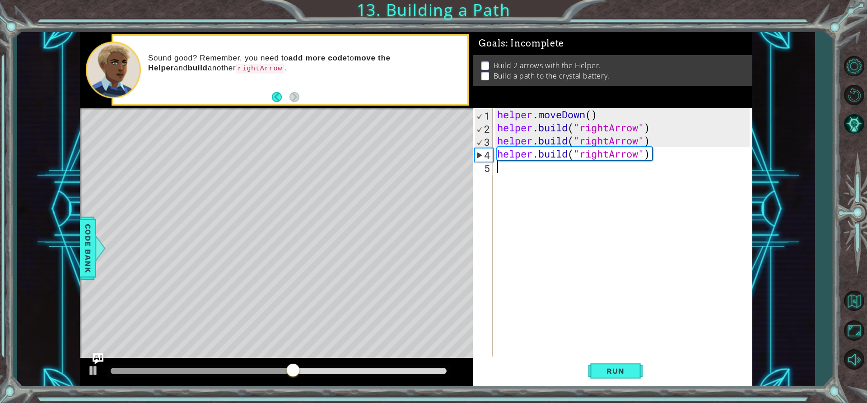
click at [637, 274] on div "helper . moveDown ( ) helper . build ( "rightArrow" ) helper . build ( "rightAr…" at bounding box center [625, 245] width 259 height 275
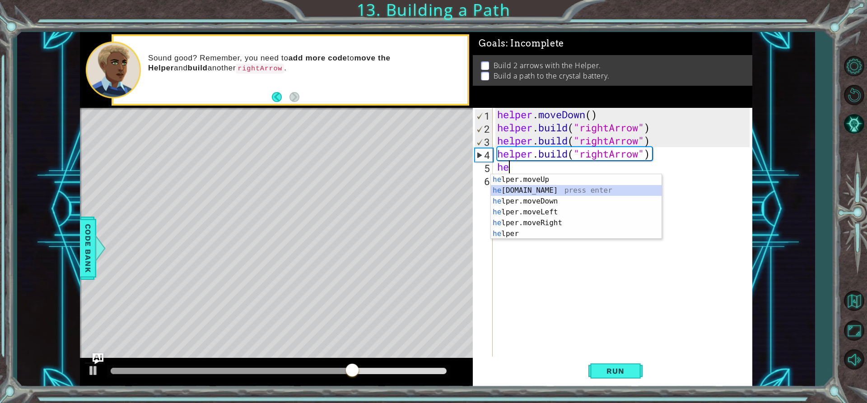
click at [637, 189] on div "he lper.moveUp press enter he [DOMAIN_NAME] press enter he lper.moveDown press …" at bounding box center [576, 217] width 171 height 87
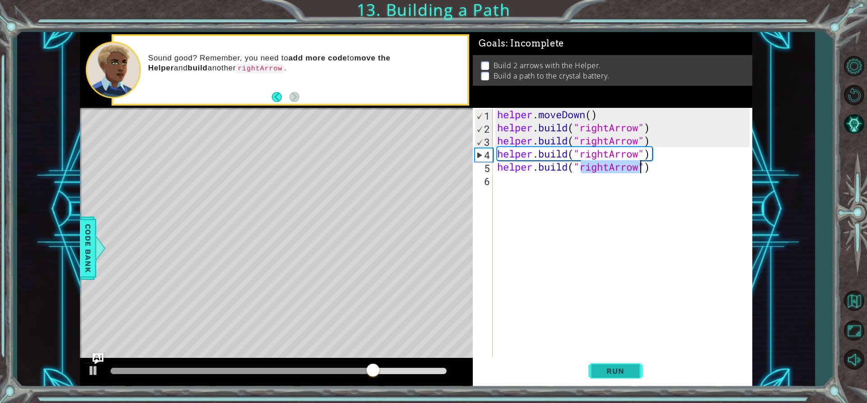
type textarea "[DOMAIN_NAME]("rightArrow")"
click at [617, 363] on button "Run" at bounding box center [616, 371] width 54 height 28
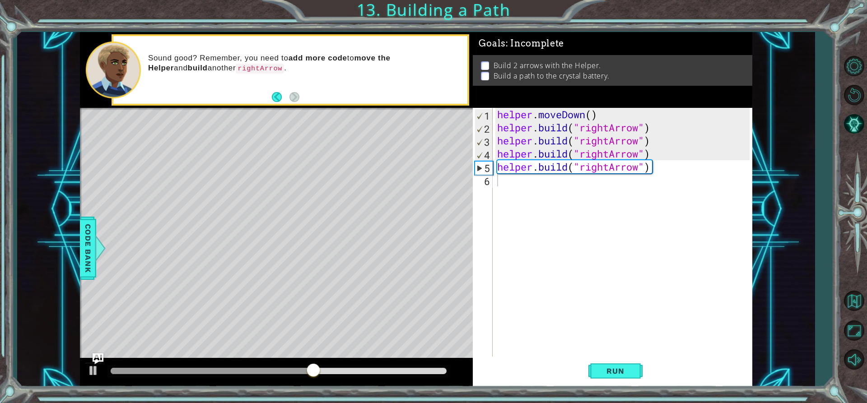
click at [493, 165] on div "1 2 3 4 5 6 helper . moveDown ( ) helper . build ( "rightArrow" ) helper . buil…" at bounding box center [611, 232] width 277 height 249
click at [525, 182] on div "helper . moveDown ( ) helper . build ( "rightArrow" ) helper . build ( "rightAr…" at bounding box center [625, 245] width 259 height 275
click at [642, 171] on div "helper . moveDown ( ) helper . build ( "rightArrow" ) helper . build ( "rightAr…" at bounding box center [625, 245] width 259 height 275
click at [657, 168] on div "helper . moveDown ( ) helper . build ( "rightArrow" ) helper . build ( "rightAr…" at bounding box center [625, 245] width 259 height 275
click at [648, 167] on div "helper . moveDown ( ) helper . build ( "rightArrow" ) helper . build ( "rightAr…" at bounding box center [625, 245] width 259 height 275
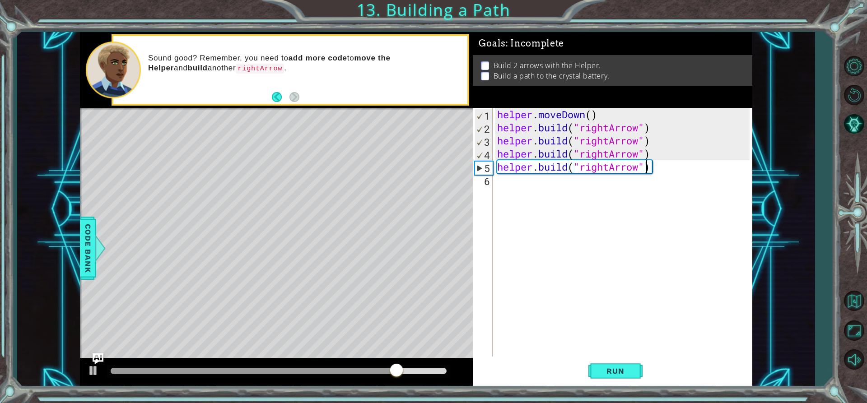
click at [652, 167] on div "helper . moveDown ( ) helper . build ( "rightArrow" ) helper . build ( "rightAr…" at bounding box center [625, 245] width 259 height 275
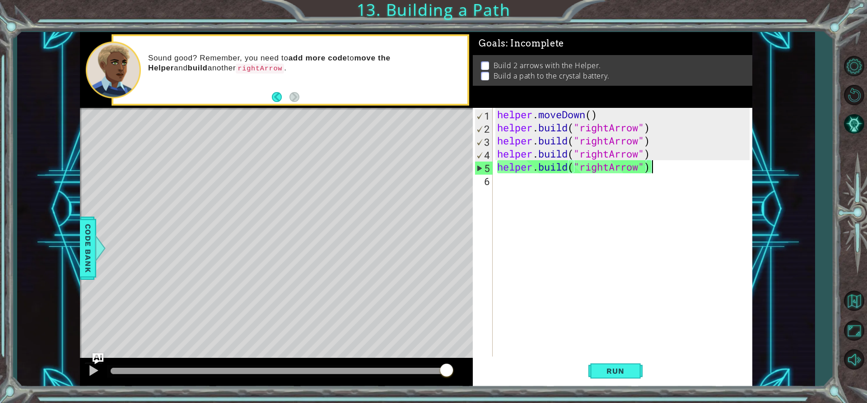
click at [646, 145] on div "helper . moveDown ( ) helper . build ( "rightArrow" ) helper . build ( "rightAr…" at bounding box center [625, 245] width 259 height 275
click at [651, 173] on div "helper . moveDown ( ) helper . build ( "rightArrow" ) helper . build ( "rightAr…" at bounding box center [625, 245] width 259 height 275
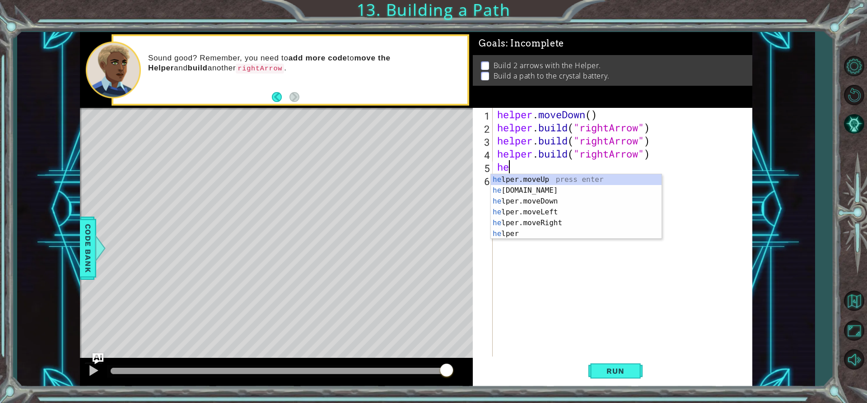
type textarea "h"
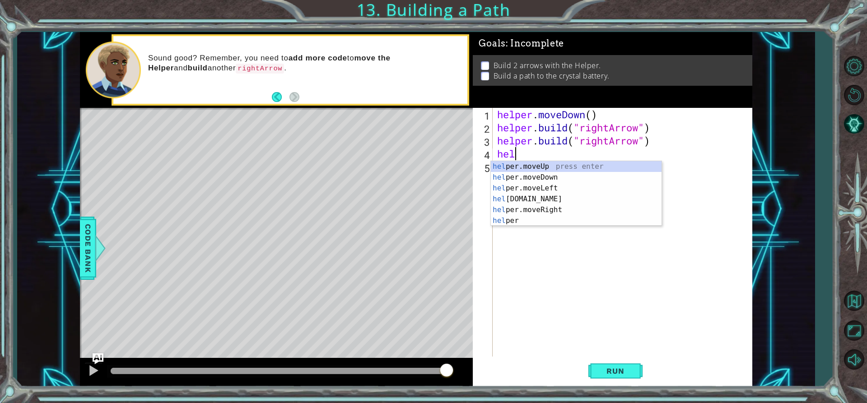
type textarea "h"
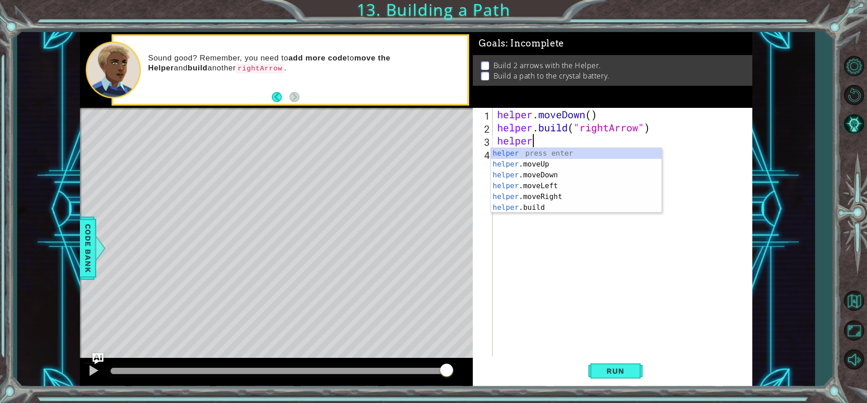
scroll to position [0, 1]
click at [621, 204] on div "helper press enter helper .moveUp press enter helper .moveDown press enter help…" at bounding box center [576, 191] width 171 height 87
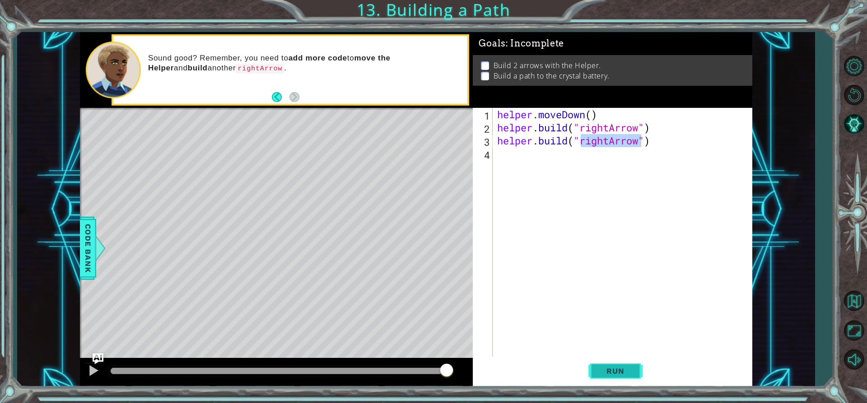
click at [623, 365] on button "Run" at bounding box center [616, 371] width 54 height 28
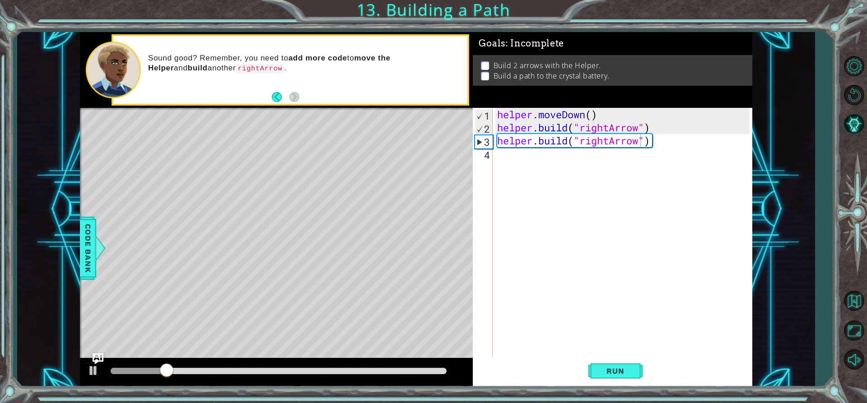
click at [602, 108] on div "Goals : Incomplete Build 2 arrows with the Helper. Build a path to the crystal …" at bounding box center [613, 69] width 280 height 75
click at [600, 116] on div "helper . moveDown ( ) helper . build ( "rightArrow" ) helper . build ( "rightAr…" at bounding box center [625, 245] width 259 height 275
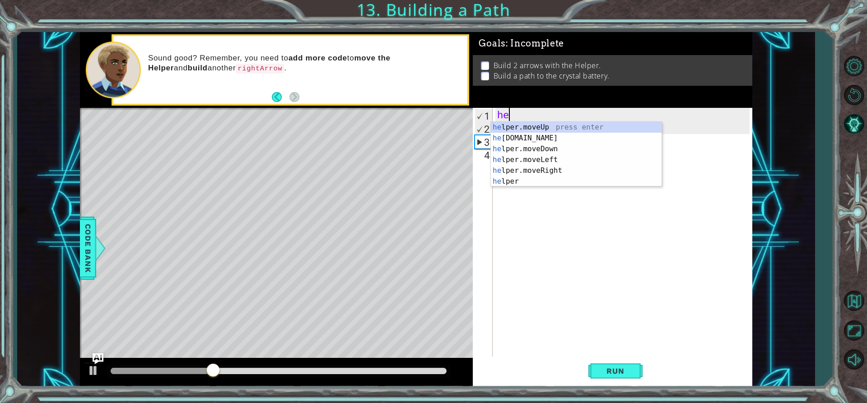
scroll to position [0, 0]
type textarea "h"
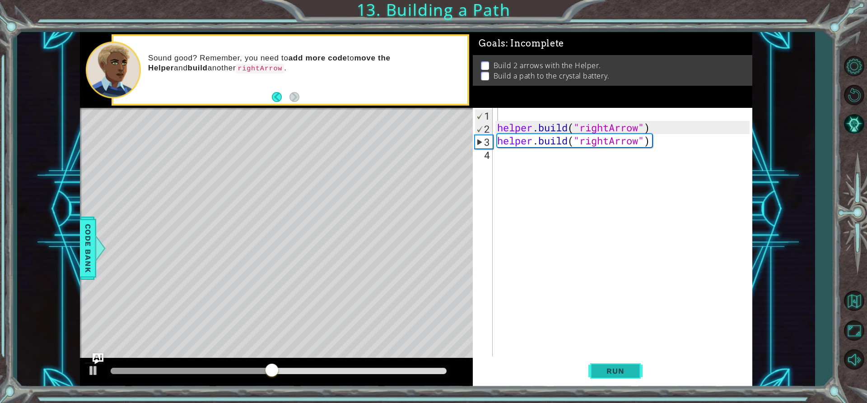
click at [630, 361] on button "Run" at bounding box center [616, 371] width 54 height 28
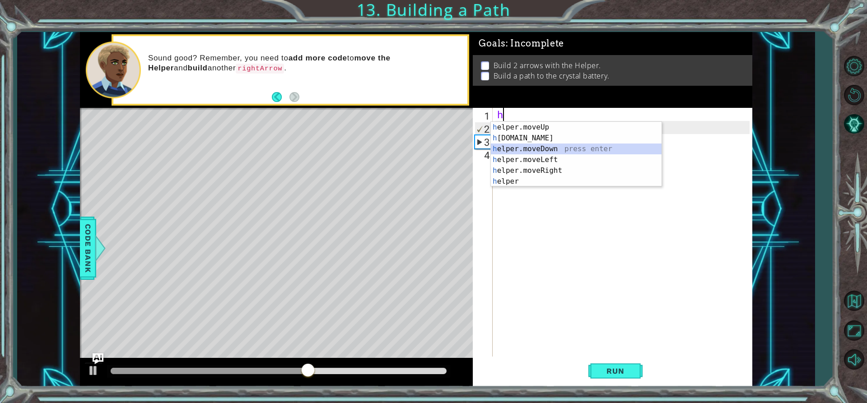
click at [582, 144] on div "h elper.moveUp press enter h [DOMAIN_NAME] press enter h elper.moveDown press e…" at bounding box center [576, 165] width 171 height 87
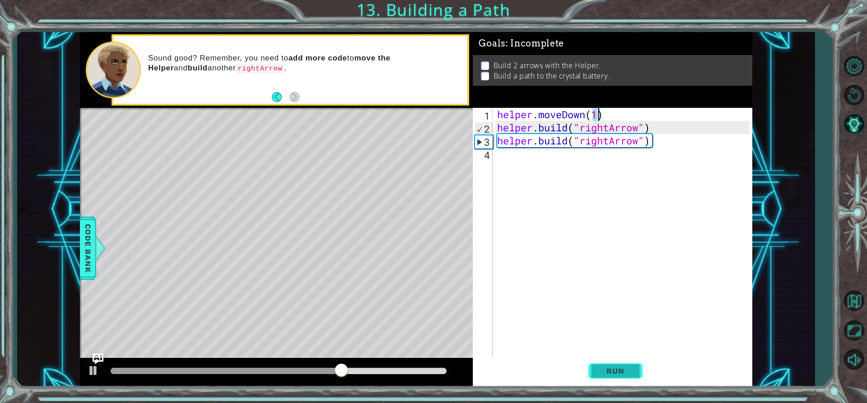
type textarea "helper.moveDown(1)"
click at [622, 368] on span "Run" at bounding box center [616, 371] width 36 height 9
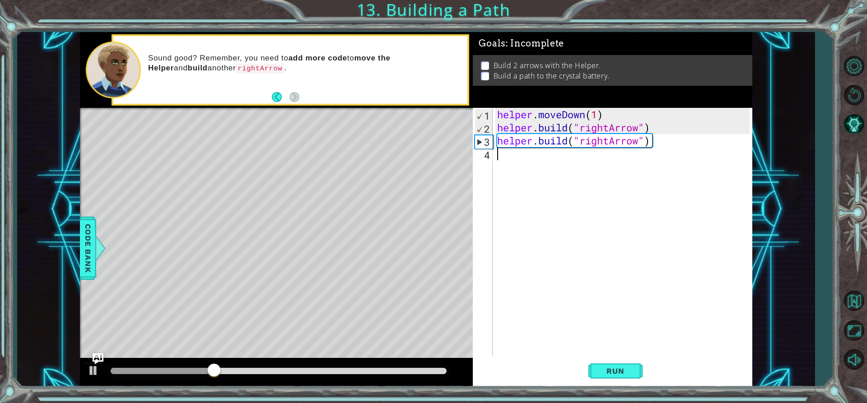
click at [568, 163] on div "helper . moveDown ( 1 ) helper . build ( "rightArrow" ) helper . build ( "right…" at bounding box center [625, 245] width 259 height 275
click at [288, 95] on button "Back" at bounding box center [281, 97] width 18 height 10
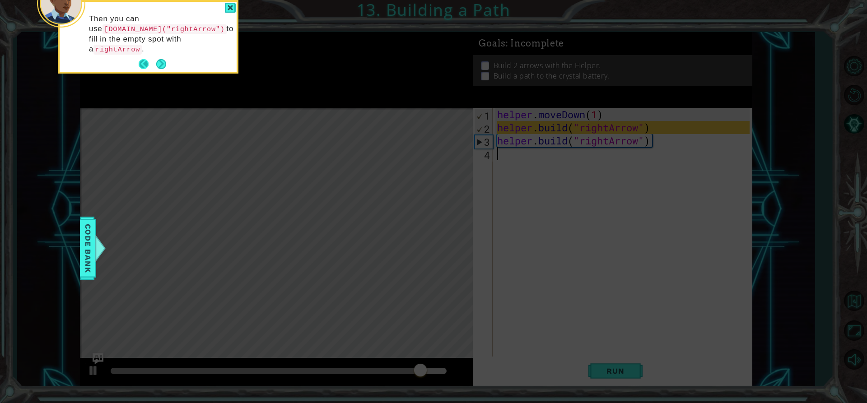
click at [146, 59] on button "Back" at bounding box center [148, 64] width 18 height 10
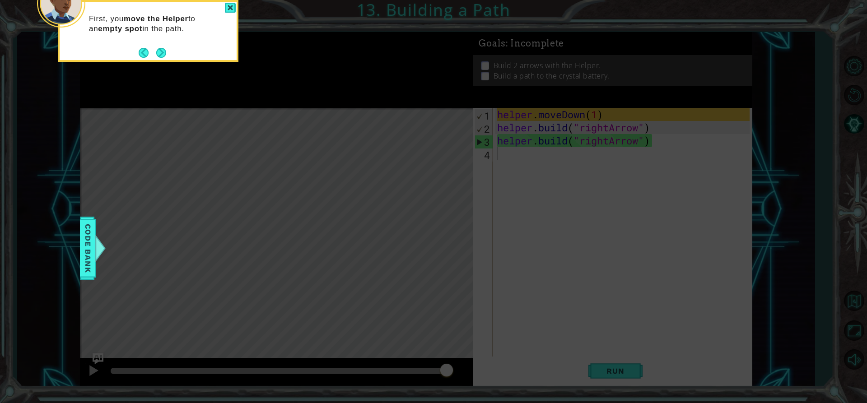
click at [181, 52] on div "First, you move the Helper to an empty spot in the path." at bounding box center [148, 31] width 181 height 62
click at [166, 51] on button "Next" at bounding box center [161, 53] width 10 height 10
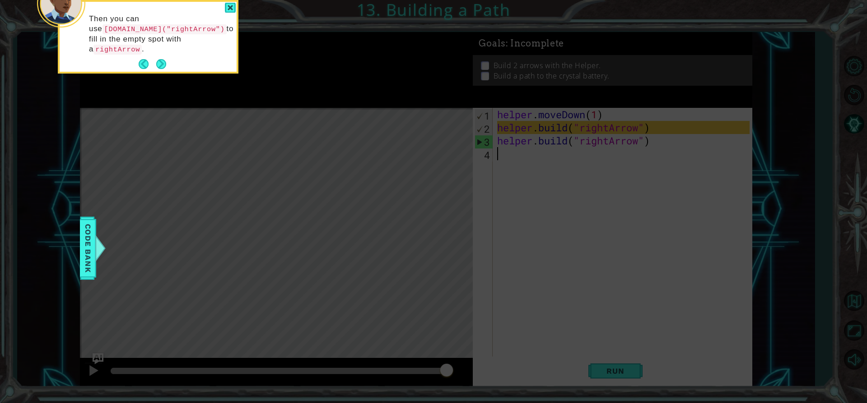
click at [234, 10] on div at bounding box center [230, 8] width 11 height 10
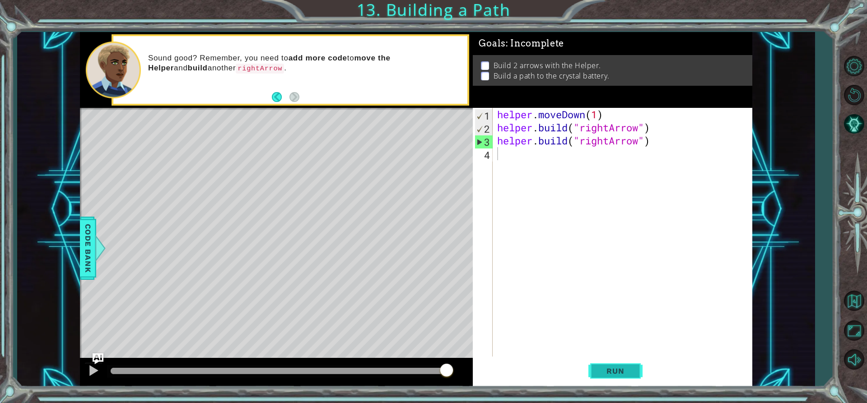
click at [593, 367] on button "Run" at bounding box center [616, 371] width 54 height 28
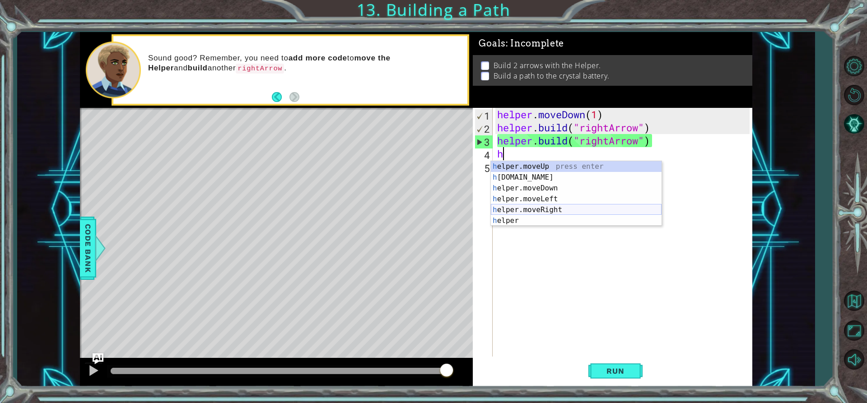
click at [562, 211] on div "h elper.moveUp press enter h [DOMAIN_NAME] press enter h elper.moveDown press e…" at bounding box center [576, 204] width 171 height 87
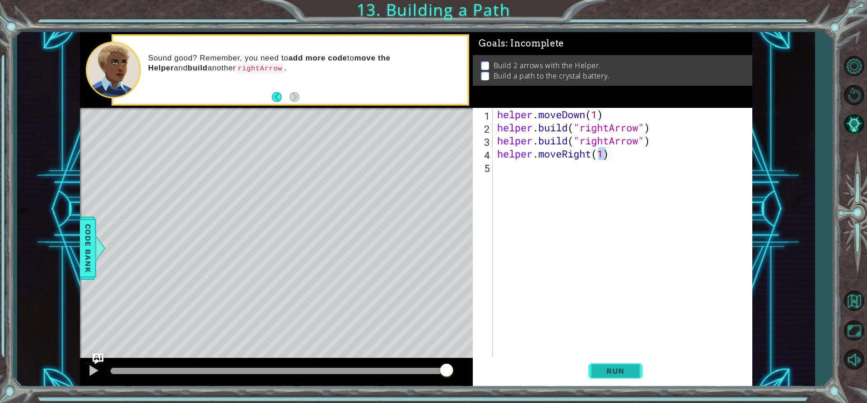
click at [611, 373] on span "Run" at bounding box center [616, 371] width 36 height 9
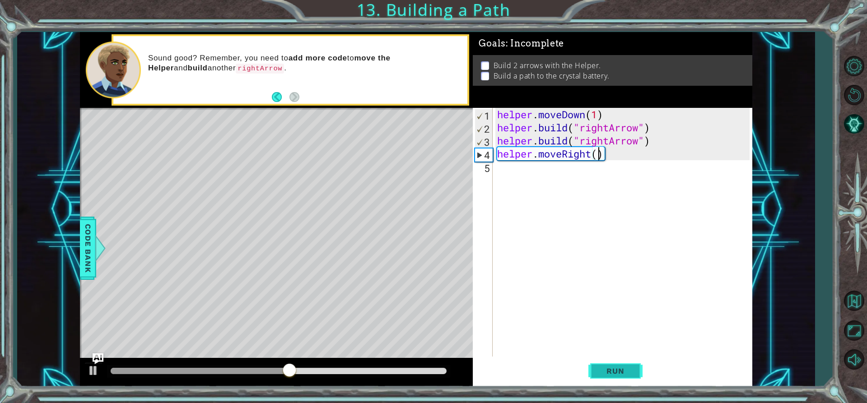
scroll to position [0, 5]
click at [615, 361] on button "Run" at bounding box center [616, 371] width 54 height 28
click at [609, 369] on span "Run" at bounding box center [616, 371] width 36 height 9
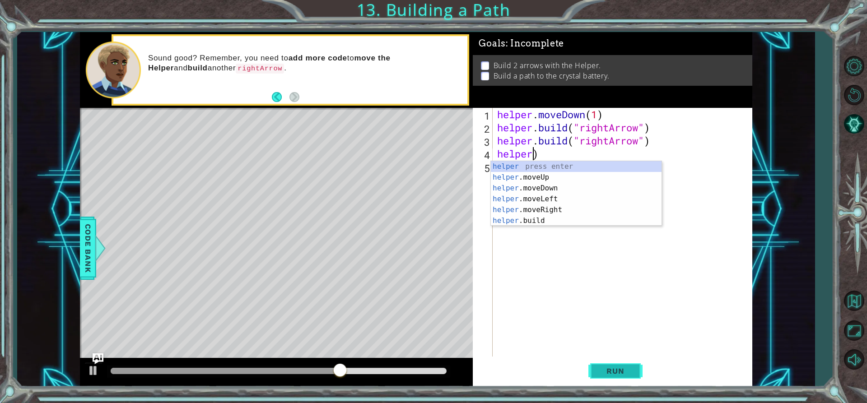
scroll to position [0, 0]
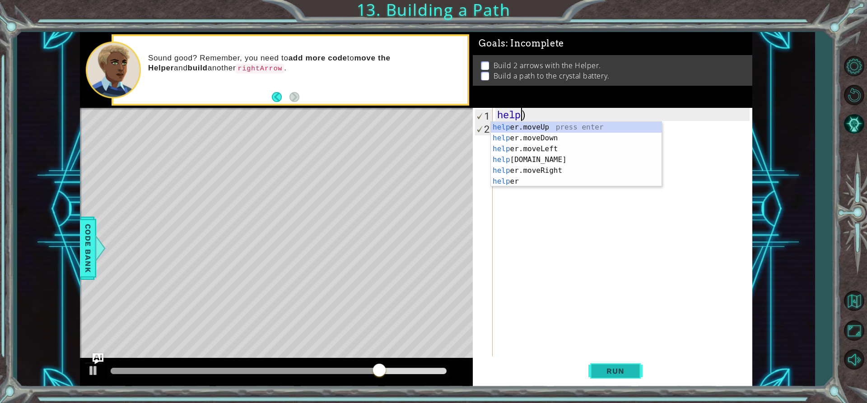
type textarea ")"
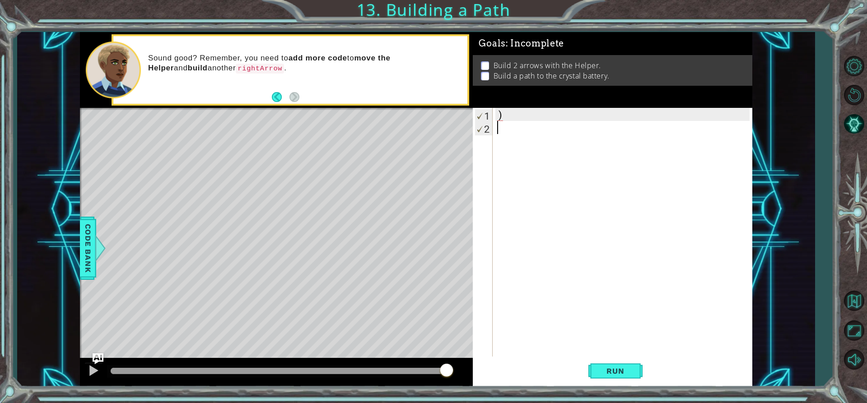
drag, startPoint x: 486, startPoint y: 123, endPoint x: 500, endPoint y: 144, distance: 25.4
click at [496, 140] on div ") 1 2 ) ההההההההההההההההההההההההההההההההההההההההההההההההההההההההההההההההההההההה…" at bounding box center [611, 232] width 277 height 249
drag, startPoint x: 500, startPoint y: 144, endPoint x: 505, endPoint y: 145, distance: 5.2
click at [505, 145] on div ")" at bounding box center [625, 245] width 259 height 275
click at [515, 144] on div ")" at bounding box center [625, 245] width 259 height 275
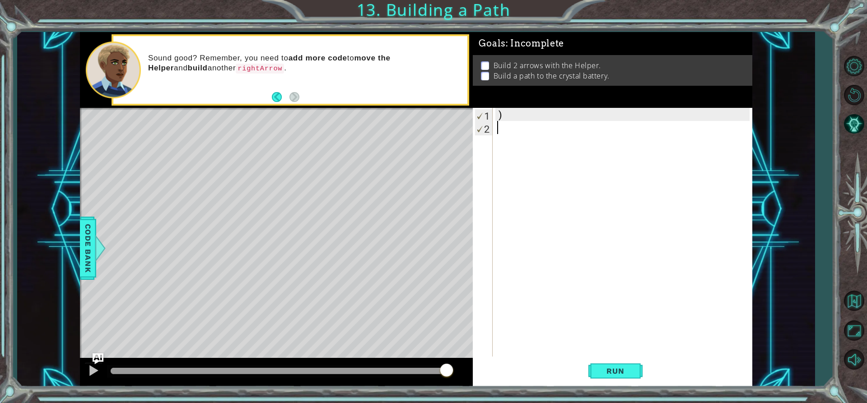
drag, startPoint x: 523, startPoint y: 134, endPoint x: 533, endPoint y: 130, distance: 10.9
click at [532, 130] on div ")" at bounding box center [625, 245] width 259 height 275
click at [531, 126] on div ")" at bounding box center [625, 245] width 259 height 275
click at [531, 116] on div ")" at bounding box center [625, 245] width 259 height 275
type textarea ")"
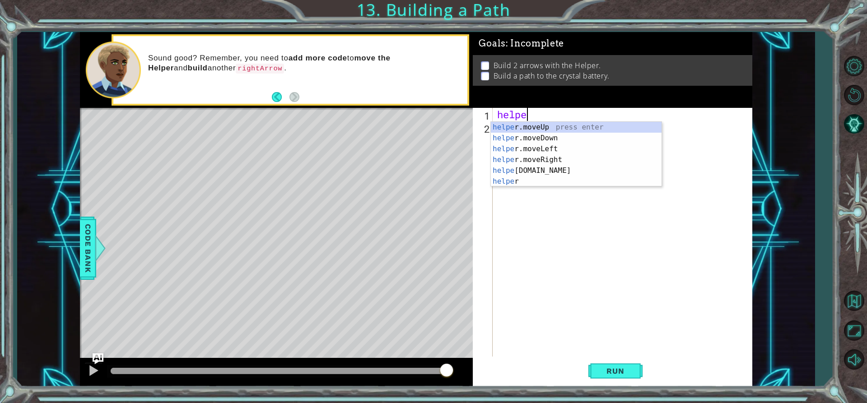
scroll to position [0, 1]
click at [645, 151] on div "helper press enter helper .moveUp press enter helper .moveDown press enter help…" at bounding box center [576, 165] width 171 height 87
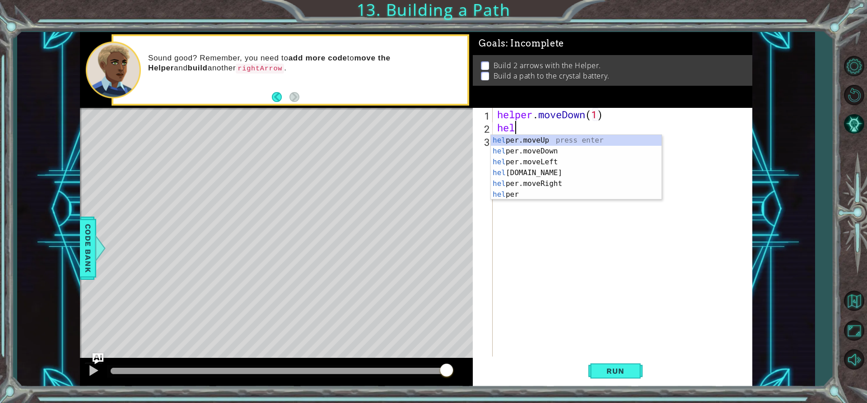
scroll to position [0, 5]
click at [543, 173] on div "hel per.moveUp press enter hel per.moveDown press enter hel per.moveLeft press …" at bounding box center [576, 178] width 171 height 87
type textarea "[DOMAIN_NAME]("rightArrow")"
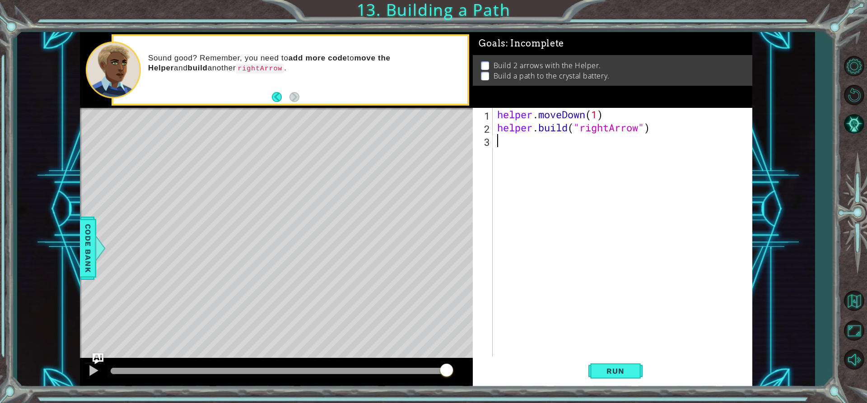
click at [690, 157] on div "helper . moveDown ( 1 ) helper . build ( "rightArrow" )" at bounding box center [625, 245] width 259 height 275
click at [684, 124] on div "helper . moveDown ( 1 ) helper . build ( "rightArrow" )" at bounding box center [625, 245] width 259 height 275
click at [615, 369] on button "Run" at bounding box center [616, 371] width 54 height 28
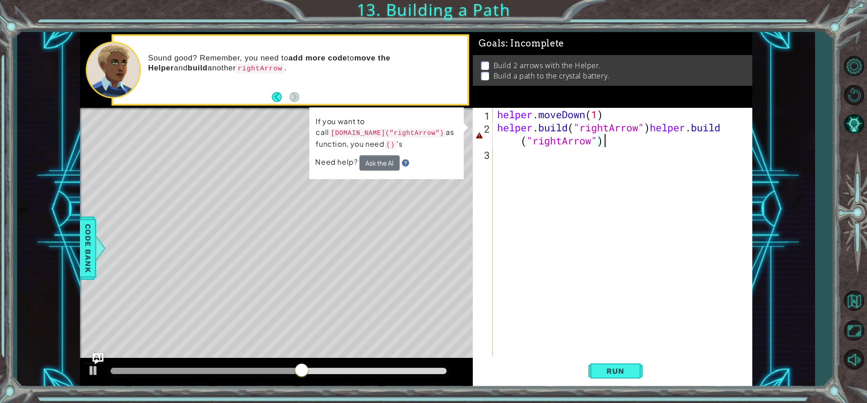
click at [654, 133] on div "helper . moveDown ( 1 ) helper . build ( "rightArrow" ) helper . build ( "right…" at bounding box center [625, 245] width 259 height 275
type textarea "[DOMAIN_NAME]("rightArrow") [DOMAIN_NAME]("rightArrow")"
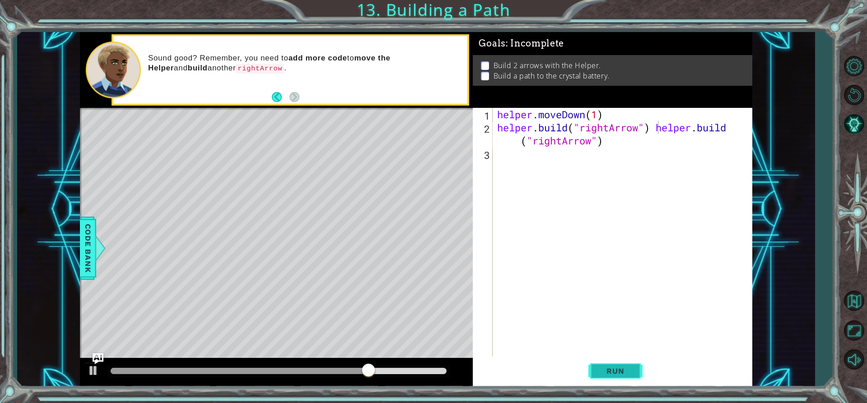
click at [600, 360] on button "Run" at bounding box center [616, 371] width 54 height 28
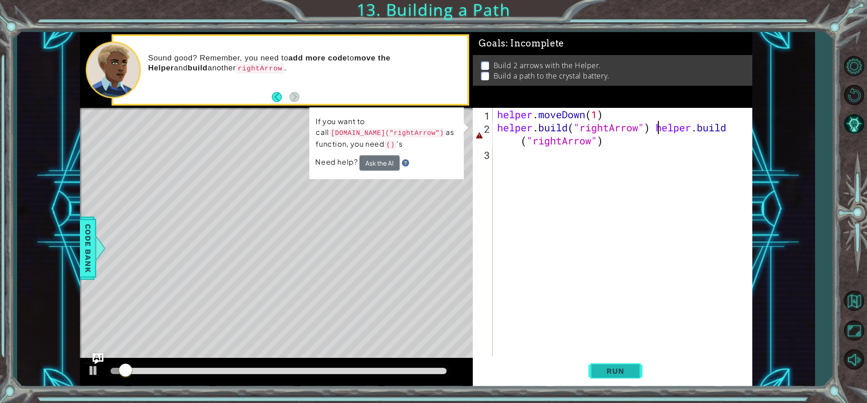
click at [601, 360] on button "Run" at bounding box center [616, 371] width 54 height 28
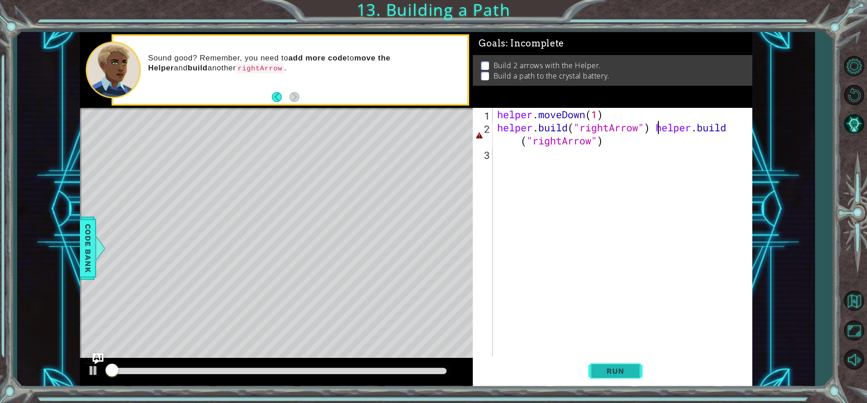
click at [601, 360] on button "Run" at bounding box center [616, 371] width 54 height 28
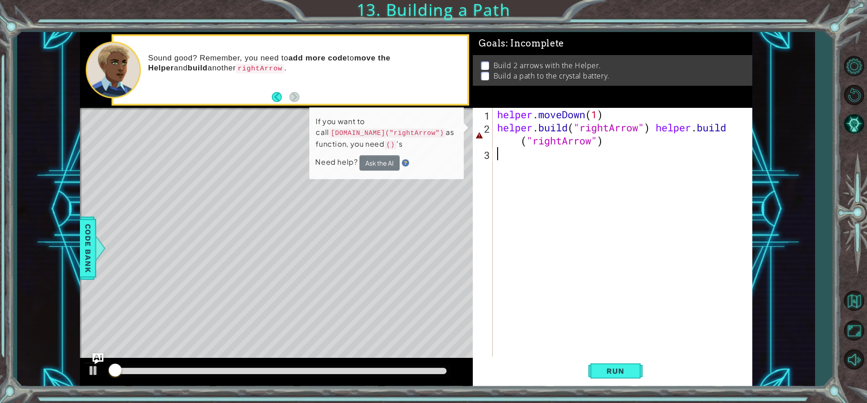
drag, startPoint x: 615, startPoint y: 339, endPoint x: 624, endPoint y: 318, distance: 22.5
click at [620, 328] on div "helper . moveDown ( 1 ) helper . build ( "rightArrow" ) helper . build ( "right…" at bounding box center [625, 245] width 259 height 275
click at [386, 151] on td "If you want to call [DOMAIN_NAME]("rightArrow") as function, you need () 's" at bounding box center [386, 135] width 143 height 41
drag, startPoint x: 386, startPoint y: 156, endPoint x: 390, endPoint y: 170, distance: 14.6
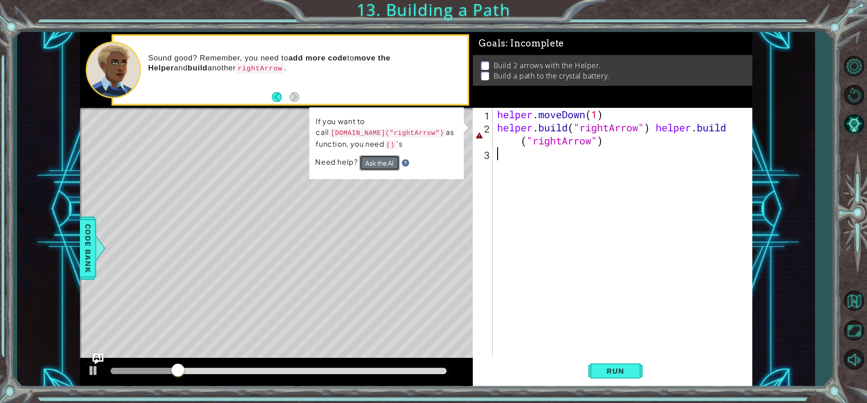
click at [389, 165] on button "Ask the AI" at bounding box center [380, 163] width 40 height 16
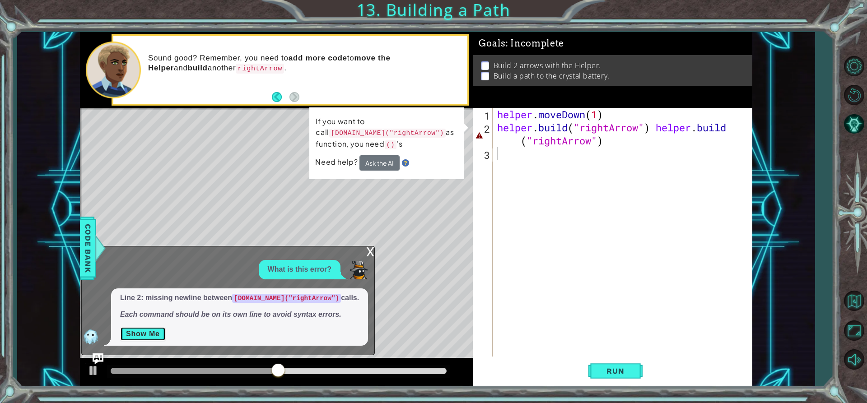
click at [141, 331] on button "Show Me" at bounding box center [143, 334] width 46 height 14
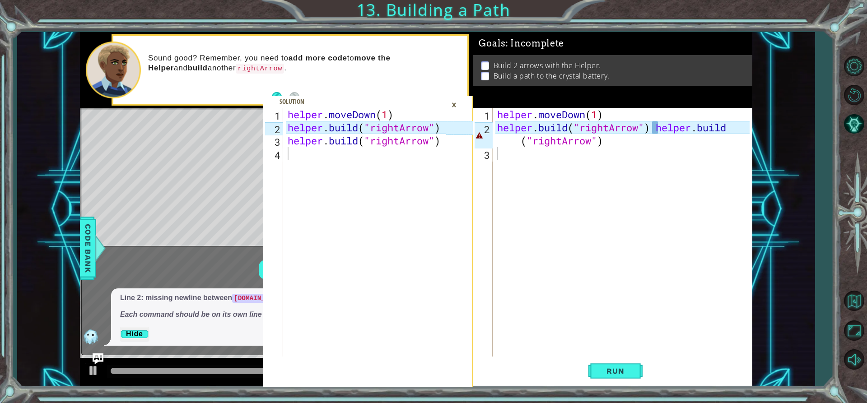
click at [449, 106] on div "×" at bounding box center [454, 104] width 14 height 15
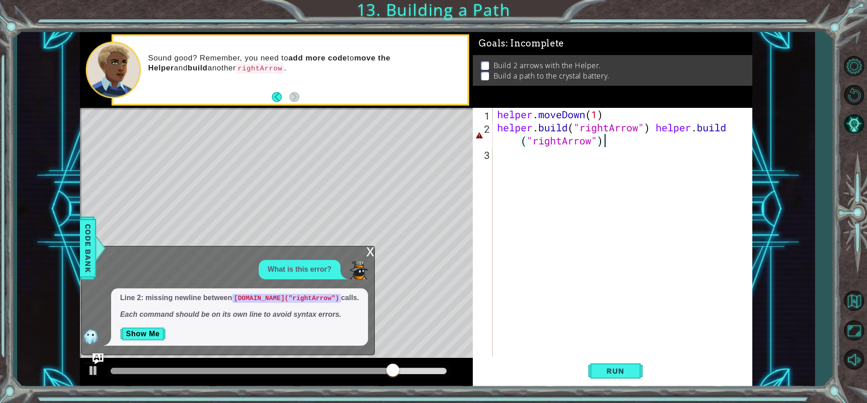
click at [619, 147] on div "helper . moveDown ( 1 ) helper . build ( "rightArrow" ) helper . build ( "right…" at bounding box center [625, 245] width 259 height 275
type textarea "[DOMAIN_NAME]("rightArrow")"
click at [607, 163] on div "helper . moveDown ( 1 ) helper . build ( "rightArrow" )" at bounding box center [625, 245] width 259 height 275
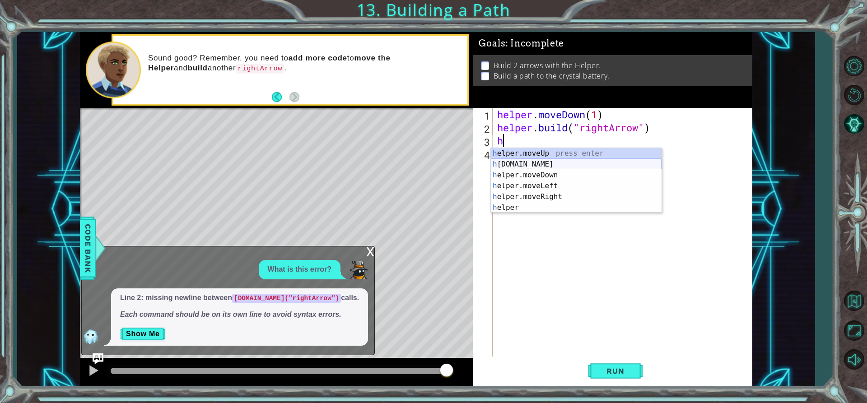
drag, startPoint x: 551, startPoint y: 161, endPoint x: 555, endPoint y: 154, distance: 8.1
click at [555, 154] on div "h elper.moveUp press enter h [DOMAIN_NAME] press enter h elper.moveDown press e…" at bounding box center [576, 191] width 171 height 87
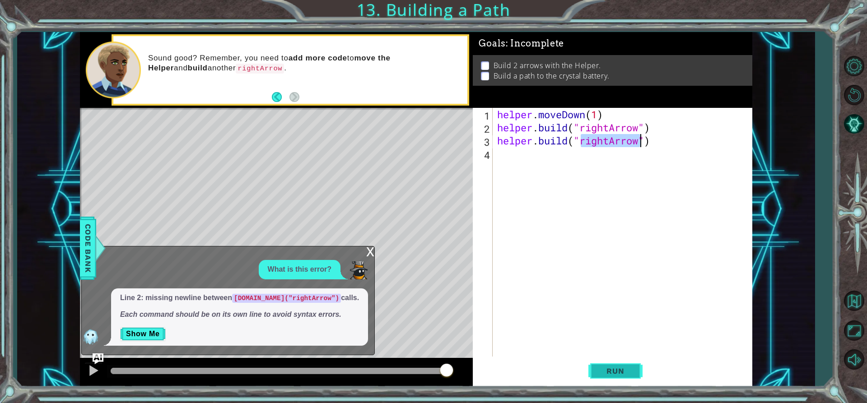
type textarea "[DOMAIN_NAME]("rightArrow")"
click at [633, 377] on button "Run" at bounding box center [616, 371] width 54 height 28
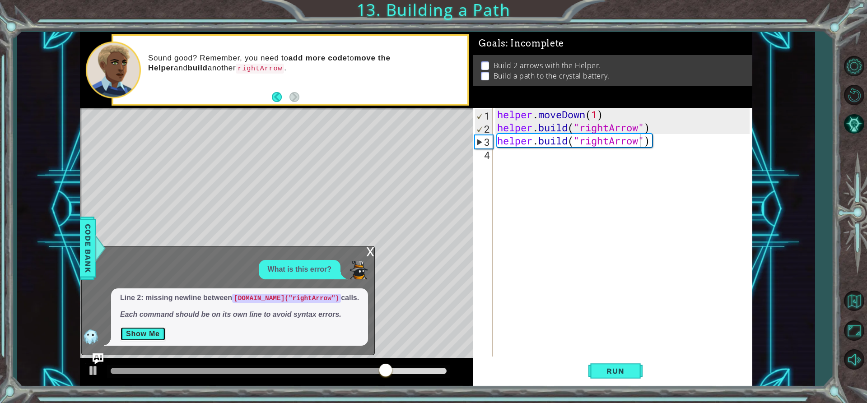
click at [134, 333] on button "Show Me" at bounding box center [143, 334] width 46 height 14
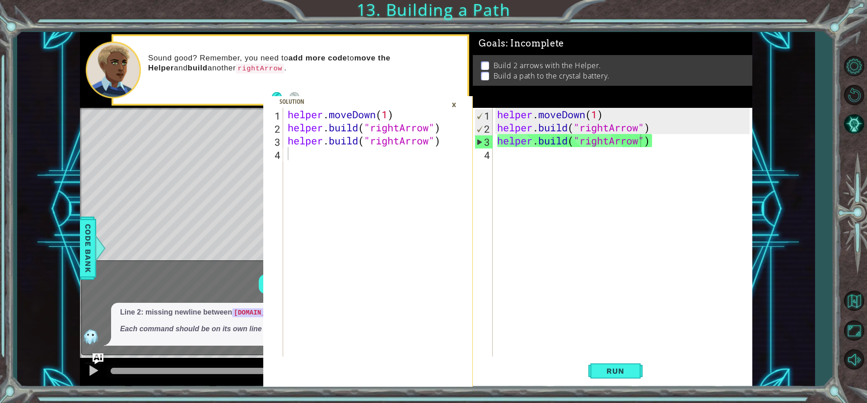
click at [463, 108] on div "1 2 3 4 helper . moveDown ( 1 ) helper . build ( "rightArrow" ) helper . build …" at bounding box center [368, 247] width 210 height 279
click at [459, 104] on div "×" at bounding box center [454, 104] width 14 height 15
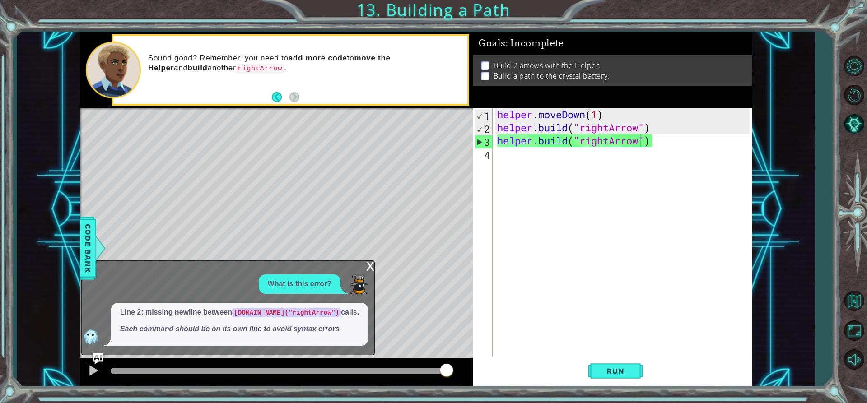
click at [372, 265] on div "x" at bounding box center [370, 265] width 8 height 9
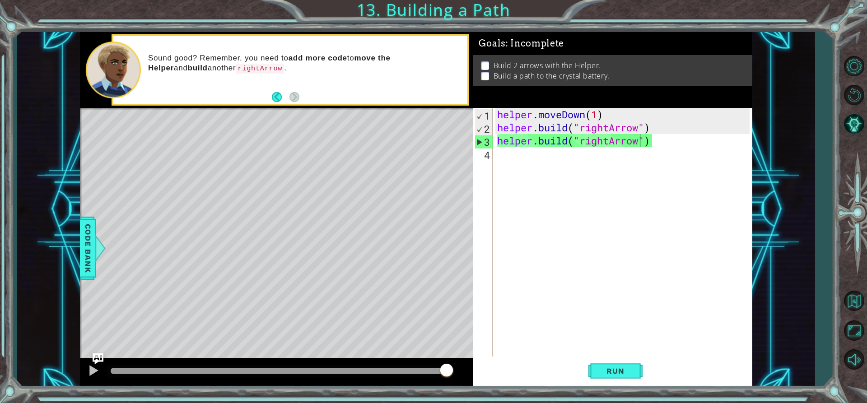
drag, startPoint x: 451, startPoint y: 270, endPoint x: 608, endPoint y: 415, distance: 213.9
click at [608, 403] on html "1 2 3 4 helper . moveDown ( 1 ) helper . build ( "rightArrow" ) helper . build …" at bounding box center [433, 201] width 867 height 403
click at [617, 365] on button "Run" at bounding box center [616, 371] width 54 height 28
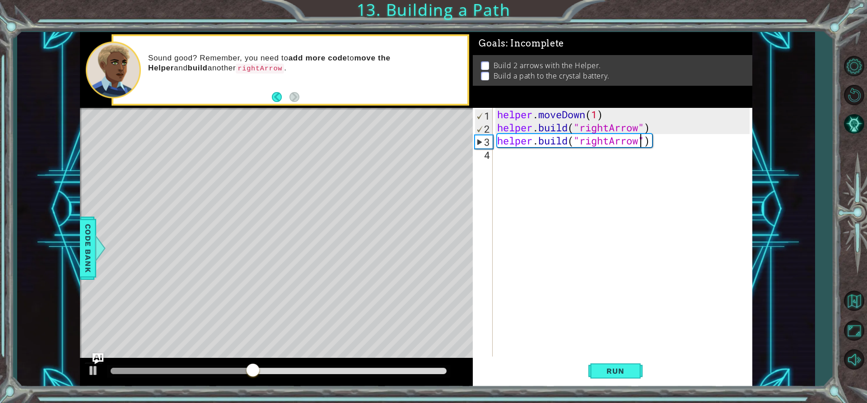
click at [593, 213] on div "helper . moveDown ( 1 ) helper . build ( "rightArrow" ) helper . build ( "right…" at bounding box center [625, 245] width 259 height 275
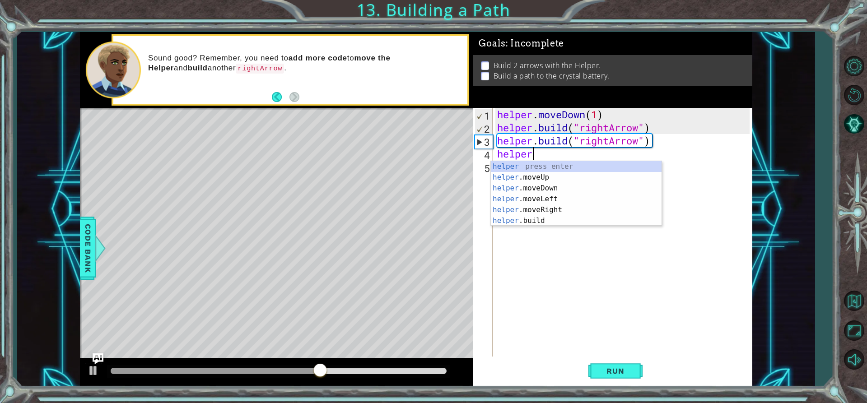
scroll to position [0, 1]
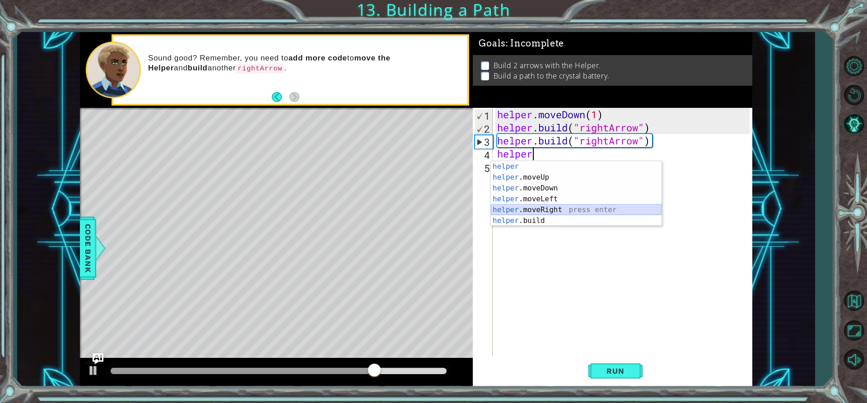
click at [576, 211] on div "helper press enter helper .moveUp press enter helper .moveDown press enter help…" at bounding box center [576, 204] width 171 height 87
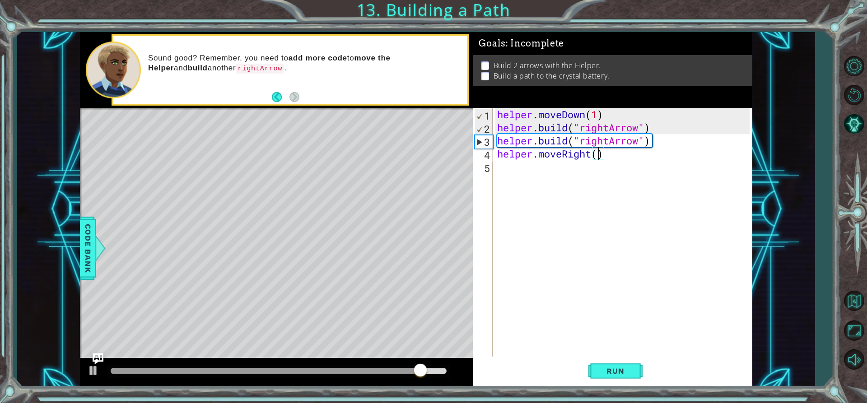
type textarea "helper.moveRight(3)"
click at [577, 211] on div "helper . moveDown ( 1 ) helper . build ( "rightArrow" ) helper . build ( "right…" at bounding box center [625, 245] width 259 height 275
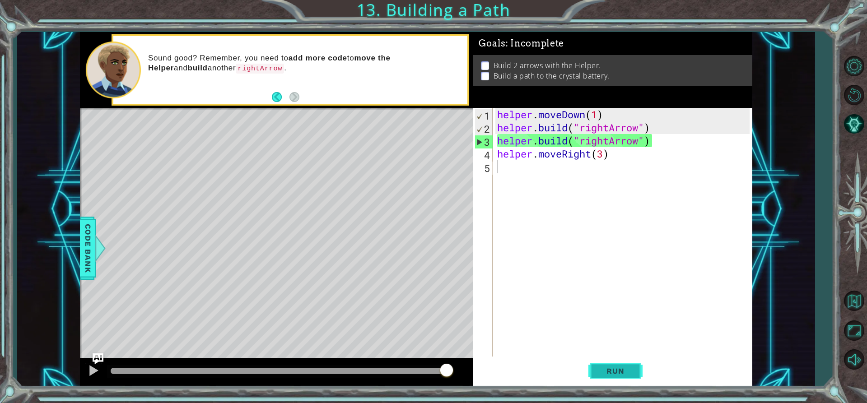
click at [604, 377] on button "Run" at bounding box center [616, 371] width 54 height 28
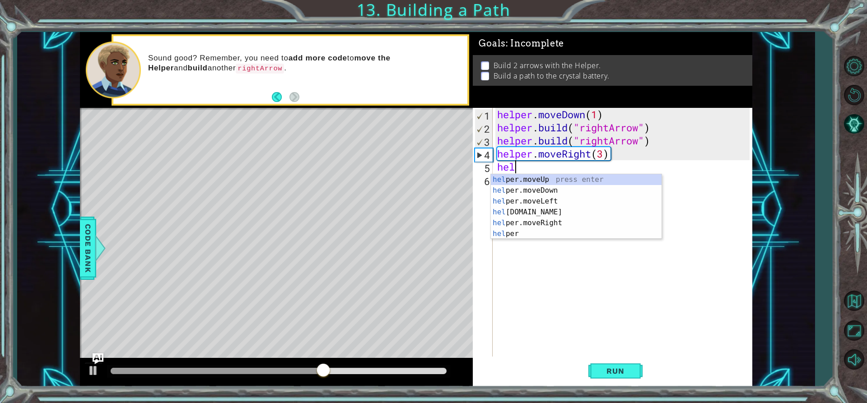
scroll to position [0, 0]
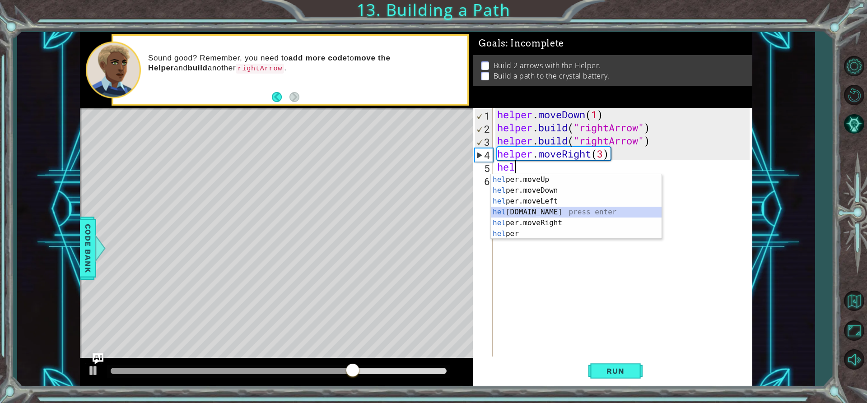
click at [598, 211] on div "hel per.moveUp press enter hel per.moveDown press enter hel per.moveLeft press …" at bounding box center [576, 217] width 171 height 87
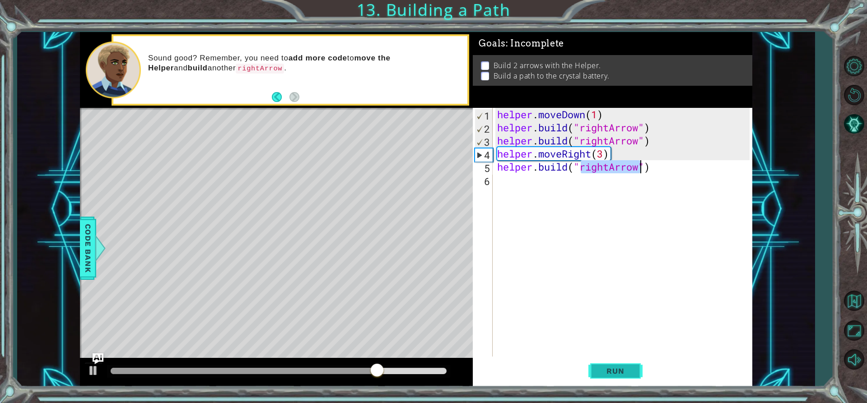
type textarea "[DOMAIN_NAME]("rightArrow")"
click at [626, 365] on button "Run" at bounding box center [616, 371] width 54 height 28
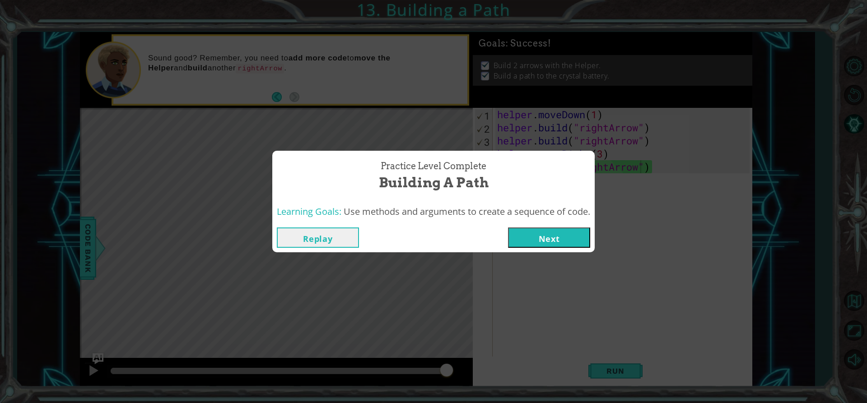
click at [531, 230] on button "Next" at bounding box center [549, 238] width 82 height 20
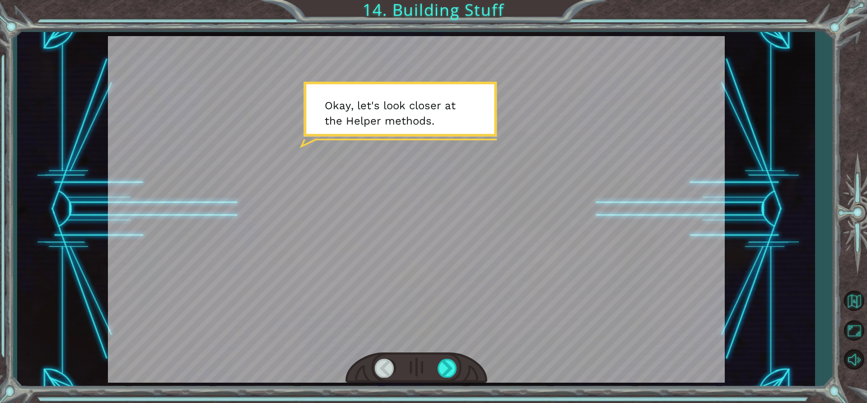
click at [446, 357] on div at bounding box center [417, 368] width 142 height 31
drag, startPoint x: 446, startPoint y: 357, endPoint x: 440, endPoint y: 365, distance: 9.4
click at [441, 364] on div at bounding box center [417, 368] width 142 height 31
click at [440, 365] on div at bounding box center [448, 368] width 20 height 19
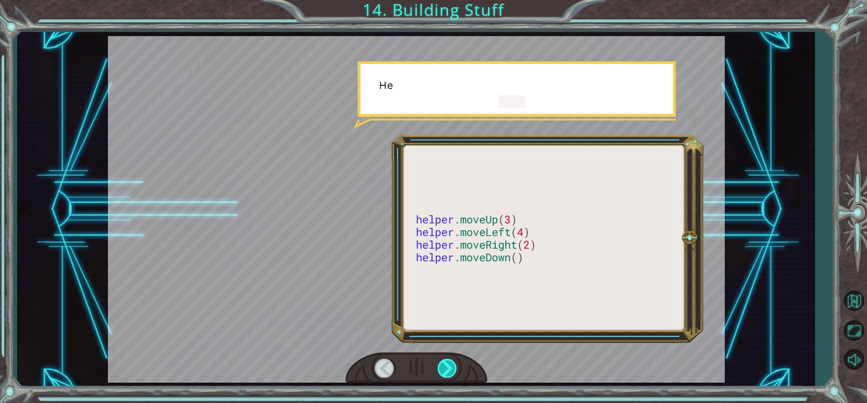
click at [440, 365] on div at bounding box center [448, 368] width 20 height 19
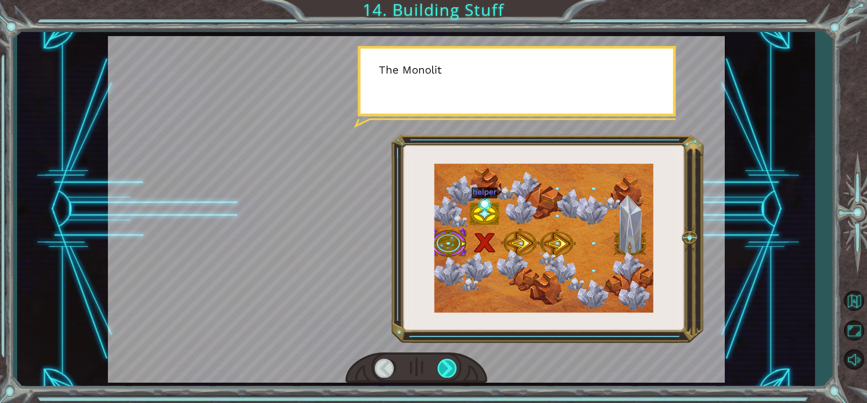
click at [440, 365] on div at bounding box center [448, 368] width 20 height 19
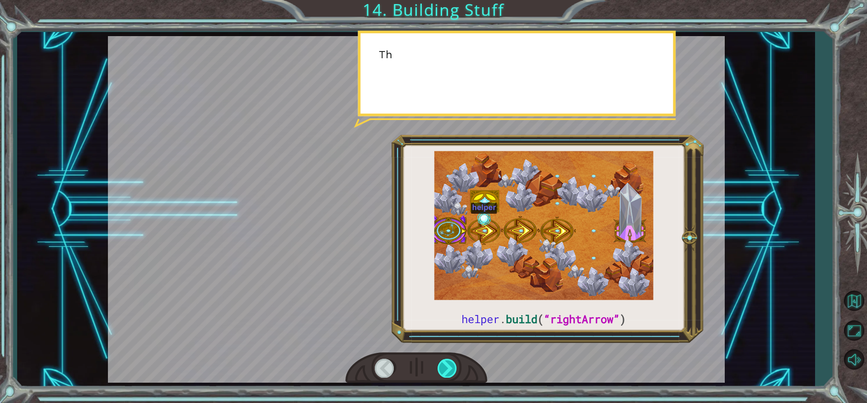
click at [440, 365] on div at bounding box center [448, 368] width 20 height 19
click at [439, 364] on div at bounding box center [448, 368] width 20 height 19
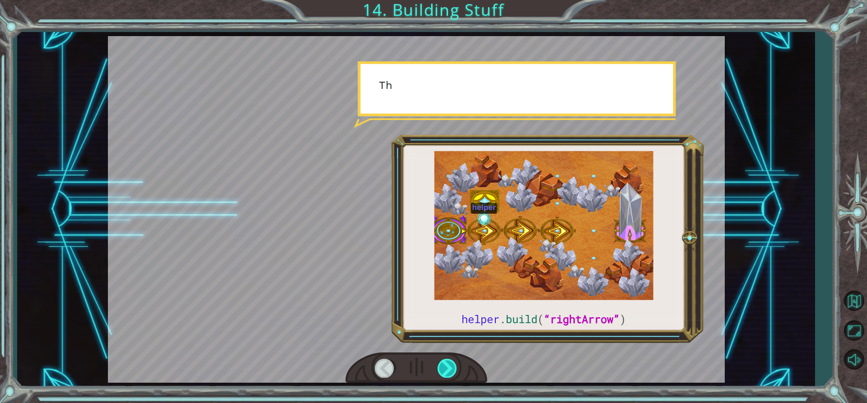
click at [439, 364] on div at bounding box center [448, 368] width 20 height 19
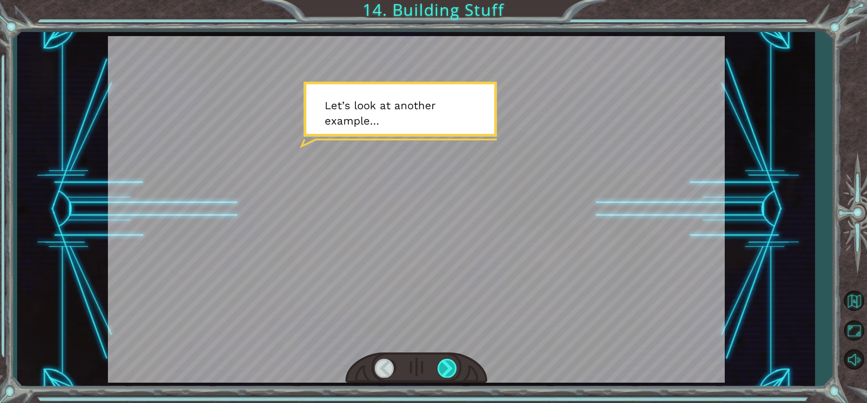
click at [446, 360] on div at bounding box center [448, 368] width 20 height 19
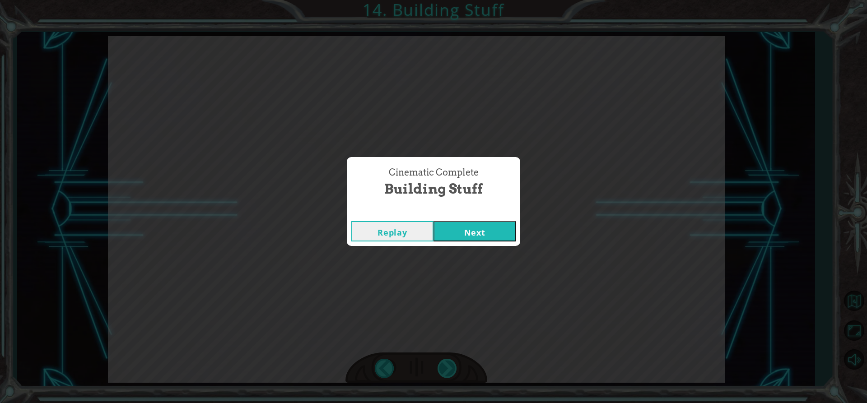
click at [445, 0] on div "helper . build ( “rightArrow” ) O k a y , l e t ' s l o o k c l o s e r a t t h…" at bounding box center [433, 0] width 867 height 0
drag, startPoint x: 474, startPoint y: 243, endPoint x: 475, endPoint y: 236, distance: 6.5
click at [475, 236] on div "Replay Next" at bounding box center [433, 231] width 173 height 29
click at [480, 234] on button "Next" at bounding box center [475, 231] width 82 height 20
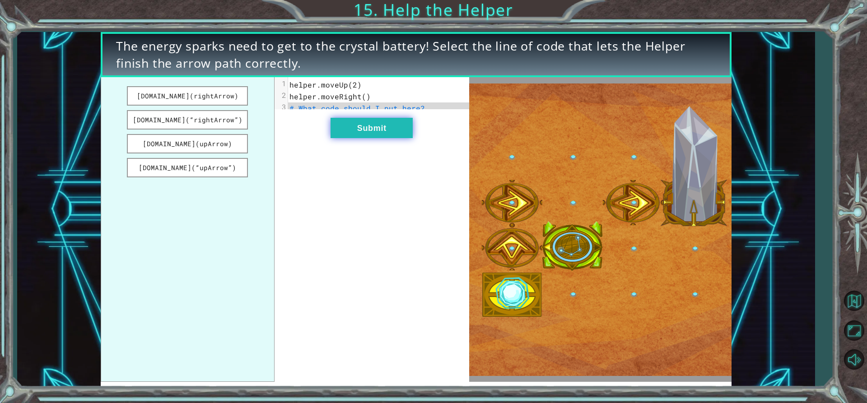
click at [387, 128] on button "Submit" at bounding box center [372, 128] width 82 height 20
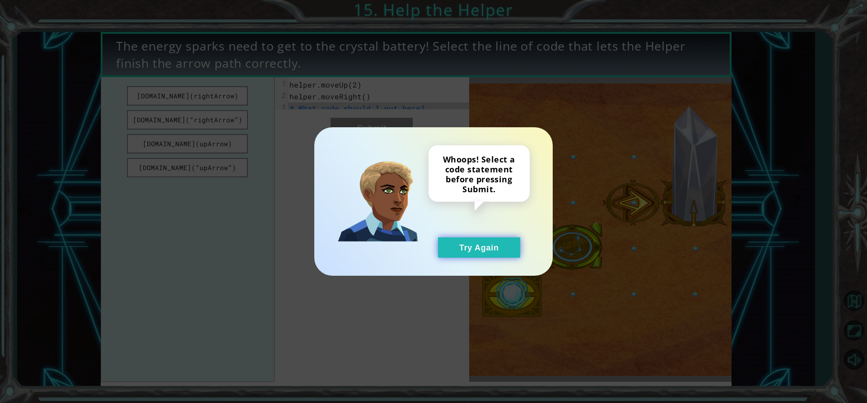
click at [483, 251] on button "Try Again" at bounding box center [479, 248] width 82 height 20
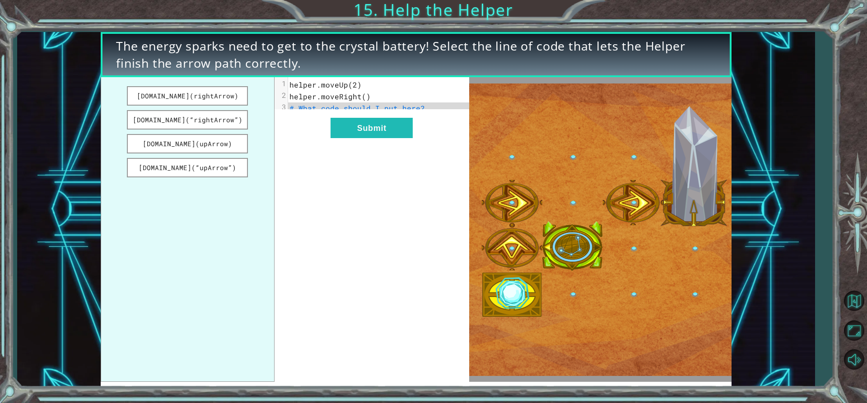
click at [364, 97] on span "helper.moveRight()" at bounding box center [330, 96] width 81 height 9
drag, startPoint x: 187, startPoint y: 118, endPoint x: 359, endPoint y: 106, distance: 171.7
click at [359, 106] on div "[DOMAIN_NAME](rightArrow) [DOMAIN_NAME](“rightArrow”) [DOMAIN_NAME](upArrow) [D…" at bounding box center [285, 229] width 369 height 305
click at [227, 120] on button "[DOMAIN_NAME](“rightArrow”)" at bounding box center [187, 119] width 121 height 19
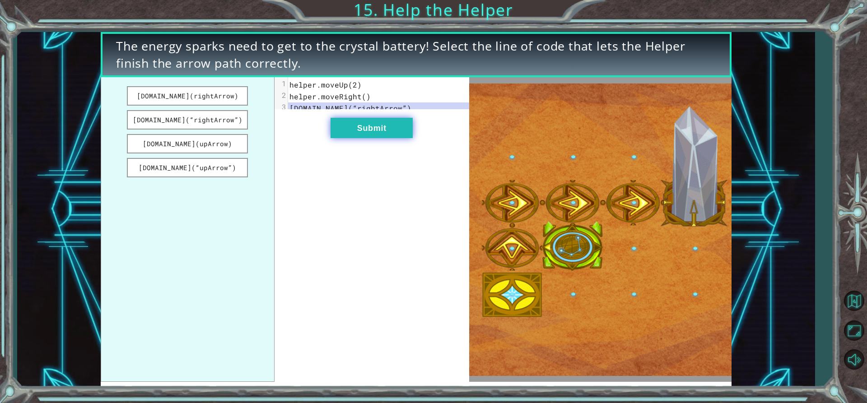
click at [352, 132] on button "Submit" at bounding box center [372, 128] width 82 height 20
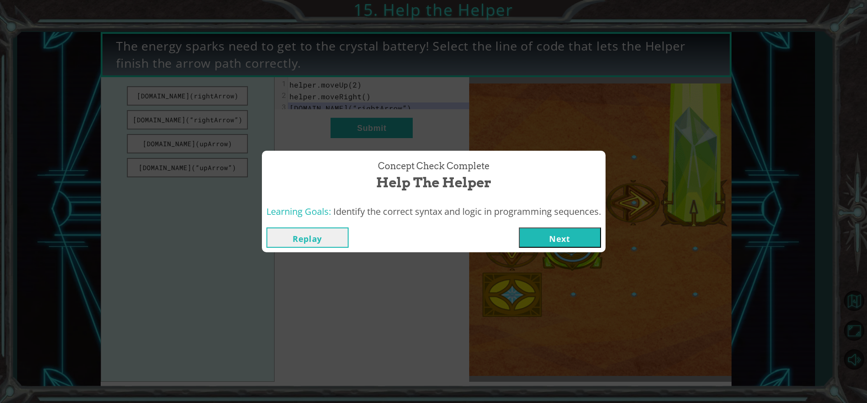
click at [558, 245] on button "Next" at bounding box center [560, 238] width 82 height 20
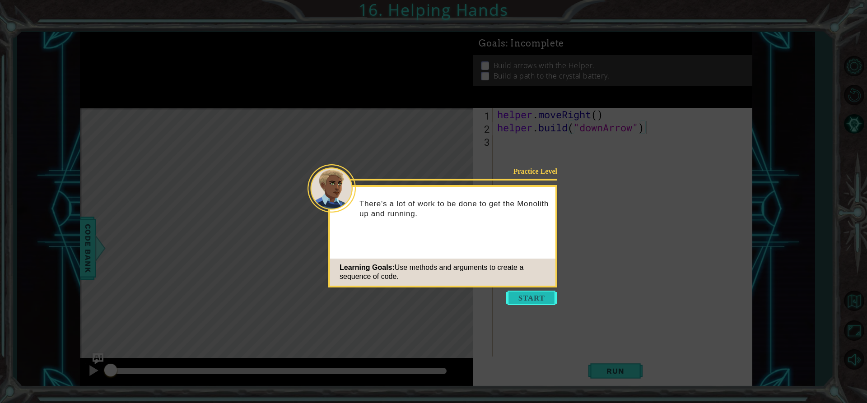
click at [529, 300] on button "Start" at bounding box center [532, 298] width 52 height 14
